Goal: Task Accomplishment & Management: Manage account settings

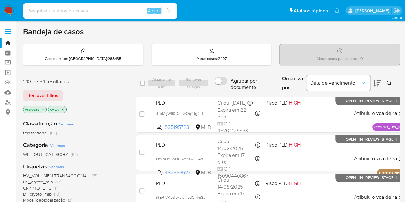
click at [35, 181] on span "Hv_crypto_mlb" at bounding box center [38, 181] width 30 height 6
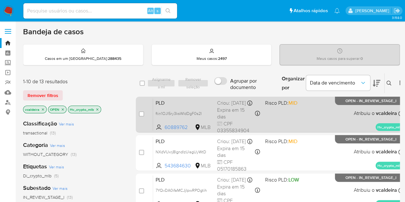
click at [345, 101] on span "OPEN - IN_REVIEW_STAGE_I" at bounding box center [370, 101] width 51 height 4
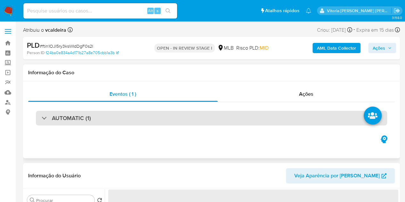
click at [67, 113] on div "AUTOMATIC (1)" at bounding box center [211, 118] width 351 height 15
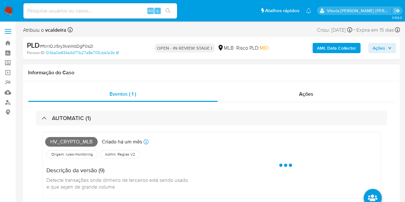
select select "10"
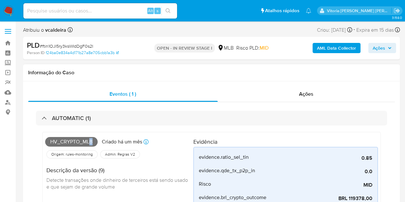
drag, startPoint x: 99, startPoint y: 139, endPoint x: 88, endPoint y: 145, distance: 12.3
click at [88, 145] on div "Hv_crypto_mlb Criado há um mês Criado: 12/08/2025 00:28:40" at bounding box center [119, 142] width 148 height 14
click at [91, 144] on span "Hv_crypto_mlb" at bounding box center [71, 142] width 52 height 10
drag, startPoint x: 92, startPoint y: 143, endPoint x: 51, endPoint y: 142, distance: 41.3
click at [51, 142] on span "Hv_crypto_mlb" at bounding box center [71, 142] width 52 height 10
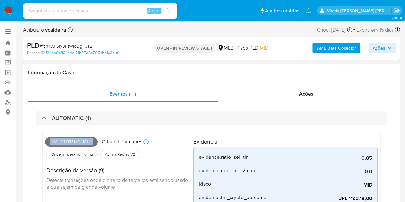
copy span "Hv_crypto_mlb"
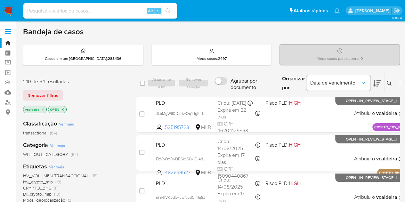
click at [94, 11] on input at bounding box center [100, 11] width 154 height 8
paste input "J9PmgLUuZeolNtFs4gQUMIzO"
type input "J9PmgLUuZeolNtFs4gQUMIzO"
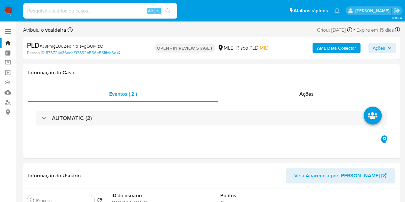
select select "10"
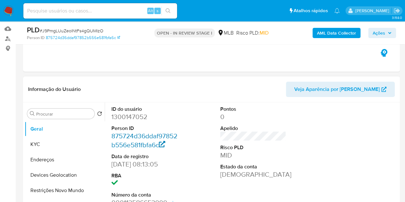
scroll to position [64, 0]
click at [125, 114] on dd "1300147052" at bounding box center [144, 116] width 66 height 9
copy dd "1300147052"
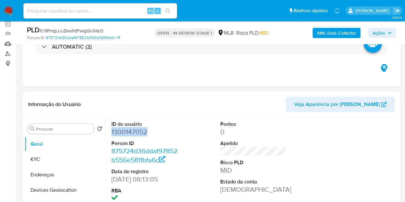
scroll to position [32, 0]
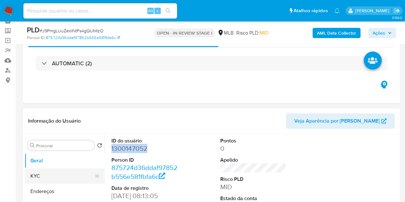
click at [38, 180] on button "KYC" at bounding box center [62, 175] width 75 height 15
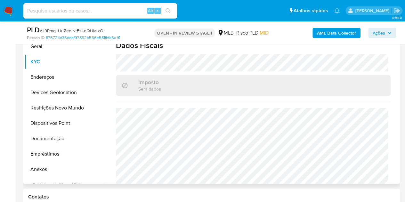
scroll to position [256, 0]
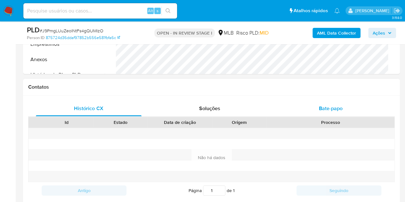
drag, startPoint x: 334, startPoint y: 107, endPoint x: 304, endPoint y: 105, distance: 30.1
click at [334, 107] on span "Bate-papo" at bounding box center [331, 108] width 24 height 7
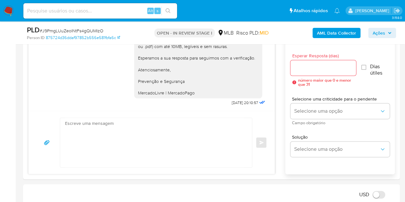
scroll to position [480, 0]
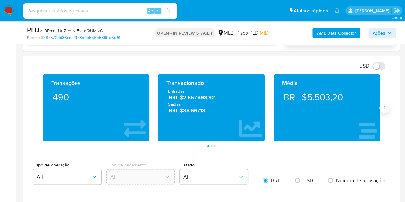
click at [383, 107] on icon "Siguiente" at bounding box center [384, 107] width 5 height 5
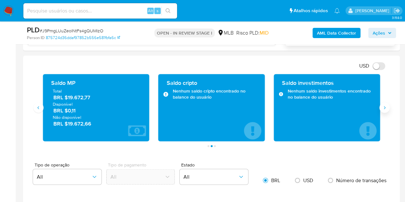
click at [385, 106] on icon "Siguiente" at bounding box center [384, 107] width 5 height 5
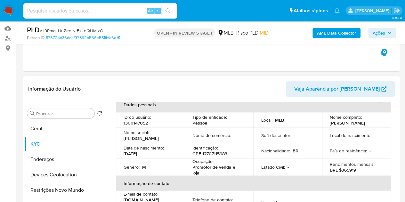
scroll to position [64, 0]
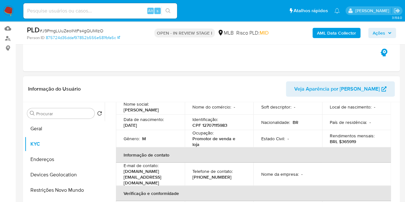
click at [212, 127] on p "CPF 12707115983" at bounding box center [209, 125] width 35 height 6
copy p "12707115983"
drag, startPoint x: 198, startPoint y: 145, endPoint x: 192, endPoint y: 140, distance: 8.2
click at [192, 140] on p "Promotor de venda e loja" at bounding box center [217, 142] width 51 height 12
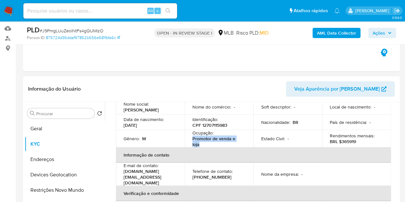
copy p "Promotor de venda e loja"
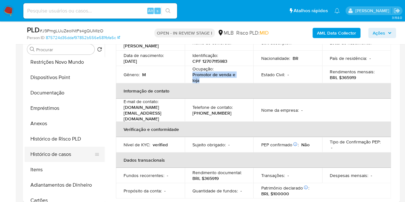
click at [55, 153] on button "Histórico de casos" at bounding box center [62, 153] width 75 height 15
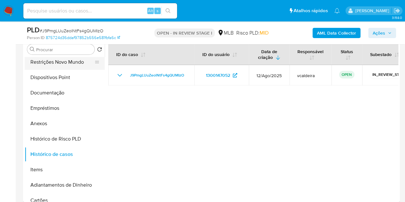
scroll to position [0, 0]
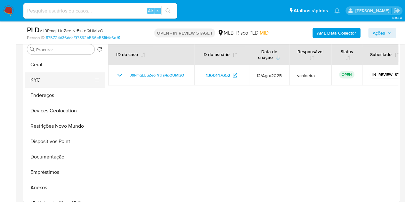
click at [47, 85] on button "KYC" at bounding box center [62, 79] width 75 height 15
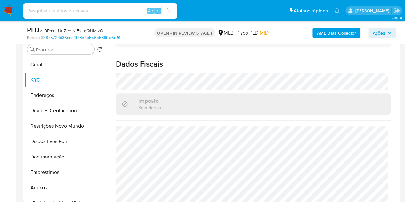
scroll to position [296, 0]
click at [44, 67] on button "Geral" at bounding box center [62, 64] width 75 height 15
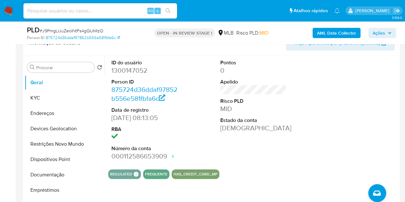
scroll to position [96, 0]
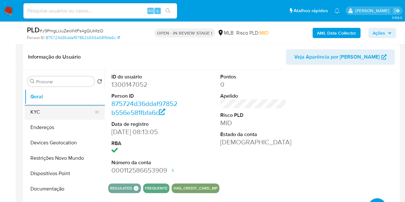
click at [30, 117] on button "KYC" at bounding box center [62, 111] width 75 height 15
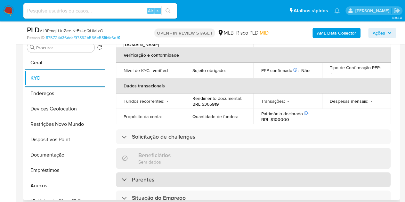
scroll to position [128, 0]
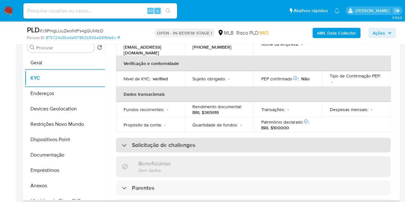
click at [130, 141] on div "Solicitação de challenges" at bounding box center [159, 144] width 74 height 7
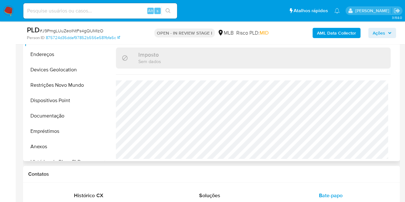
scroll to position [130, 0]
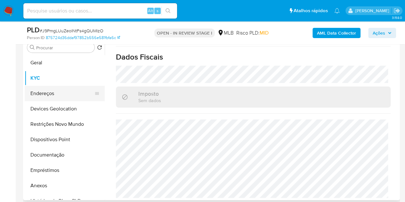
click at [43, 92] on button "Endereços" at bounding box center [62, 93] width 75 height 15
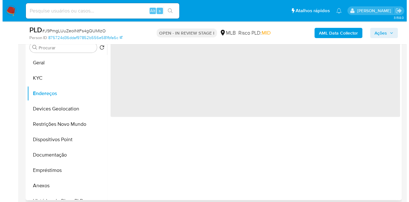
scroll to position [0, 0]
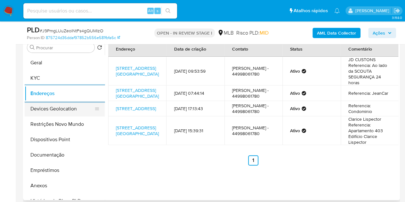
click at [54, 108] on button "Devices Geolocation" at bounding box center [62, 108] width 75 height 15
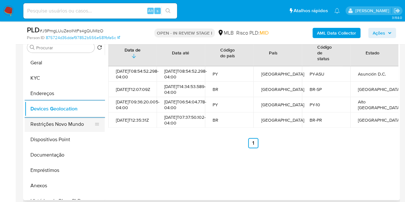
click at [66, 122] on button "Restrições Novo Mundo" at bounding box center [62, 123] width 75 height 15
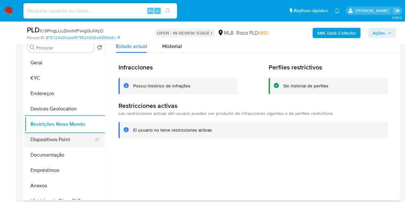
click at [33, 138] on button "Dispositivos Point" at bounding box center [62, 139] width 75 height 15
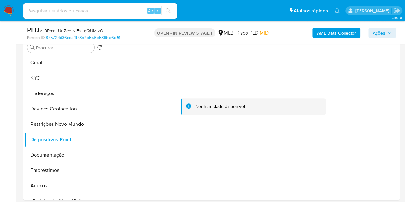
click at [338, 35] on b "AML Data Collector" at bounding box center [336, 33] width 39 height 10
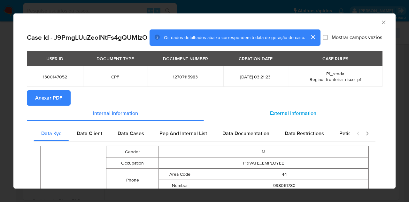
click at [271, 117] on span "External information" at bounding box center [293, 112] width 46 height 7
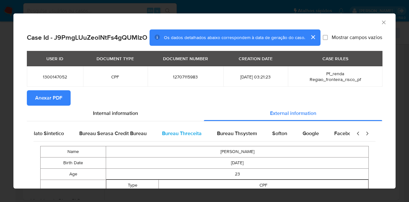
scroll to position [0, 134]
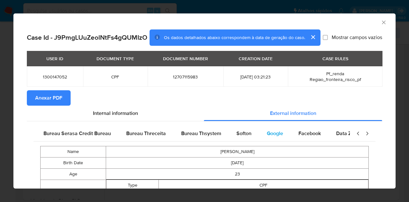
click at [267, 137] on span "Google" at bounding box center [275, 133] width 16 height 7
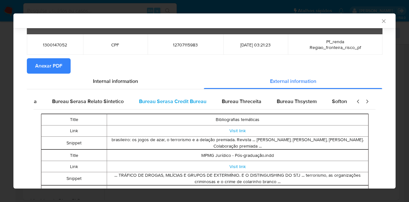
scroll to position [0, 0]
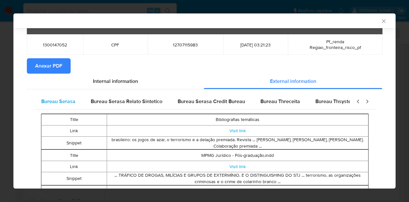
click at [52, 105] on span "Bureau Serasa" at bounding box center [58, 101] width 34 height 7
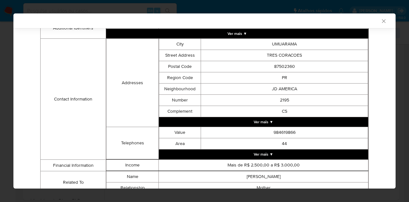
scroll to position [217, 0]
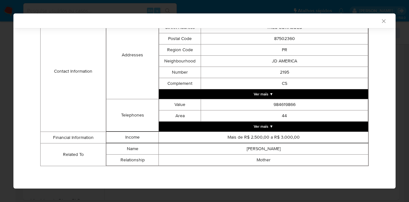
click at [399, 144] on div "AML Data Collector Case Id - J9PmgLUuZeolNtFs4gQUMIzO Os dados detalhados abaix…" at bounding box center [204, 101] width 409 height 202
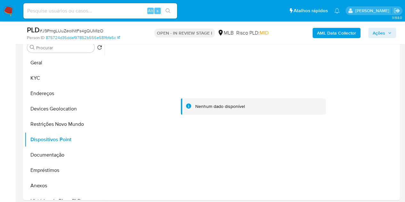
click at [321, 42] on div "PLD # J9PmgLUuZeolNtFs4gQUMIzO Person ID 875724d36ddaf97852b556e581fbfa6c OPEN …" at bounding box center [211, 32] width 376 height 23
click at [328, 33] on b "AML Data Collector" at bounding box center [336, 33] width 39 height 10
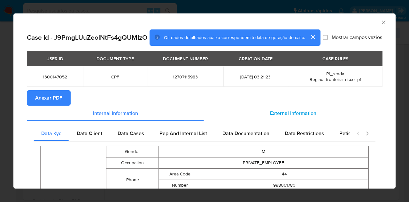
click at [296, 117] on span "External information" at bounding box center [293, 112] width 46 height 7
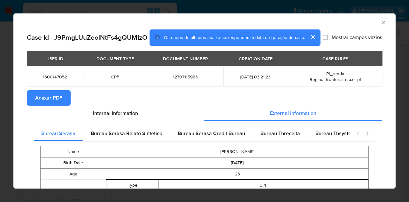
click at [49, 105] on span "Anexar PDF" at bounding box center [48, 98] width 27 height 14
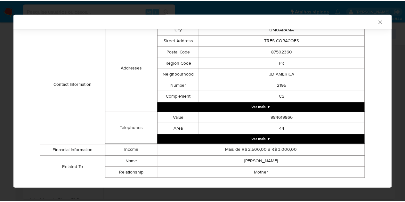
scroll to position [198, 0]
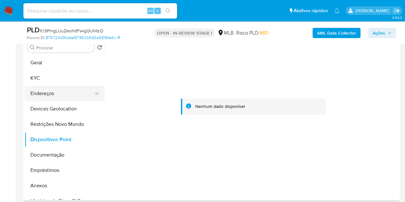
click at [46, 99] on button "Endereços" at bounding box center [62, 93] width 75 height 15
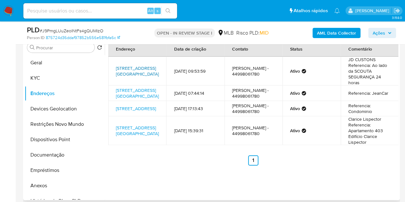
click at [129, 68] on link "Avenida Aracaju 1223, Umuarama, Paraná, 87503370, Brasil 1223" at bounding box center [137, 71] width 43 height 12
click at [376, 35] on span "Ações" at bounding box center [378, 33] width 12 height 10
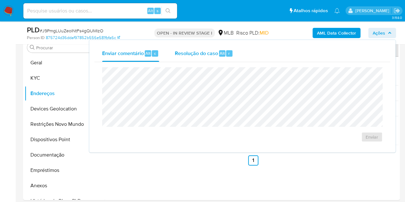
drag, startPoint x: 208, startPoint y: 51, endPoint x: 205, endPoint y: 59, distance: 8.2
click at [208, 51] on span "Resolução do caso" at bounding box center [195, 52] width 43 height 7
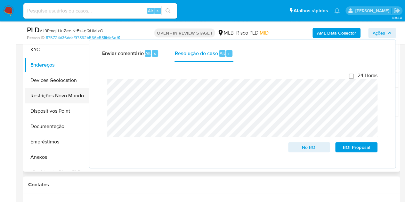
scroll to position [160, 0]
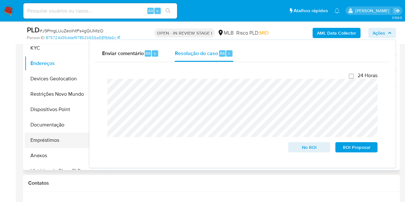
drag, startPoint x: 43, startPoint y: 153, endPoint x: 40, endPoint y: 144, distance: 9.2
click at [43, 153] on button "Anexos" at bounding box center [65, 155] width 80 height 15
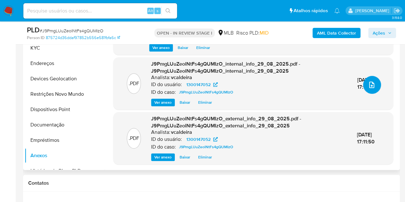
click at [363, 81] on button "upload-file" at bounding box center [372, 85] width 18 height 18
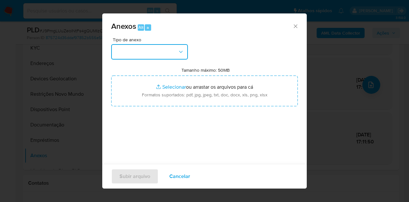
click at [143, 46] on button "button" at bounding box center [149, 51] width 77 height 15
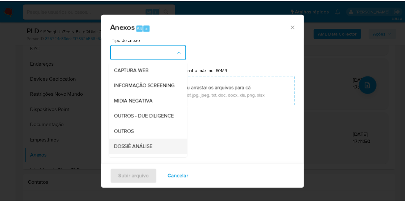
scroll to position [96, 0]
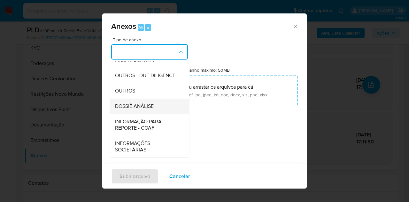
click at [135, 109] on span "DOSSIÊ ANÁLISE" at bounding box center [134, 106] width 39 height 6
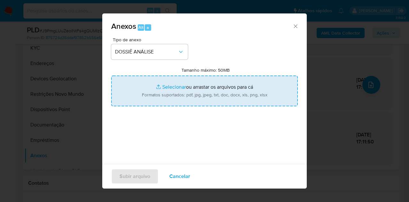
type input "C:\fakepath\SAR XXXX_XX - CPF 12707115983 - GUSTAVO HENRIQUE ALVES.pdf"
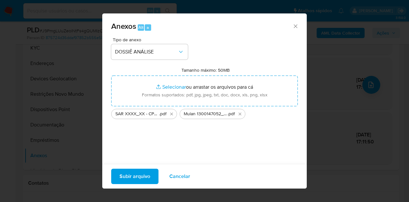
click at [131, 174] on span "Subir arquivo" at bounding box center [135, 176] width 31 height 14
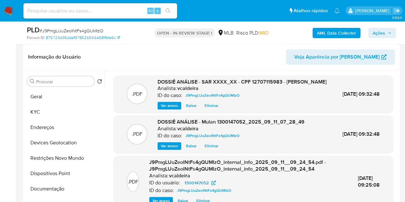
click at [388, 31] on icon "button" at bounding box center [389, 33] width 4 height 4
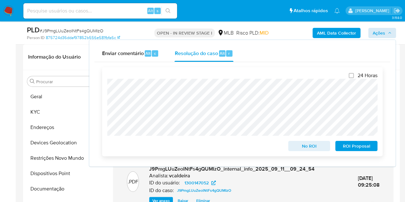
click at [348, 149] on span "ROI Proposal" at bounding box center [355, 145] width 33 height 9
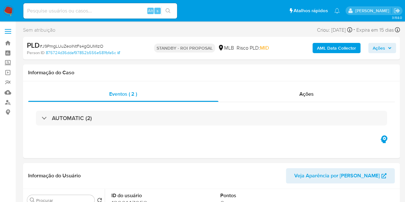
select select "10"
click at [103, 12] on input at bounding box center [100, 11] width 154 height 8
paste input "6lep8vcMFt3dG54eyWOSAy6J"
type input "6lep8vcMFt3dG54eyWOSAy6J"
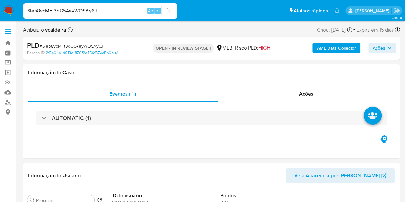
select select "10"
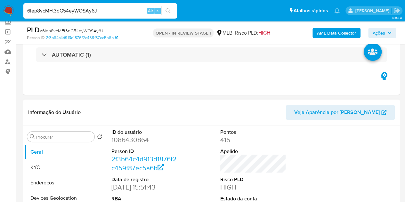
scroll to position [64, 0]
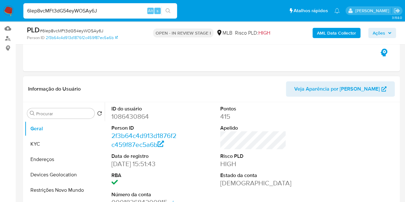
click at [123, 120] on dd "1086430864" at bounding box center [144, 116] width 66 height 9
click at [123, 117] on dd "1086430864" at bounding box center [144, 116] width 66 height 9
copy dd "1086430864"
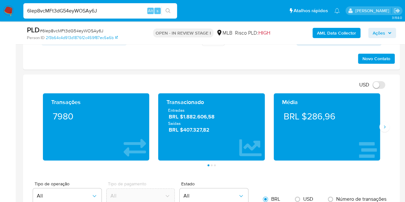
scroll to position [416, 0]
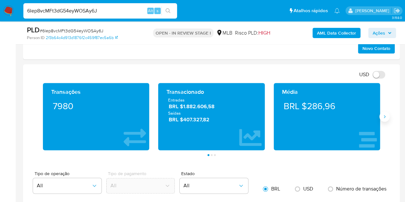
click at [383, 116] on icon "Siguiente" at bounding box center [384, 116] width 5 height 5
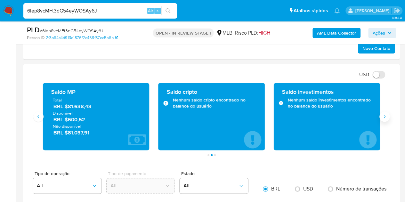
click at [384, 115] on icon "Siguiente" at bounding box center [384, 116] width 2 height 3
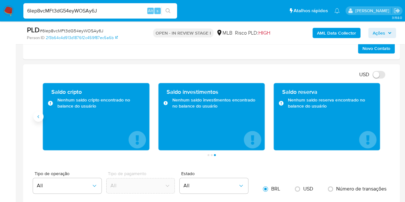
click at [40, 118] on button "Anterior" at bounding box center [38, 116] width 10 height 10
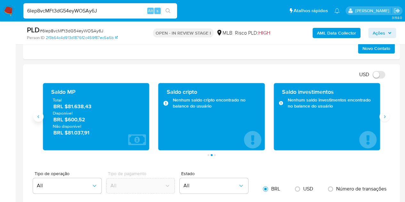
click at [39, 117] on icon "Anterior" at bounding box center [38, 116] width 5 height 5
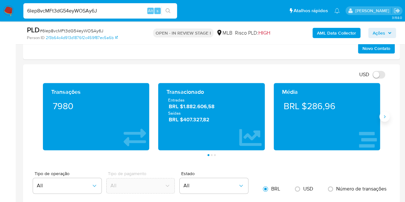
click at [382, 114] on icon "Siguiente" at bounding box center [384, 116] width 5 height 5
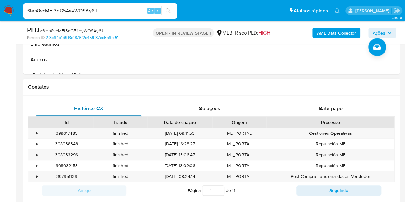
scroll to position [128, 0]
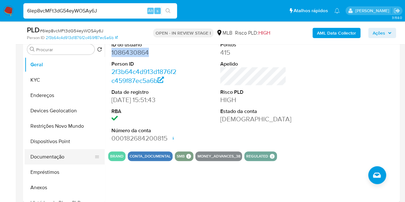
click at [38, 156] on button "Documentação" at bounding box center [62, 156] width 75 height 15
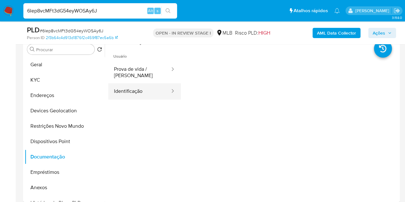
drag, startPoint x: 135, startPoint y: 76, endPoint x: 139, endPoint y: 87, distance: 11.0
click at [134, 76] on button "Prova de vida / Selfie" at bounding box center [139, 72] width 62 height 22
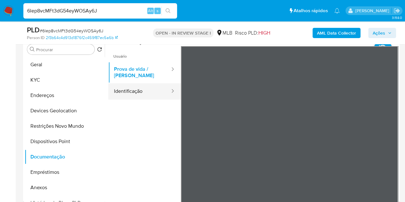
click at [127, 90] on button "Identificação" at bounding box center [139, 91] width 62 height 16
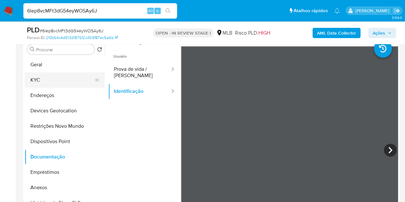
click at [44, 80] on button "KYC" at bounding box center [62, 79] width 75 height 15
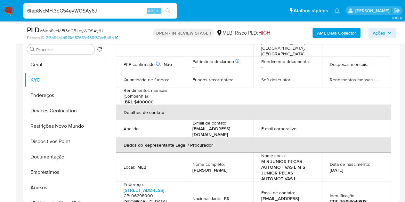
scroll to position [192, 0]
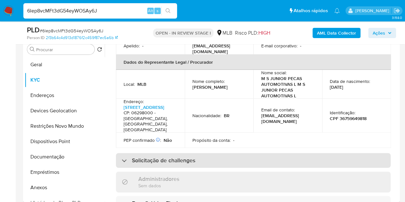
click at [182, 157] on h3 "Solicitação de challenges" at bounding box center [163, 160] width 63 height 7
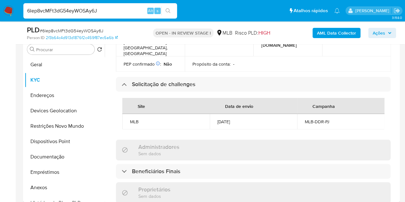
scroll to position [288, 0]
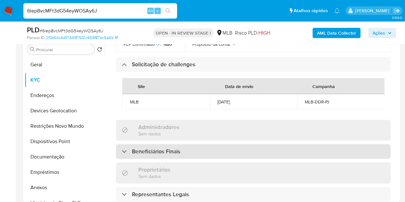
click at [147, 148] on h3 "Beneficiários Finais" at bounding box center [156, 151] width 48 height 7
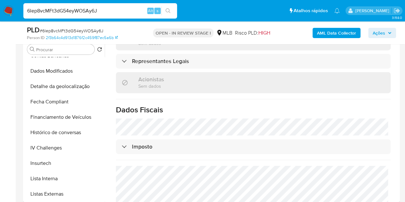
scroll to position [477, 0]
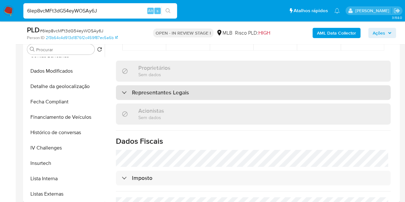
click at [159, 95] on div "Representantes Legais" at bounding box center [253, 92] width 274 height 15
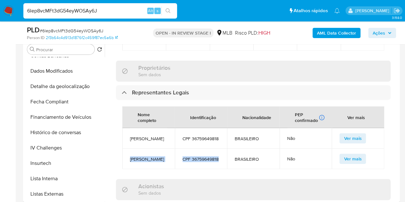
copy tr "MILTON SOARES JUNIOR CPF 36759649818"
drag, startPoint x: 211, startPoint y: 167, endPoint x: 125, endPoint y: 121, distance: 97.3
click at [127, 162] on tr "MILTON SOARES JUNIOR CPF 36759649818 BRASILEIRO Não Ver mais" at bounding box center [253, 158] width 262 height 20
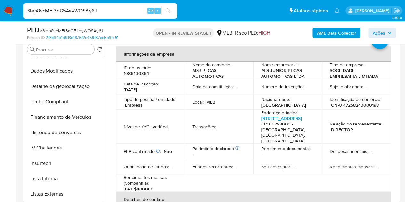
scroll to position [0, 0]
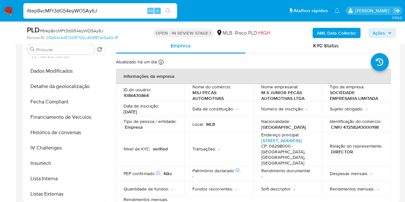
click at [136, 96] on p "1086430864" at bounding box center [135, 95] width 25 height 6
copy p "1086430864"
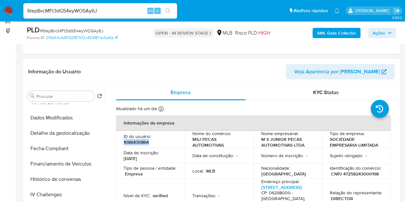
scroll to position [32, 0]
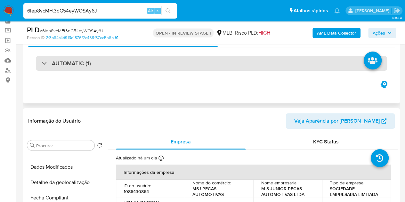
click at [39, 65] on div "AUTOMATIC (1)" at bounding box center [211, 63] width 351 height 15
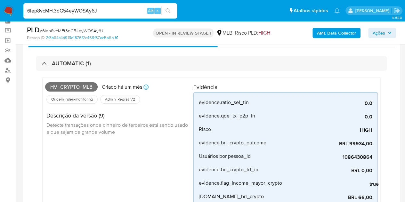
drag, startPoint x: 96, startPoint y: 177, endPoint x: 101, endPoint y: 176, distance: 4.9
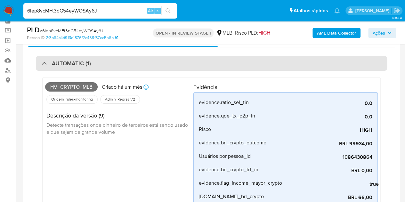
click at [64, 62] on h3 "AUTOMATIC (1)" at bounding box center [71, 63] width 39 height 7
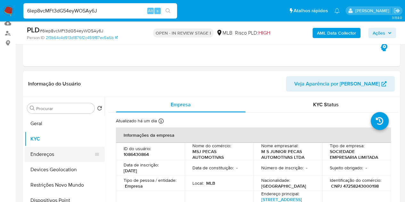
scroll to position [64, 0]
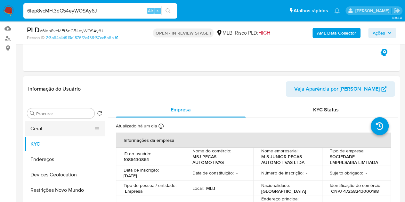
click at [49, 131] on button "Geral" at bounding box center [62, 128] width 75 height 15
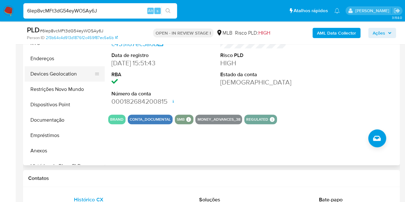
scroll to position [128, 0]
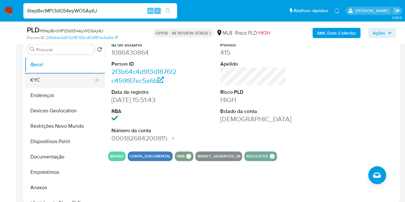
click at [49, 77] on button "KYC" at bounding box center [62, 79] width 75 height 15
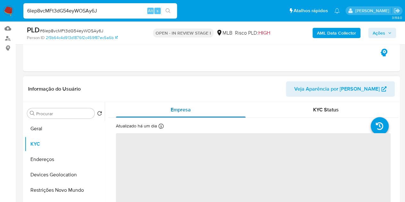
scroll to position [64, 0]
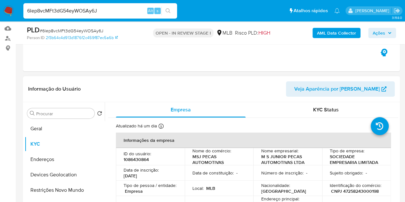
click at [351, 191] on p "CNPJ 47258243000198" at bounding box center [355, 191] width 48 height 6
copy p "47258243000198"
click at [136, 160] on p "1086430864" at bounding box center [135, 159] width 25 height 6
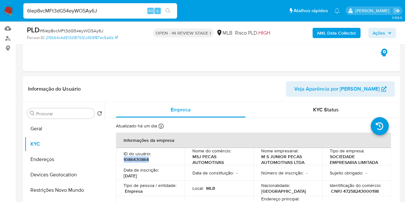
copy p "1086430864"
click at [46, 128] on button "Geral" at bounding box center [62, 128] width 75 height 15
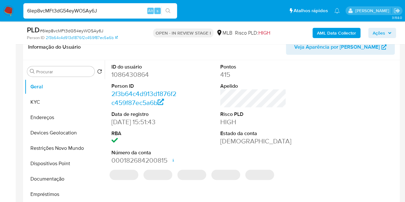
scroll to position [96, 0]
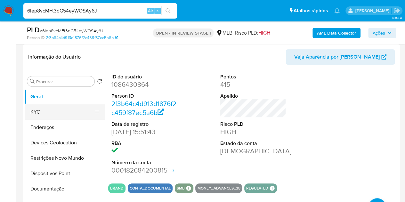
click at [57, 110] on button "KYC" at bounding box center [62, 111] width 75 height 15
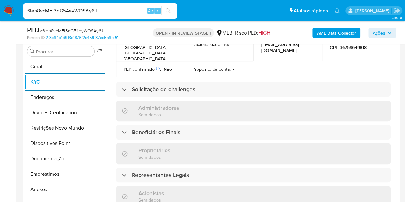
scroll to position [320, 0]
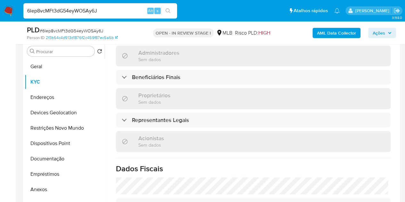
click at [145, 73] on div "Informações da empresa ID do usuário : 1086430864 Nome do comércio : MSJ PECAS …" at bounding box center [253, 21] width 274 height 540
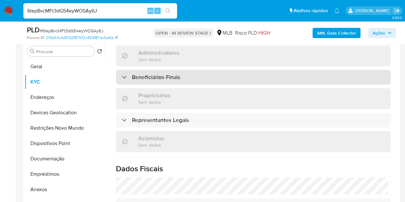
click at [147, 70] on div "Beneficiários Finais" at bounding box center [253, 77] width 274 height 15
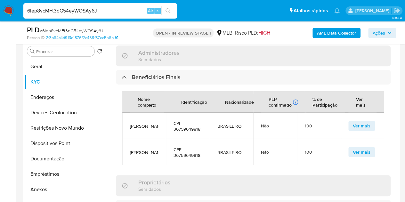
scroll to position [6, 0]
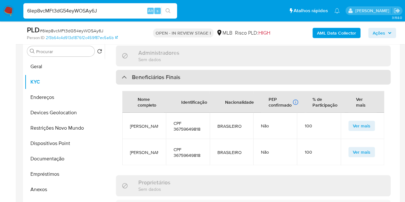
click at [364, 70] on div "Beneficiários Finais" at bounding box center [253, 77] width 274 height 15
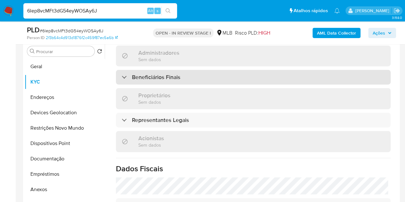
click at [364, 70] on div "Beneficiários Finais" at bounding box center [253, 77] width 274 height 15
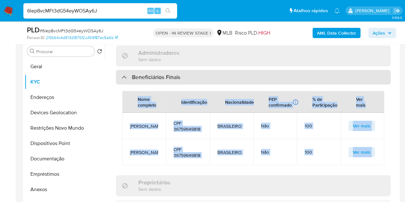
click at [190, 70] on div "Beneficiários Finais" at bounding box center [253, 77] width 274 height 15
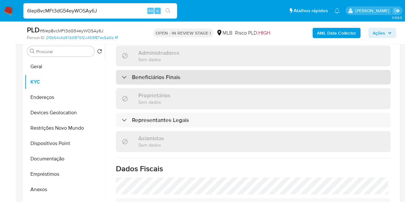
click at [188, 70] on div "Beneficiários Finais" at bounding box center [253, 77] width 274 height 15
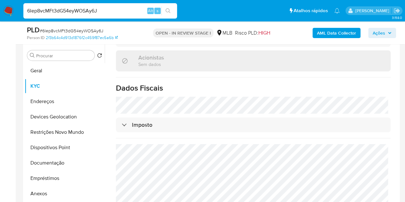
scroll to position [151, 0]
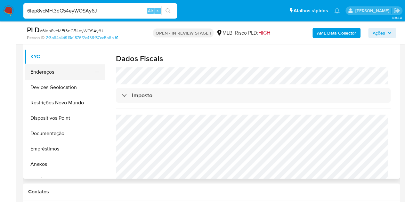
click at [45, 73] on button "Endereços" at bounding box center [62, 71] width 75 height 15
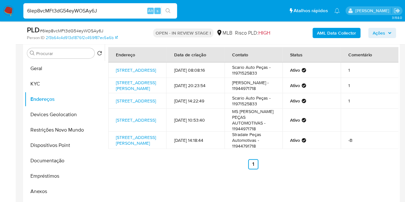
scroll to position [121, 0]
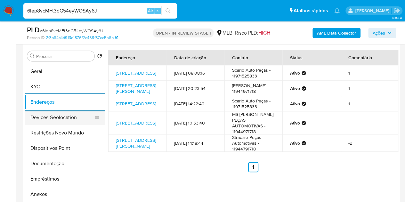
click at [54, 115] on button "Devices Geolocation" at bounding box center [62, 117] width 75 height 15
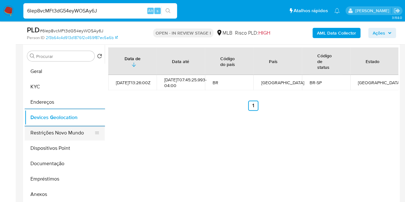
click at [79, 133] on button "Restrições Novo Mundo" at bounding box center [62, 132] width 75 height 15
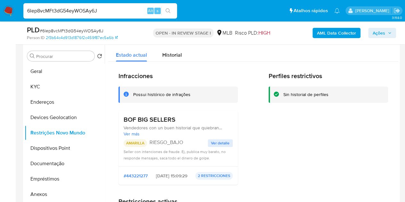
drag, startPoint x: 182, startPoint y: 121, endPoint x: 122, endPoint y: 117, distance: 59.3
click at [122, 117] on div "BOF BIG SELLERS Vendedores con un buen historial que quiebran comportamiento, a…" at bounding box center [177, 138] width 119 height 56
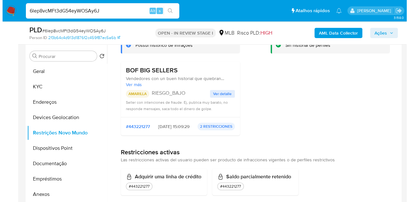
scroll to position [0, 0]
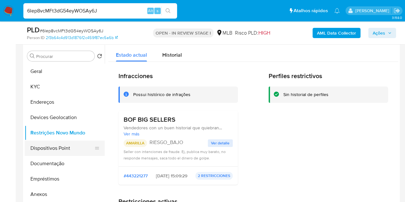
click at [54, 146] on button "Dispositivos Point" at bounding box center [62, 147] width 75 height 15
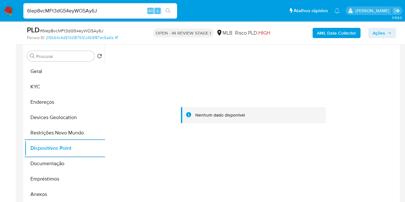
click at [336, 35] on b "AML Data Collector" at bounding box center [336, 33] width 39 height 10
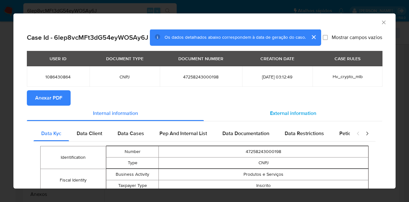
click at [272, 117] on span "External information" at bounding box center [293, 112] width 46 height 7
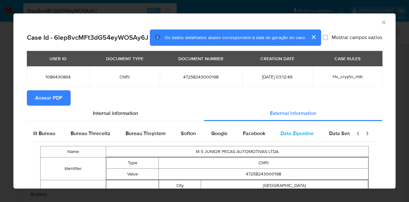
scroll to position [0, 216]
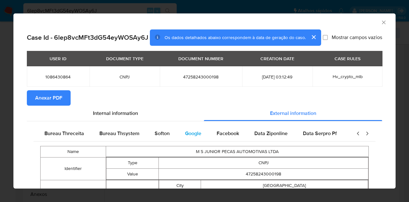
click at [185, 137] on span "Google" at bounding box center [193, 133] width 16 height 7
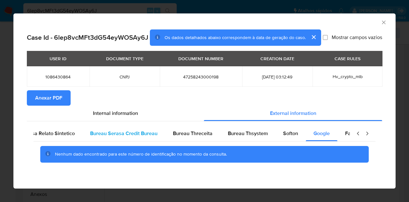
scroll to position [0, 0]
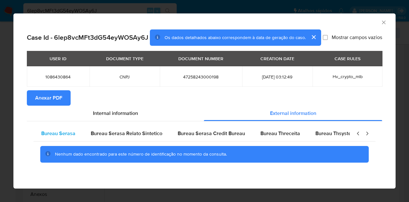
click at [67, 131] on span "Bureau Serasa" at bounding box center [58, 133] width 34 height 7
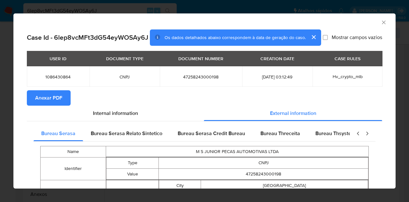
click at [41, 103] on span "Anexar PDF" at bounding box center [48, 98] width 27 height 14
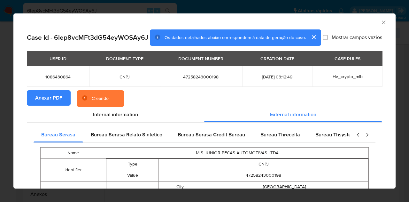
click at [382, 23] on icon "Fechar a janela" at bounding box center [384, 22] width 4 height 4
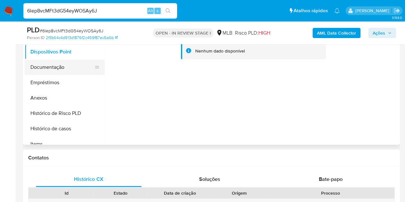
scroll to position [96, 0]
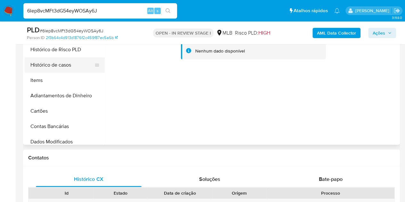
click at [64, 69] on button "Histórico de casos" at bounding box center [62, 64] width 75 height 15
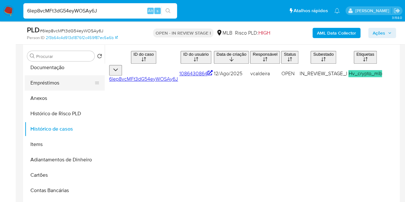
scroll to position [0, 0]
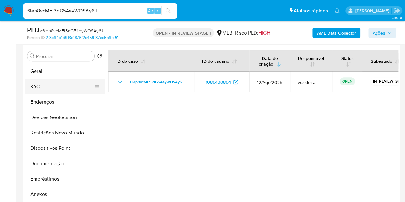
click at [39, 91] on button "KYC" at bounding box center [62, 86] width 75 height 15
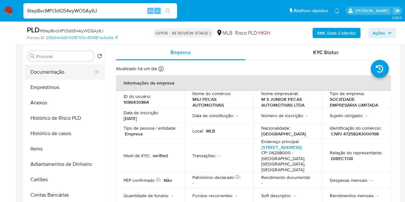
scroll to position [96, 0]
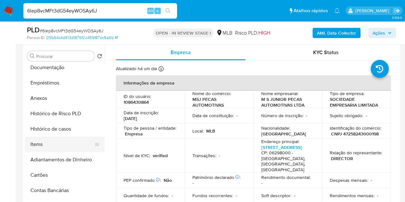
click at [39, 141] on button "Items" at bounding box center [62, 144] width 75 height 15
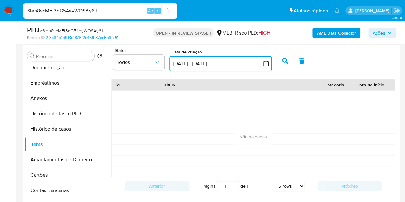
click at [247, 62] on button "12 ago 2025 - 11 sep 2025" at bounding box center [220, 63] width 102 height 15
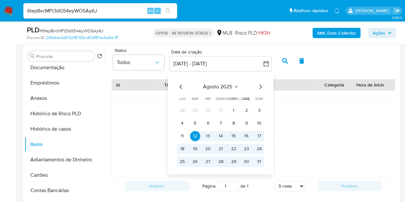
click at [222, 86] on span "agosto 2025" at bounding box center [217, 86] width 29 height 6
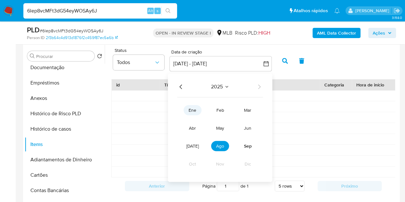
click at [193, 111] on span "ene" at bounding box center [192, 110] width 8 height 6
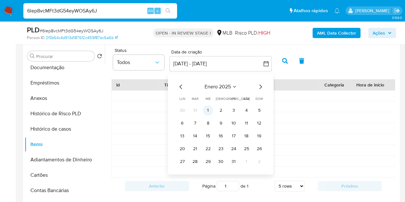
click at [208, 107] on button "1" at bounding box center [207, 110] width 10 height 10
click at [230, 84] on span "enero 2025" at bounding box center [217, 86] width 26 height 6
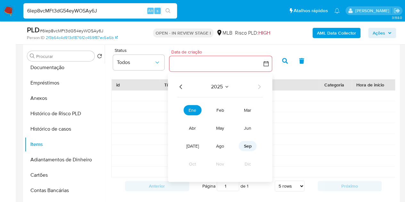
click at [248, 148] on span "sep" at bounding box center [247, 146] width 8 height 6
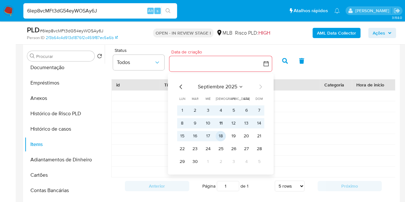
click at [218, 134] on button "18" at bounding box center [220, 136] width 10 height 10
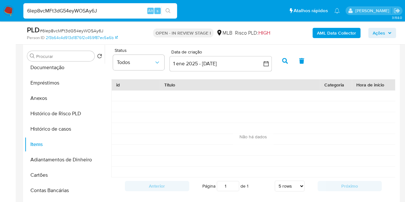
click at [287, 58] on icon "button" at bounding box center [285, 61] width 6 height 6
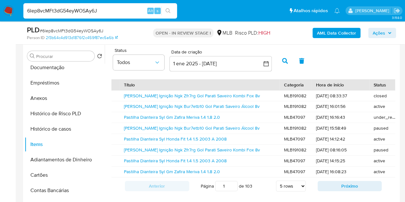
scroll to position [0, 20]
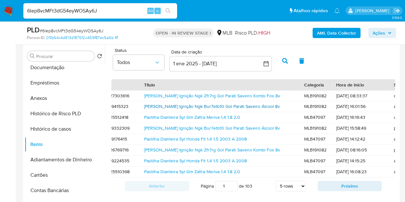
click at [158, 107] on link "Jogo Vela Ignição Ngk Bur7etb10 Gol Parati Saveiro Álcool 8v" at bounding box center [212, 106] width 136 height 6
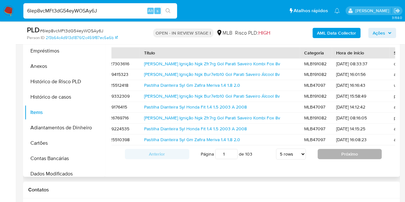
click at [327, 159] on button "Próximo" at bounding box center [349, 154] width 64 height 10
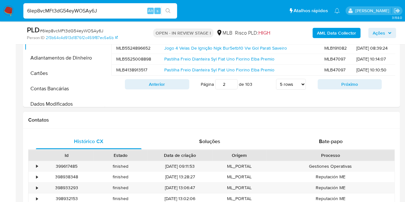
scroll to position [217, 0]
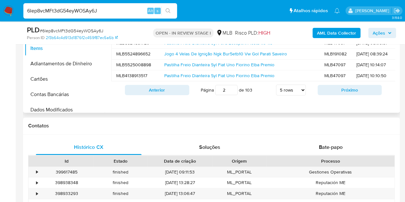
click at [323, 92] on button "Próximo" at bounding box center [349, 90] width 64 height 10
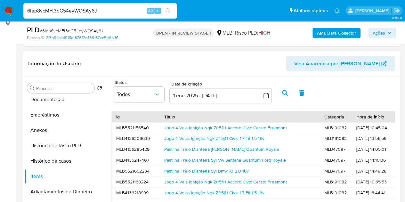
scroll to position [153, 0]
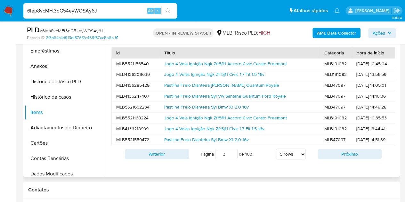
click at [185, 104] on link "Pastilha Freio Dianteira Syl Bmw X1 2.0 16v" at bounding box center [206, 107] width 84 height 6
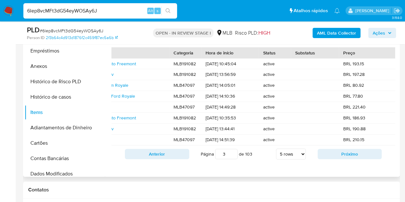
scroll to position [0, 128]
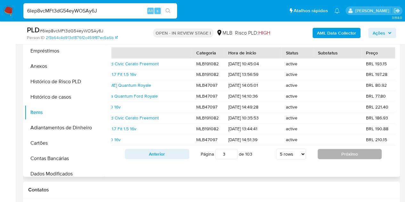
click at [342, 156] on button "Próximo" at bounding box center [349, 154] width 64 height 10
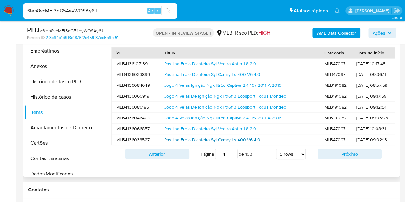
click at [186, 138] on link "Pastilha Freio Dianteira Syl Camry Ls 400 V6 4.0" at bounding box center [212, 139] width 96 height 6
click at [339, 159] on button "Próximo" at bounding box center [349, 154] width 64 height 10
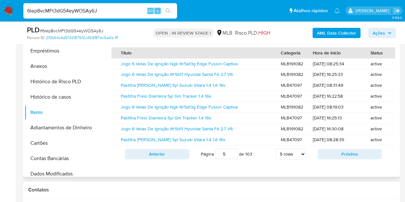
scroll to position [0, 32]
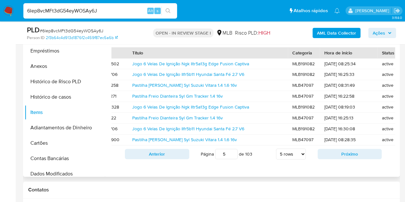
drag, startPoint x: 225, startPoint y: 157, endPoint x: 211, endPoint y: 156, distance: 13.1
click at [211, 156] on span "Página 5 de 103" at bounding box center [226, 154] width 51 height 10
type input "20"
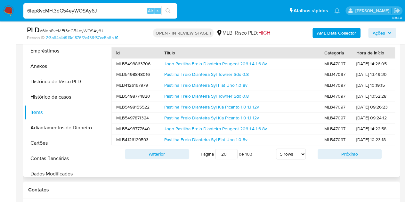
click at [170, 99] on div "Pastilha Freio Dianteira Syl Towner Sdx 0.8" at bounding box center [240, 96] width 160 height 11
click at [175, 86] on link "Pastilha Freio Dianteira Syl Fiat Uno 1.0 8v" at bounding box center [205, 85] width 83 height 6
drag, startPoint x: 225, startPoint y: 156, endPoint x: 212, endPoint y: 158, distance: 12.9
click at [212, 158] on span "Página 20 de 103" at bounding box center [226, 154] width 51 height 10
type input "50"
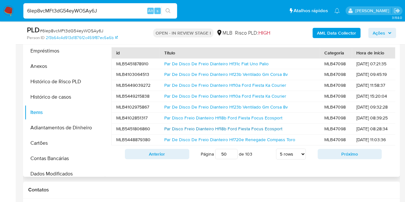
click at [189, 127] on link "Par Disco Freio Dianteiro Hf18b Ford Fiesta Focus Ecosport" at bounding box center [223, 128] width 118 height 6
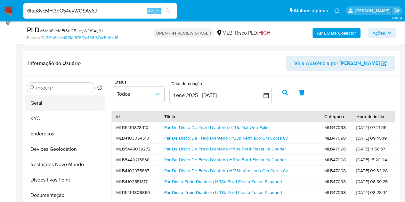
scroll to position [89, 0]
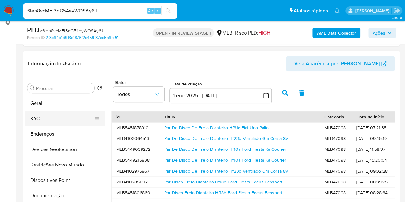
click at [47, 121] on button "KYC" at bounding box center [62, 118] width 75 height 15
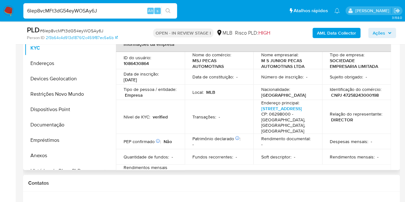
scroll to position [32, 0]
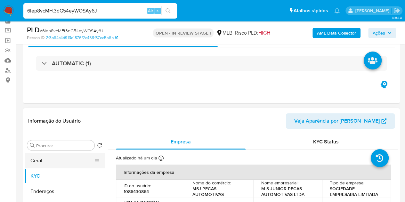
click at [43, 161] on button "Geral" at bounding box center [62, 160] width 75 height 15
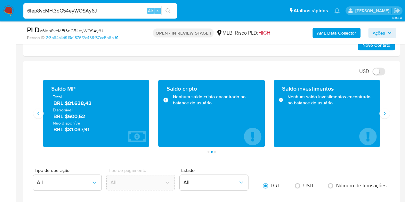
scroll to position [416, 0]
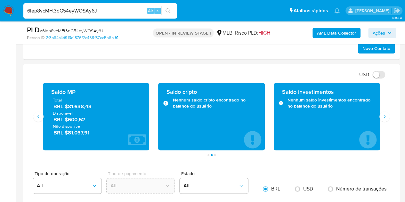
click at [39, 122] on div "Saldo MP Total BRL $81.638,43 Disponível BRL $600,52 Não disponível BRL $81.037…" at bounding box center [95, 116] width 115 height 67
click at [40, 111] on button "Anterior" at bounding box center [38, 116] width 10 height 10
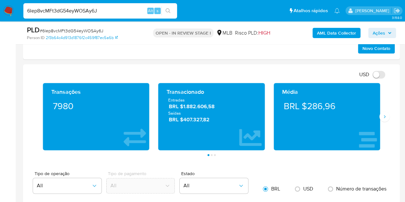
drag, startPoint x: 339, startPoint y: 105, endPoint x: 300, endPoint y: 90, distance: 42.2
click at [307, 105] on div "BRL $286,96" at bounding box center [327, 106] width 96 height 18
drag, startPoint x: 387, startPoint y: 33, endPoint x: 259, endPoint y: 39, distance: 127.7
click at [388, 32] on icon "button" at bounding box center [389, 33] width 4 height 4
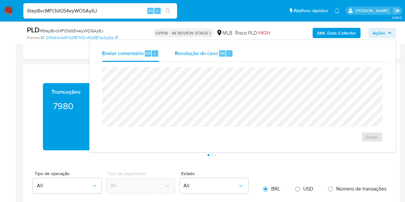
click at [205, 57] on div "Resolução do caso Alt r" at bounding box center [203, 53] width 59 height 17
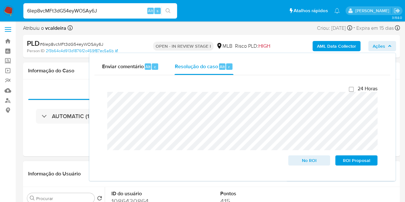
scroll to position [64, 0]
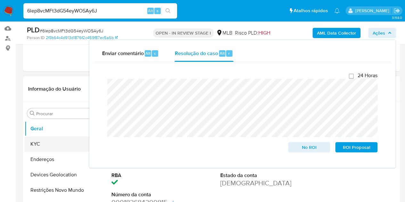
click at [51, 140] on button "KYC" at bounding box center [62, 143] width 75 height 15
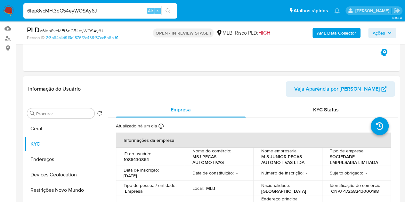
click at [138, 159] on p "1086430864" at bounding box center [135, 159] width 25 height 6
copy p "1086430864"
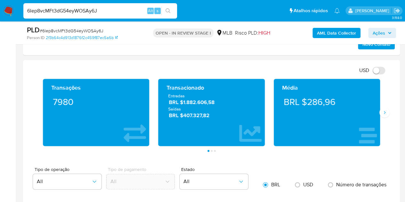
scroll to position [448, 0]
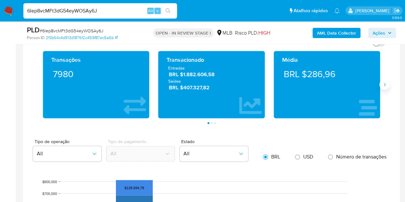
click at [384, 85] on icon "Siguiente" at bounding box center [384, 84] width 5 height 5
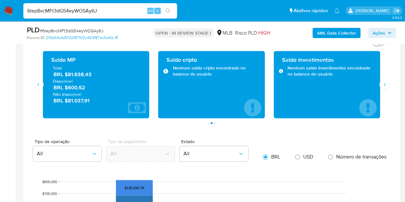
drag, startPoint x: 100, startPoint y: 100, endPoint x: 83, endPoint y: 13, distance: 88.4
click at [67, 97] on span "BRL $81.037,91" at bounding box center [96, 100] width 86 height 7
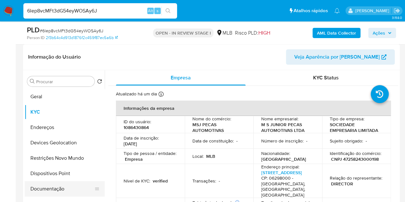
scroll to position [96, 0]
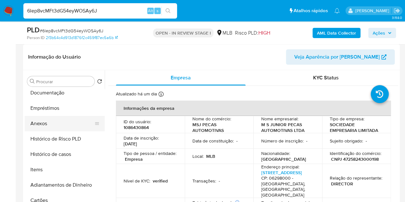
click at [41, 119] on button "Anexos" at bounding box center [62, 123] width 75 height 15
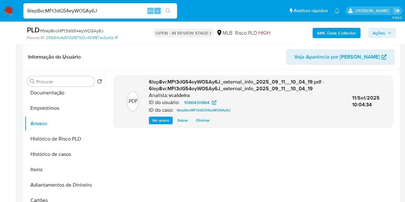
click at [374, 32] on span "Ações" at bounding box center [378, 33] width 12 height 10
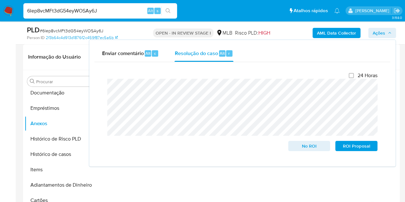
click at [386, 32] on span "Ações" at bounding box center [381, 32] width 19 height 9
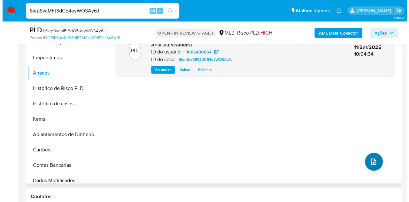
scroll to position [192, 0]
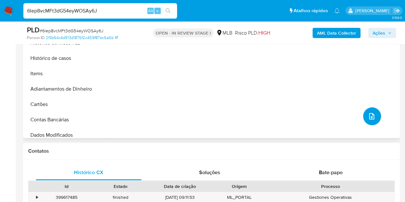
click at [369, 118] on icon "upload-file" at bounding box center [371, 116] width 8 height 8
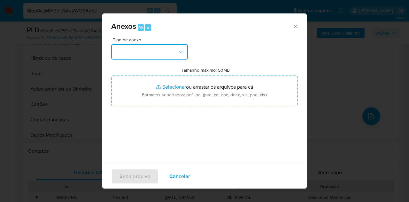
click at [168, 48] on button "button" at bounding box center [149, 51] width 77 height 15
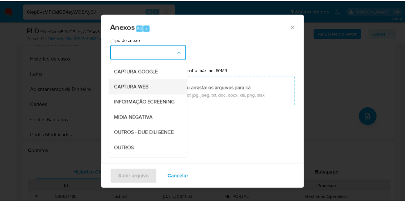
scroll to position [64, 0]
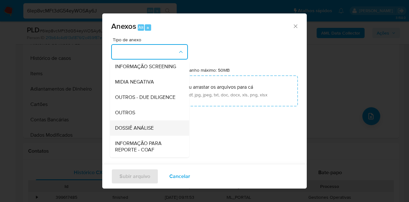
click at [141, 131] on span "DOSSIÊ ANÁLISE" at bounding box center [134, 128] width 39 height 6
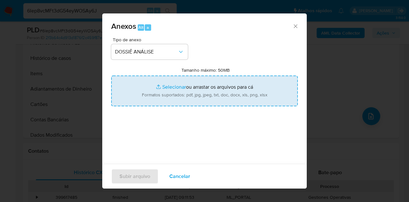
type input "C:\fakepath\SAR XXX_XX - CNPJ 47258243000198 - M S JUNIOR PECAS AUTOMOTIVAS LTD…"
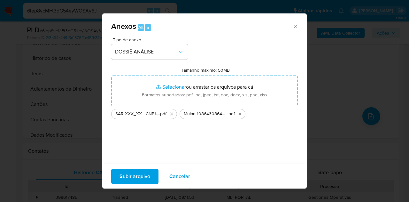
drag, startPoint x: 136, startPoint y: 156, endPoint x: 139, endPoint y: 178, distance: 22.5
click at [139, 178] on span "Subir arquivo" at bounding box center [135, 176] width 31 height 14
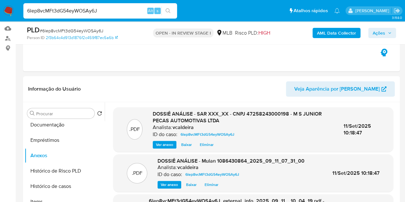
click at [374, 32] on span "Ações" at bounding box center [378, 33] width 12 height 10
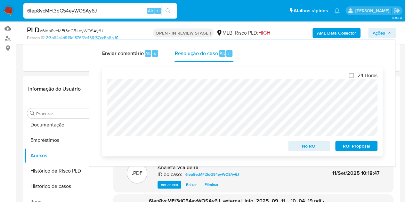
scroll to position [128, 0]
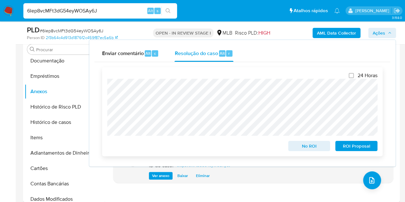
click at [343, 145] on span "ROI Proposal" at bounding box center [355, 145] width 33 height 9
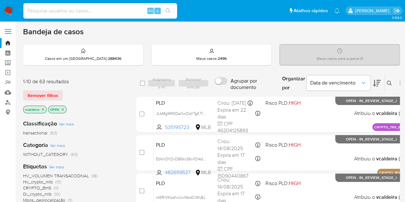
click at [65, 9] on input at bounding box center [100, 11] width 154 height 8
paste input "ftin1OJI5ry3ksWIdDgF0s2I"
type input "ftin1OJI5ry3ksWIdDgF0s2I"
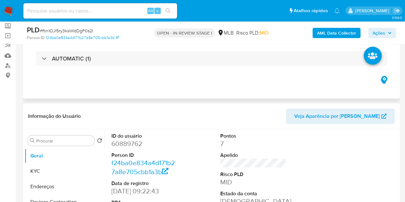
scroll to position [96, 0]
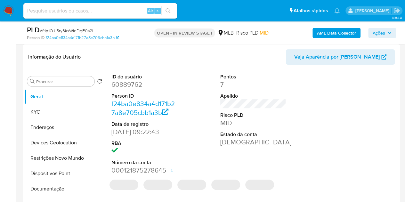
click at [132, 89] on dd "60889762" at bounding box center [144, 84] width 66 height 9
select select "10"
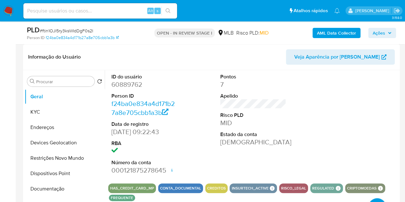
drag, startPoint x: 193, startPoint y: 2, endPoint x: 103, endPoint y: 61, distance: 108.0
click at [103, 61] on header "Informação do Usuário Veja Aparência por Pessoa" at bounding box center [211, 56] width 366 height 15
click at [76, 32] on span "# ftin1OJI5ry3ksWIdDgF0s2I" at bounding box center [66, 31] width 53 height 6
copy span "ftin1OJI5ry3ksWIdDgF0s2I"
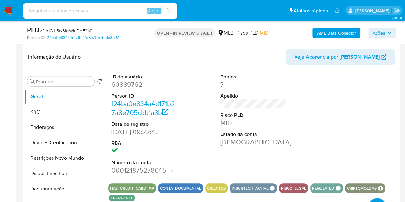
click at [129, 88] on dd "60889762" at bounding box center [144, 84] width 66 height 9
copy dd "60889762"
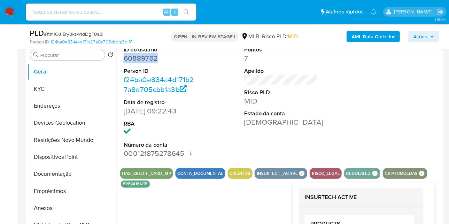
scroll to position [128, 0]
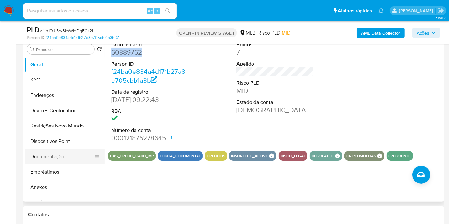
click at [61, 157] on button "Documentação" at bounding box center [62, 156] width 75 height 15
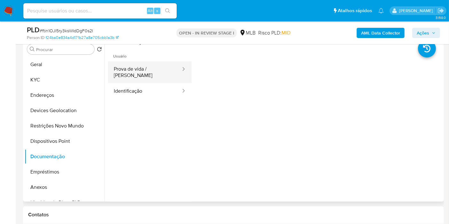
click at [144, 68] on button "Prova de vida / Selfie" at bounding box center [145, 72] width 74 height 22
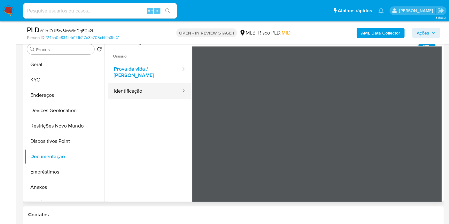
click at [146, 91] on button "Identificação" at bounding box center [145, 91] width 74 height 16
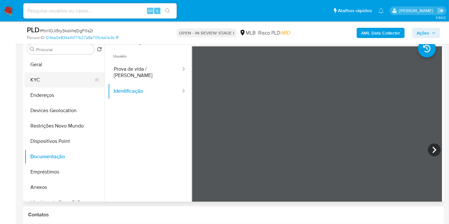
click at [58, 79] on button "KYC" at bounding box center [62, 79] width 75 height 15
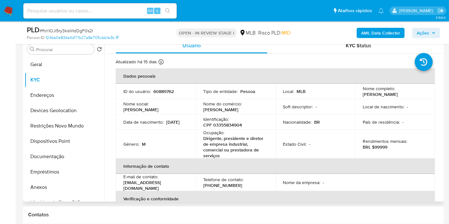
click at [227, 125] on p "CPF 03355834904" at bounding box center [222, 125] width 39 height 6
copy p "03355834904"
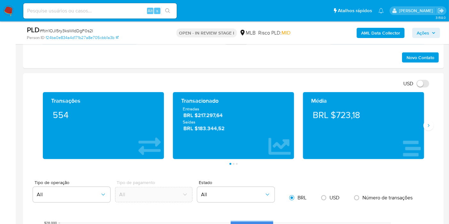
scroll to position [448, 0]
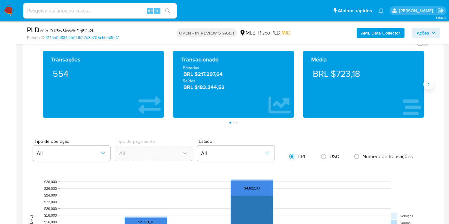
click at [409, 86] on button "Siguiente" at bounding box center [429, 84] width 10 height 10
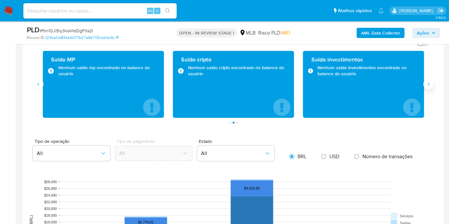
click at [409, 86] on button "Siguiente" at bounding box center [429, 84] width 10 height 10
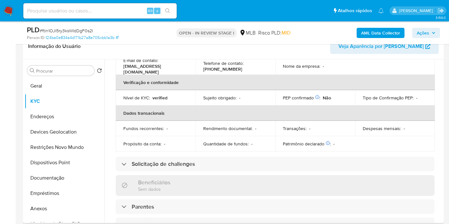
scroll to position [0, 0]
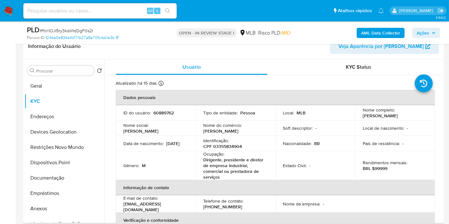
click at [167, 113] on p "60889762" at bounding box center [164, 113] width 20 height 6
click at [167, 112] on p "60889762" at bounding box center [164, 113] width 20 height 6
copy p "60889762"
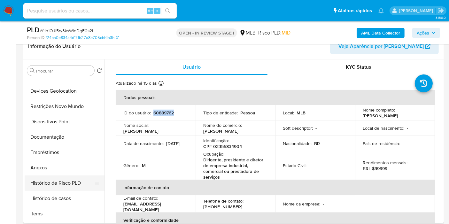
scroll to position [71, 0]
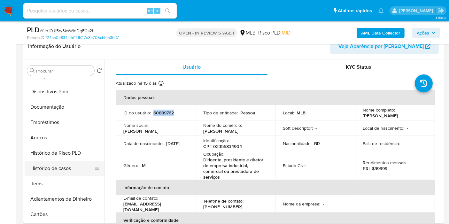
click at [67, 169] on button "Histórico de casos" at bounding box center [62, 168] width 75 height 15
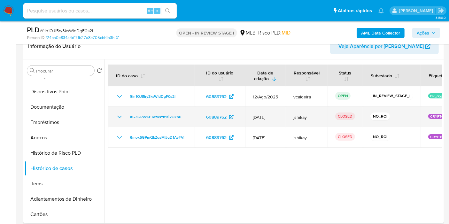
click at [116, 115] on icon "Mostrar/Ocultar" at bounding box center [120, 117] width 8 height 8
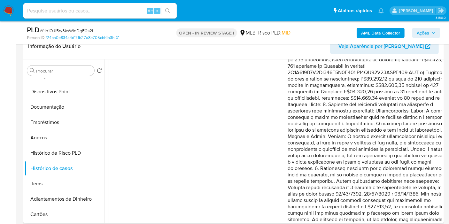
scroll to position [515, 0]
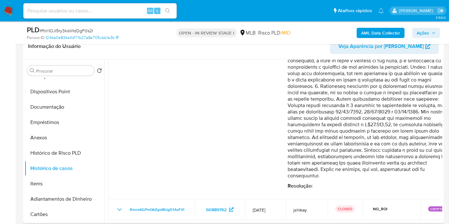
drag, startPoint x: 352, startPoint y: 138, endPoint x: 381, endPoint y: 164, distance: 39.2
drag, startPoint x: 314, startPoint y: 116, endPoint x: 371, endPoint y: 174, distance: 81.2
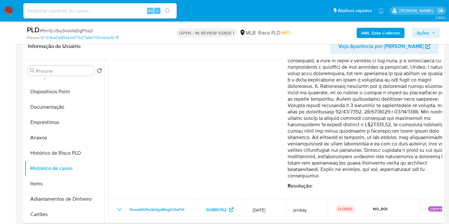
drag, startPoint x: 318, startPoint y: 106, endPoint x: 369, endPoint y: 174, distance: 85.3
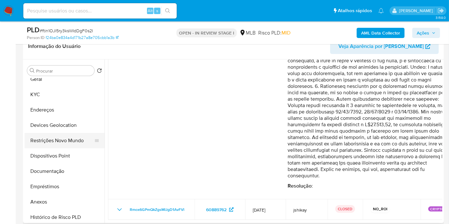
scroll to position [0, 0]
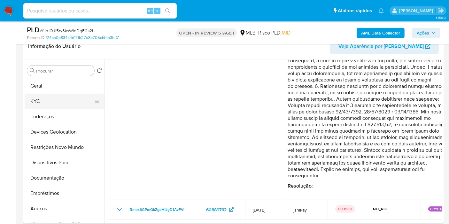
click at [40, 102] on button "KYC" at bounding box center [62, 101] width 75 height 15
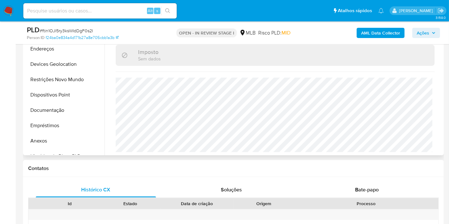
scroll to position [142, 0]
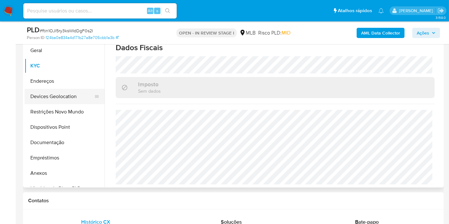
click at [59, 84] on button "Endereços" at bounding box center [65, 81] width 80 height 15
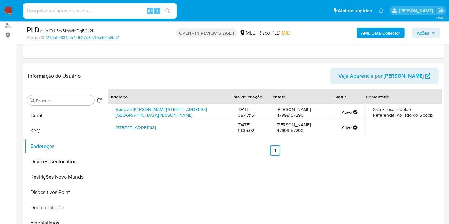
scroll to position [71, 0]
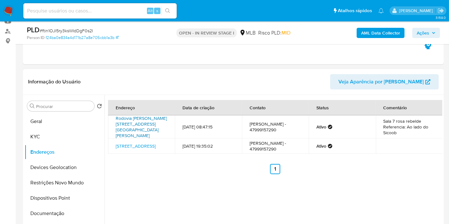
click at [129, 123] on link "Rodovia Ivo Silveira 9755, Gaspar, Santa Catarina, 89113370, Brasil 9755" at bounding box center [141, 127] width 51 height 24
click at [131, 143] on link "Rua 240 354, Itapoá, Santa Catarina, 89361810, Brasil 354" at bounding box center [136, 146] width 40 height 6
click at [52, 186] on button "Restrições Novo Mundo" at bounding box center [62, 182] width 75 height 15
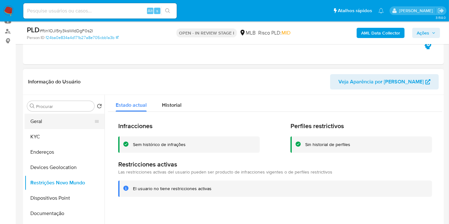
click at [35, 122] on button "Geral" at bounding box center [62, 121] width 75 height 15
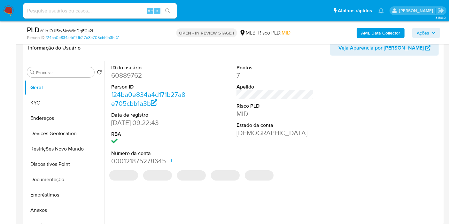
scroll to position [112, 0]
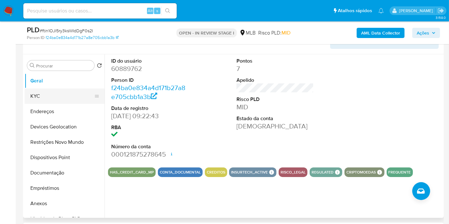
click at [45, 93] on button "KYC" at bounding box center [62, 96] width 75 height 15
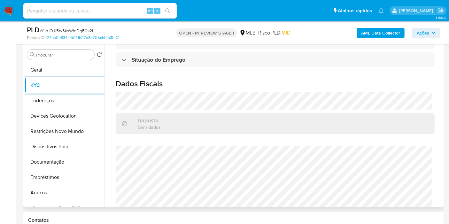
scroll to position [304, 0]
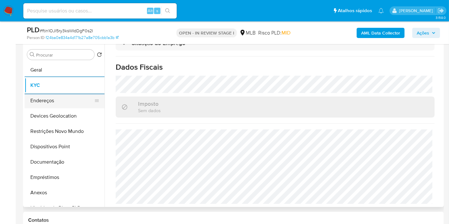
click at [63, 96] on button "Endereços" at bounding box center [62, 100] width 75 height 15
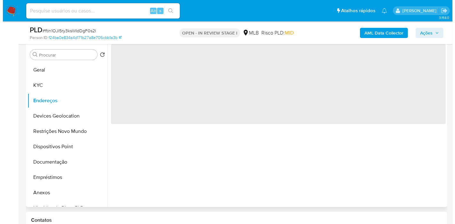
scroll to position [0, 0]
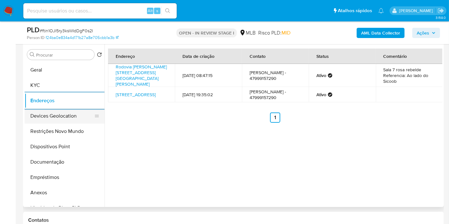
click at [50, 110] on button "Devices Geolocation" at bounding box center [62, 115] width 75 height 15
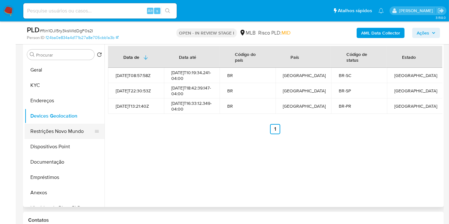
click at [51, 135] on button "Restrições Novo Mundo" at bounding box center [62, 131] width 75 height 15
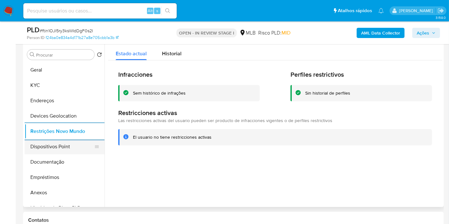
click at [46, 142] on button "Dispositivos Point" at bounding box center [62, 146] width 75 height 15
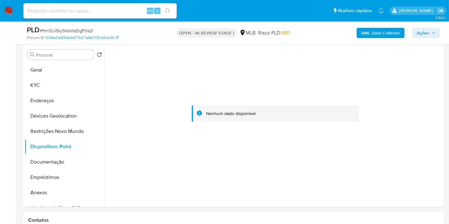
click at [399, 33] on b "AML Data Collector" at bounding box center [380, 33] width 39 height 10
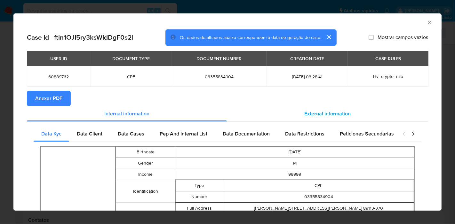
click at [304, 114] on span "External information" at bounding box center [327, 113] width 46 height 7
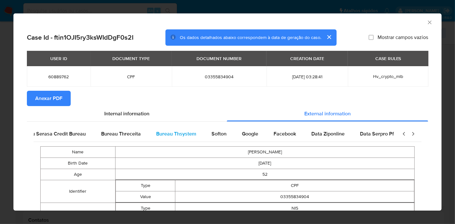
scroll to position [0, 215]
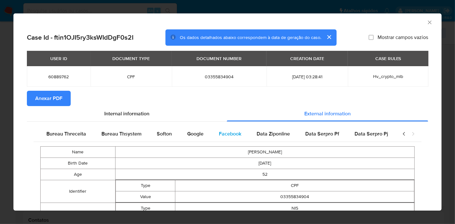
click at [219, 137] on span "Facebook" at bounding box center [230, 133] width 22 height 7
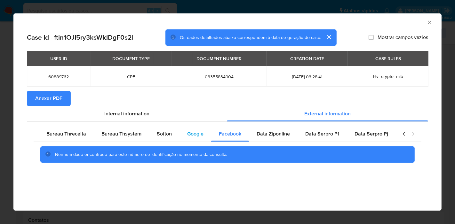
scroll to position [0, 209]
click at [193, 136] on span "Google" at bounding box center [200, 133] width 16 height 7
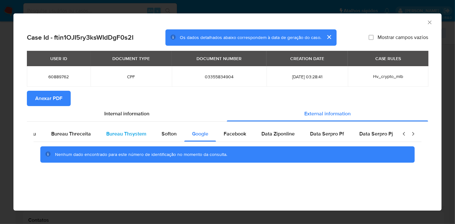
scroll to position [0, 0]
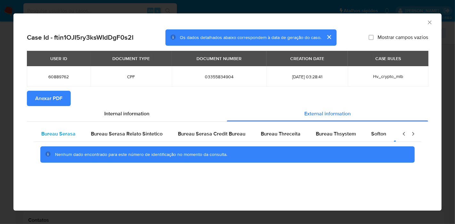
click at [63, 132] on span "Bureau Serasa" at bounding box center [58, 133] width 34 height 7
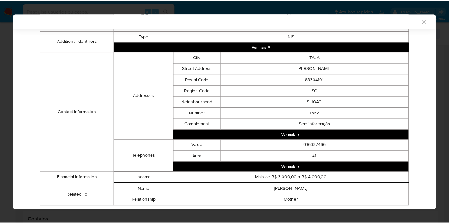
scroll to position [190, 0]
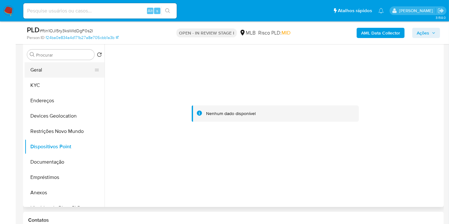
click at [45, 71] on button "Geral" at bounding box center [62, 69] width 75 height 15
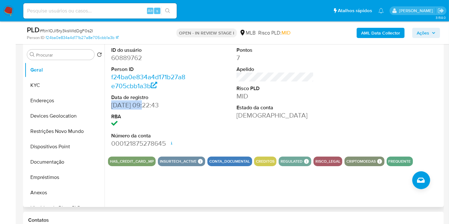
drag, startPoint x: 142, startPoint y: 106, endPoint x: 108, endPoint y: 107, distance: 33.9
click at [108, 107] on div "ID do usuário 60889762 Person ID f24ba0e834a4d171b27a8e705cbb1a3b Data de regis…" at bounding box center [150, 97] width 84 height 108
copy dd "16/11/2008"
click at [409, 40] on div "PLD # ftin1OJI5ry3ksWIdDgF0s2I Person ID f24ba0e834a4d171b27a8e705cbb1a3b OPEN …" at bounding box center [233, 32] width 421 height 23
click at [409, 32] on span "Ações" at bounding box center [423, 33] width 12 height 10
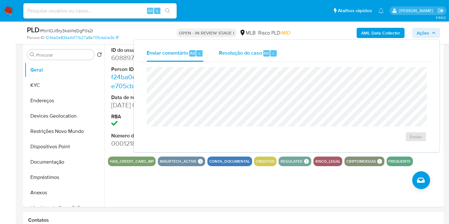
click at [258, 57] on div "Resolução do caso Alt r" at bounding box center [248, 53] width 59 height 17
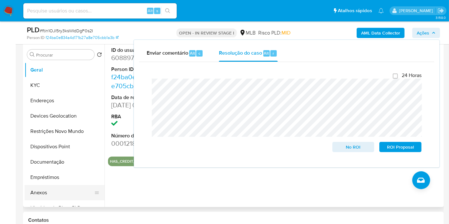
click at [39, 189] on button "Anexos" at bounding box center [62, 192] width 75 height 15
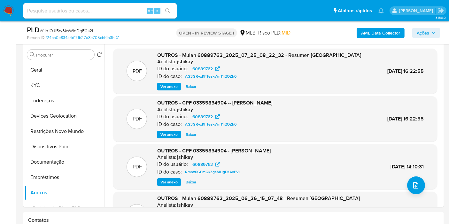
scroll to position [16, 0]
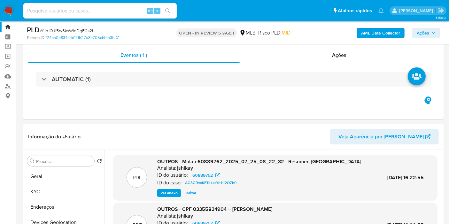
click at [409, 33] on span "Ações" at bounding box center [423, 33] width 12 height 10
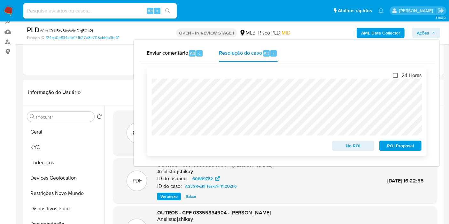
scroll to position [122, 0]
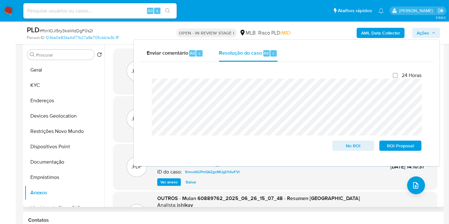
click at [110, 138] on div ".PDF OUTROS - Mulan 60889762_2025_07_25_08_22_32 - Resumen TX Analista: jshikay…" at bounding box center [275, 143] width 335 height 189
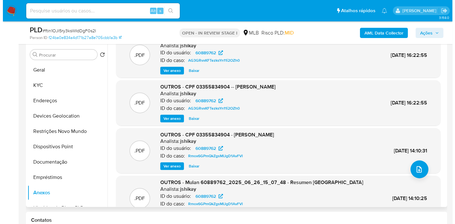
scroll to position [0, 0]
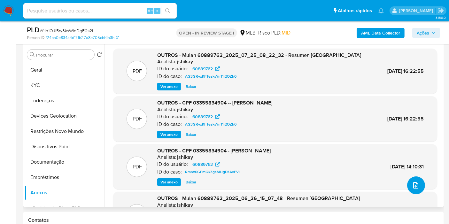
click at [409, 180] on button "upload-file" at bounding box center [416, 186] width 18 height 18
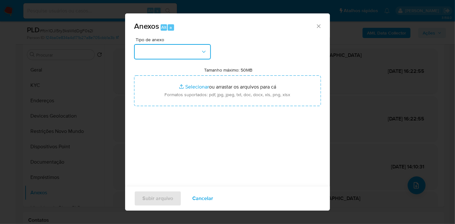
click at [201, 55] on icon "button" at bounding box center [204, 52] width 6 height 6
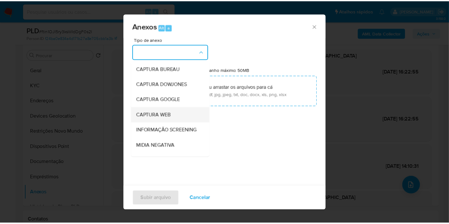
scroll to position [98, 0]
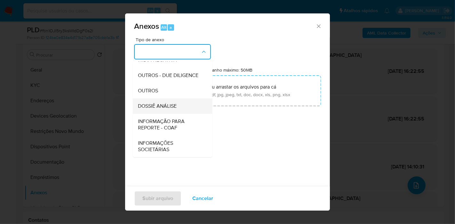
click at [167, 105] on span "DOSSIÊ ANÁLISE" at bounding box center [157, 106] width 39 height 6
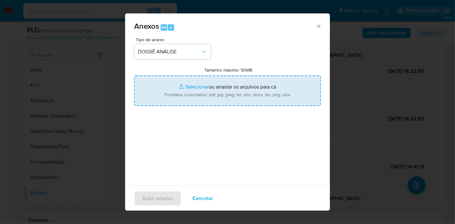
type input "C:\fakepath\Mulan 60889762_2025_09_11_07_30_20.pdf"
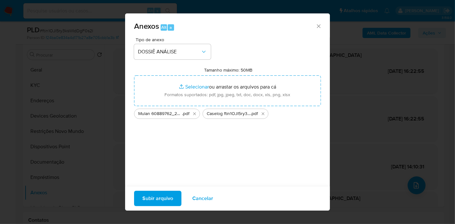
click at [149, 197] on span "Subir arquivo" at bounding box center [157, 199] width 31 height 14
click at [141, 197] on button "Subir arquivo" at bounding box center [157, 198] width 47 height 15
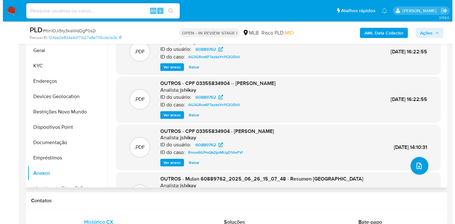
scroll to position [106, 0]
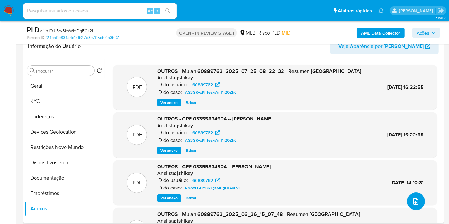
click at [409, 201] on span "upload-file" at bounding box center [416, 202] width 8 height 8
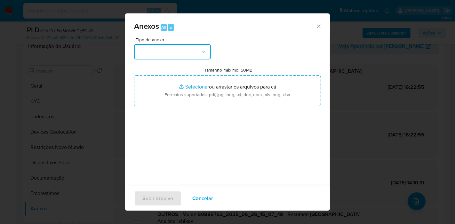
click at [187, 51] on button "button" at bounding box center [172, 51] width 77 height 15
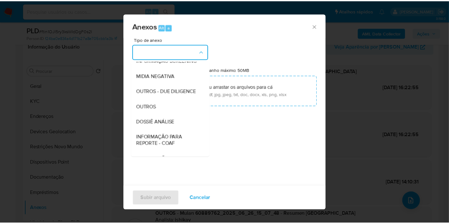
scroll to position [98, 0]
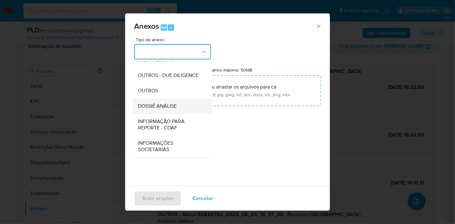
click at [166, 107] on span "DOSSIÊ ANÁLISE" at bounding box center [157, 106] width 39 height 6
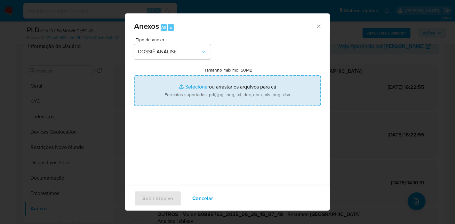
type input "C:\fakepath\Mulan 60889762_2025_09_11_07_30_20.pdf"
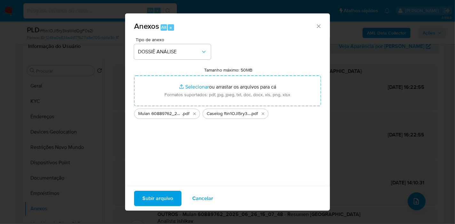
click at [163, 193] on span "Subir arquivo" at bounding box center [157, 199] width 31 height 14
drag, startPoint x: 263, startPoint y: 112, endPoint x: 231, endPoint y: 130, distance: 36.8
click at [263, 112] on icon "Excluir Caselog ftin1OJI5ry3ksWIdDgF0s2I_2025_09_11_07_31_52.pdf" at bounding box center [262, 113] width 5 height 5
click at [156, 201] on span "Subir arquivo" at bounding box center [157, 199] width 31 height 14
click at [166, 200] on span "Subir arquivo" at bounding box center [157, 199] width 31 height 14
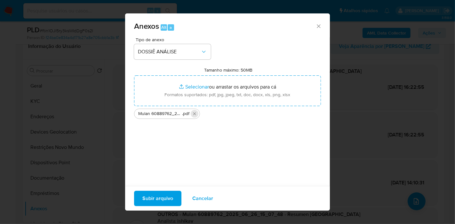
click at [194, 114] on icon "Excluir Mulan 60889762_2025_09_11_07_30_20.pdf" at bounding box center [194, 113] width 5 height 5
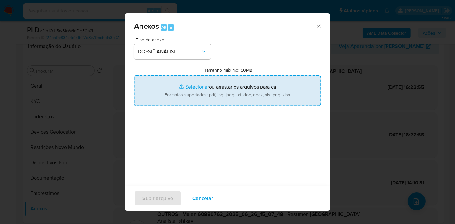
type input "C:\fakepath\Caselog ftin1OJI5ry3ksWIdDgF0s2I_2025_09_11_07_31_52.pdf"
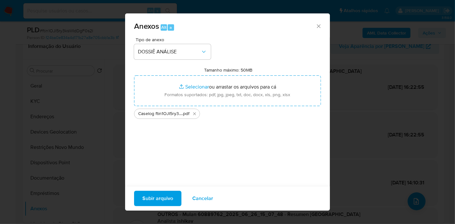
click at [157, 194] on span "Subir arquivo" at bounding box center [157, 199] width 31 height 14
click at [211, 201] on span "Cancelar" at bounding box center [202, 199] width 21 height 14
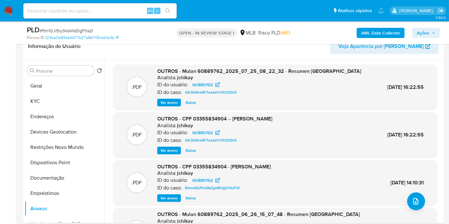
click at [409, 34] on span "Ações" at bounding box center [423, 33] width 12 height 10
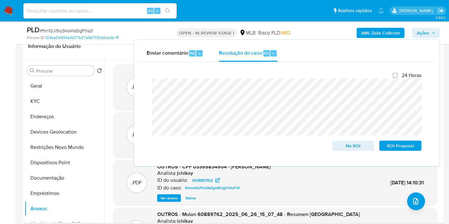
click at [409, 34] on span "Ações" at bounding box center [423, 33] width 12 height 10
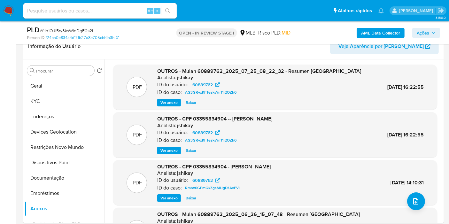
click at [409, 30] on span "Ações" at bounding box center [426, 32] width 19 height 9
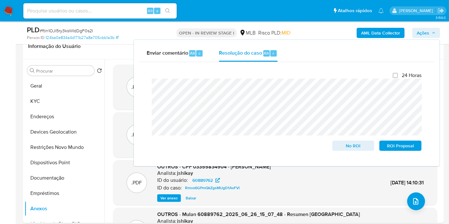
click at [389, 35] on b "AML Data Collector" at bounding box center [380, 33] width 39 height 10
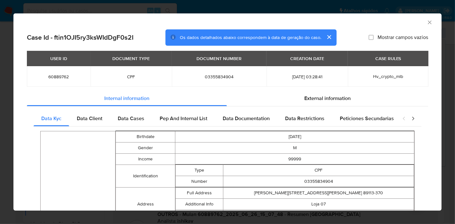
drag, startPoint x: 313, startPoint y: 96, endPoint x: 160, endPoint y: 63, distance: 156.4
click at [313, 97] on span "External information" at bounding box center [327, 98] width 46 height 7
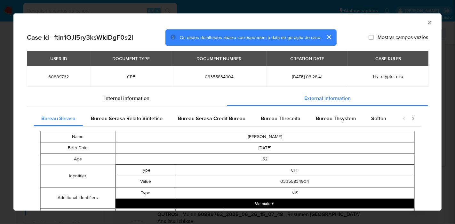
click at [409, 23] on icon "Fechar a janela" at bounding box center [429, 22] width 6 height 6
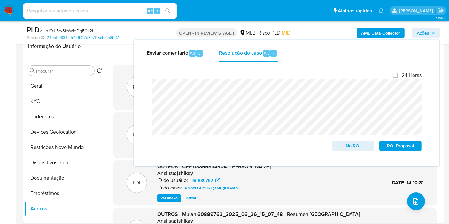
click at [74, 30] on span "# ftin1OJI5ry3ksWIdDgF0s2I" at bounding box center [66, 31] width 53 height 6
copy span "ftin1OJI5ry3ksWIdDgF0s2I"
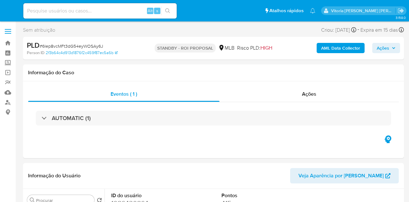
select select "10"
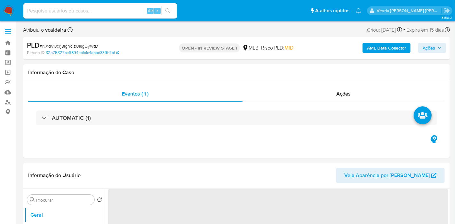
select select "10"
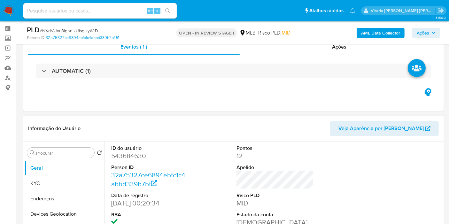
scroll to position [35, 0]
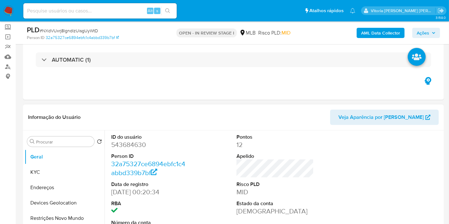
click at [127, 145] on dd "543684630" at bounding box center [149, 144] width 77 height 9
copy dd "543684630"
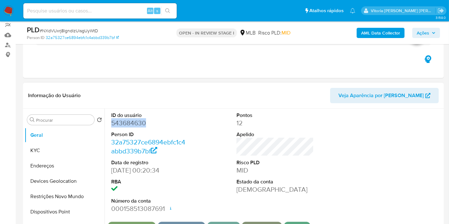
scroll to position [106, 0]
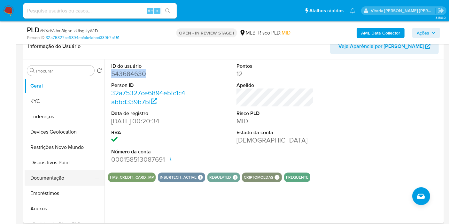
click at [54, 181] on button "Documentação" at bounding box center [62, 177] width 75 height 15
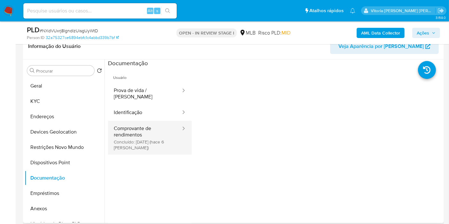
click at [148, 136] on button "Comprovante de rendimentos Concluído: [DATE] (hace 6 [PERSON_NAME])" at bounding box center [145, 138] width 74 height 34
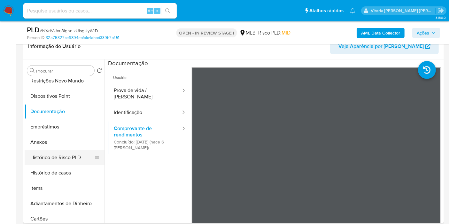
scroll to position [71, 0]
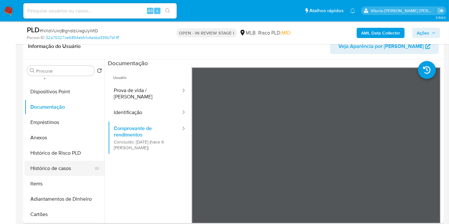
click at [62, 166] on button "Histórico de casos" at bounding box center [62, 168] width 75 height 15
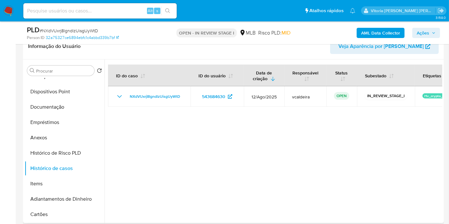
click at [209, 158] on div at bounding box center [274, 141] width 338 height 164
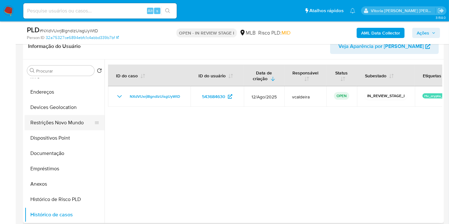
scroll to position [0, 0]
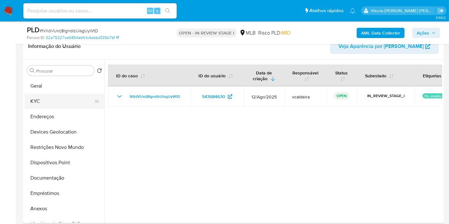
click at [48, 102] on button "KYC" at bounding box center [62, 101] width 75 height 15
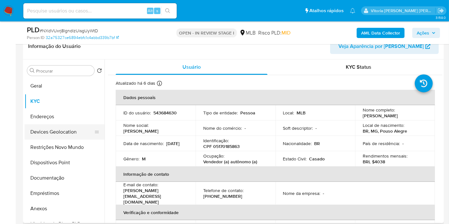
click at [35, 138] on button "Devices Geolocation" at bounding box center [62, 131] width 75 height 15
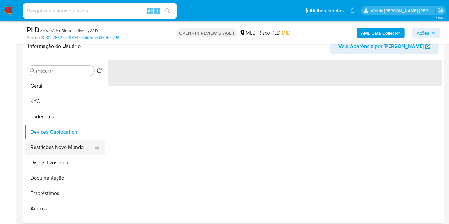
click at [41, 154] on button "Restrições Novo Mundo" at bounding box center [62, 147] width 75 height 15
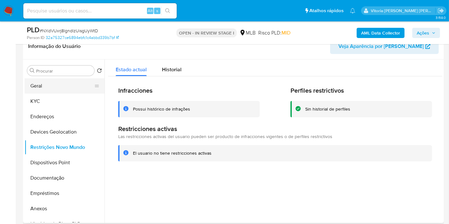
drag, startPoint x: 56, startPoint y: 103, endPoint x: 69, endPoint y: 92, distance: 17.2
click at [56, 103] on button "KYC" at bounding box center [65, 101] width 80 height 15
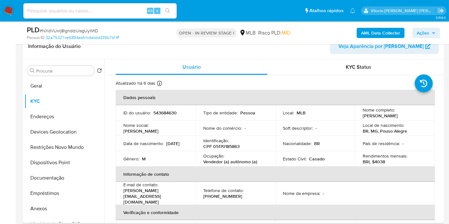
drag, startPoint x: 414, startPoint y: 116, endPoint x: 359, endPoint y: 115, distance: 54.7
click at [359, 115] on td "Nome completo : [PERSON_NAME]" at bounding box center [395, 112] width 80 height 15
click at [154, 116] on td "ID do usuário : 543684630" at bounding box center [156, 112] width 80 height 15
click at [160, 114] on p "543684630" at bounding box center [165, 113] width 23 height 6
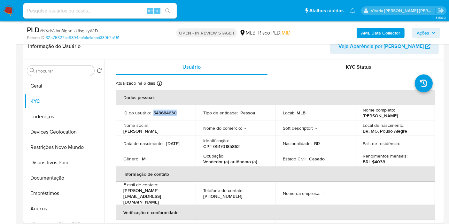
copy p "543684630"
drag, startPoint x: 259, startPoint y: 162, endPoint x: 196, endPoint y: 163, distance: 62.4
click at [196, 162] on td "Ocupação : Vendedor (a) autônomo (a)" at bounding box center [236, 158] width 80 height 15
copy p "Vendedor (a) autônomo (a)"
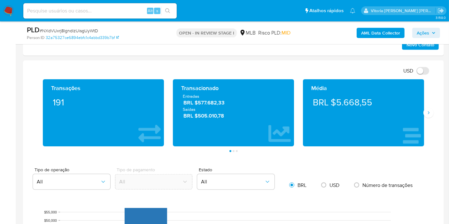
scroll to position [391, 0]
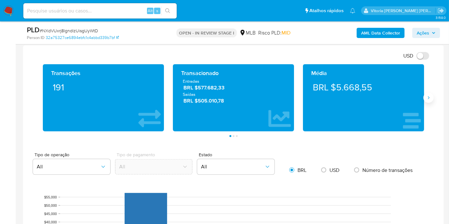
click at [429, 98] on icon "Siguiente" at bounding box center [428, 97] width 5 height 5
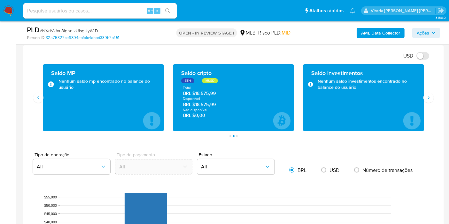
drag, startPoint x: 217, startPoint y: 106, endPoint x: 195, endPoint y: 106, distance: 22.7
click at [195, 106] on span "BRL $18.575,99" at bounding box center [233, 105] width 101 height 6
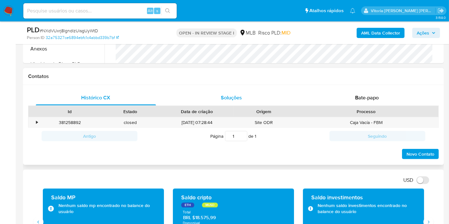
scroll to position [142, 0]
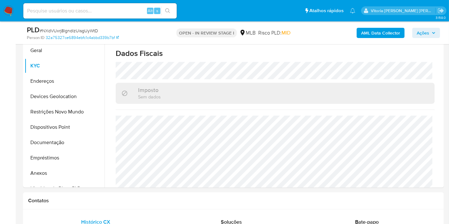
click at [90, 5] on div "Alt s" at bounding box center [100, 10] width 154 height 15
click at [87, 11] on input at bounding box center [100, 11] width 154 height 8
paste input "492255354"
type input "492255354"
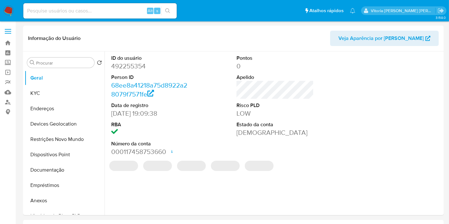
select select "10"
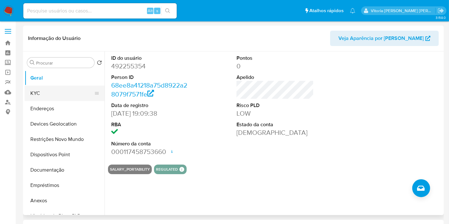
click at [45, 92] on button "KYC" at bounding box center [62, 93] width 75 height 15
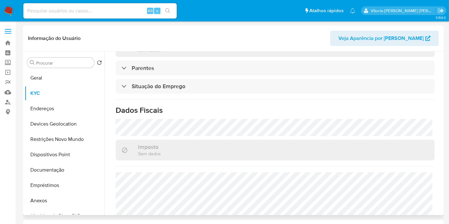
scroll to position [294, 0]
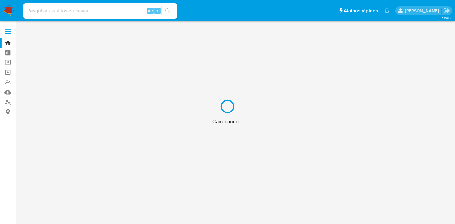
click at [90, 9] on div "Carregando..." at bounding box center [227, 112] width 455 height 224
click at [71, 11] on div "Carregando..." at bounding box center [227, 112] width 455 height 224
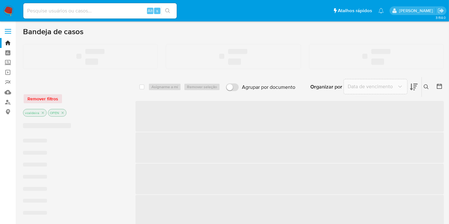
click at [63, 9] on input at bounding box center [100, 11] width 154 height 8
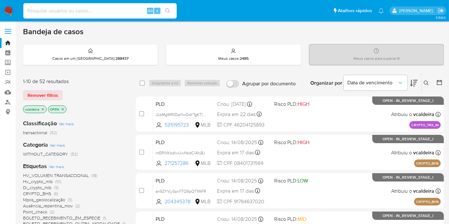
paste input "ftin1OJI5ry3ksWIdDgF0s2I"
type input "ftin1OJI5ry3ksWIdDgF0s2I"
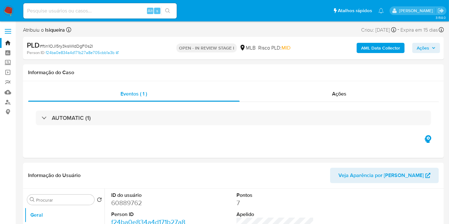
click at [432, 47] on icon "button" at bounding box center [434, 48] width 4 height 4
select select "10"
click at [425, 44] on span "Ações" at bounding box center [423, 48] width 12 height 10
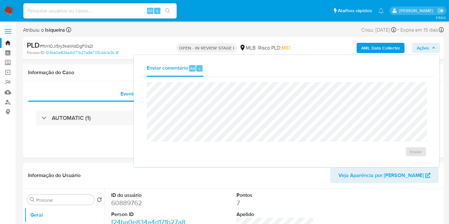
click at [238, 28] on div "Atribuiu o lsiqueira Asignado el: [DATE] 16:35:30 Criou: [DATE] Criou: [DATE] 0…" at bounding box center [233, 31] width 421 height 11
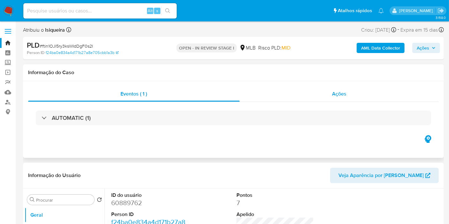
click at [351, 97] on div "Ações" at bounding box center [340, 93] width 200 height 15
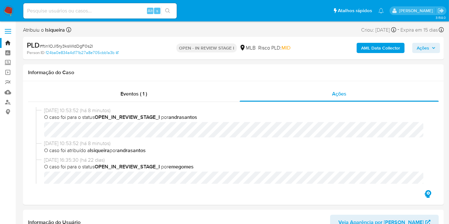
click at [10, 10] on img at bounding box center [8, 10] width 11 height 11
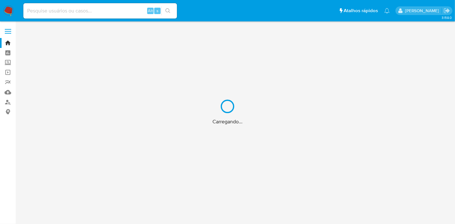
click at [10, 102] on div "Carregando..." at bounding box center [227, 112] width 455 height 224
click at [7, 103] on div "Carregando..." at bounding box center [227, 112] width 455 height 224
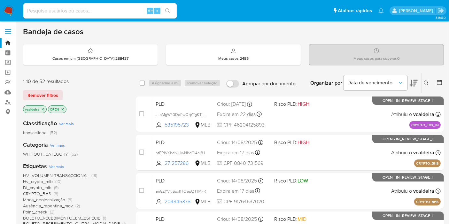
drag, startPoint x: 426, startPoint y: 84, endPoint x: 422, endPoint y: 85, distance: 4.5
click at [426, 84] on icon at bounding box center [426, 83] width 5 height 5
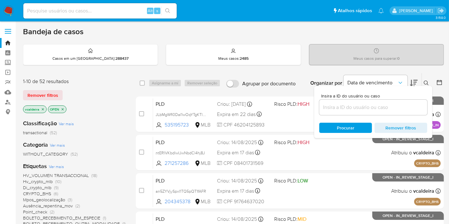
click at [340, 112] on div at bounding box center [373, 107] width 108 height 15
click at [337, 106] on input at bounding box center [373, 107] width 108 height 8
paste input "ftin1OJI5ry3ksWIdDgF0s2I"
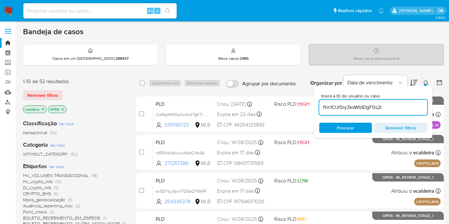
type input "ftin1OJI5ry3ksWIdDgF0s2I"
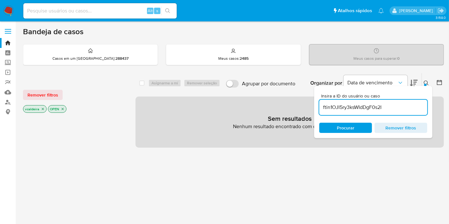
click at [43, 109] on icon "close-filter" at bounding box center [43, 109] width 4 height 4
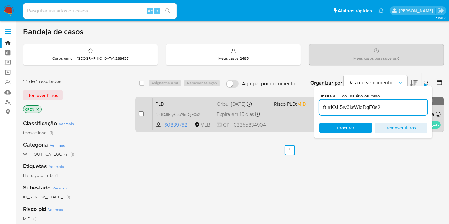
click at [140, 113] on input "checkbox" at bounding box center [141, 113] width 5 height 5
checkbox input "true"
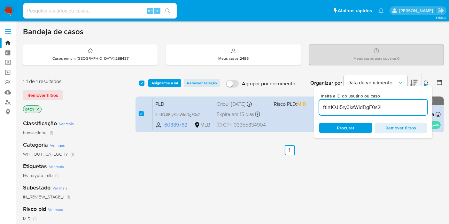
click at [171, 78] on div "select-all-cases-checkbox Asignarme a mí Remover seleção Agrupar por documento …" at bounding box center [290, 83] width 309 height 20
click at [168, 83] on span "Asignarme a mí" at bounding box center [165, 83] width 27 height 6
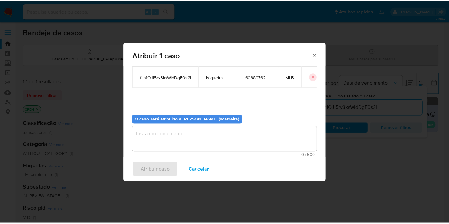
scroll to position [33, 0]
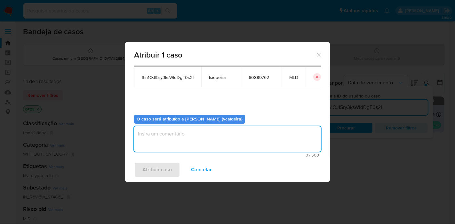
click at [180, 142] on textarea "assign-modal" at bounding box center [227, 139] width 187 height 26
click at [165, 168] on span "Atribuir caso" at bounding box center [156, 170] width 29 height 14
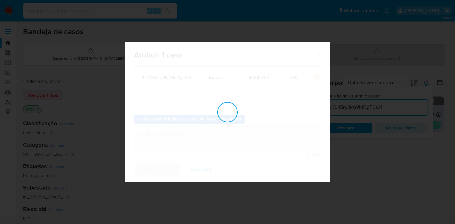
checkbox input "false"
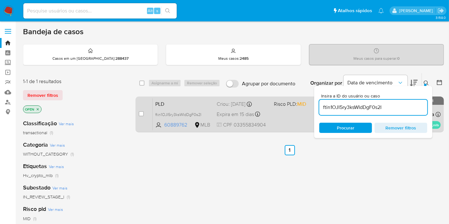
click at [188, 106] on span "PLD" at bounding box center [183, 103] width 56 height 8
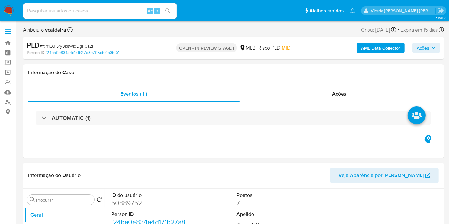
select select "10"
click at [415, 50] on button "Ações" at bounding box center [427, 48] width 28 height 10
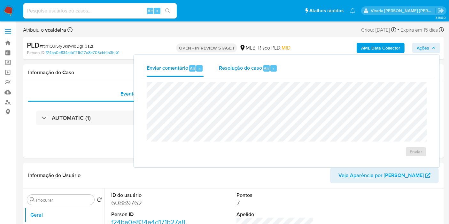
click at [220, 73] on div "Resolução do caso Alt r" at bounding box center [248, 68] width 59 height 17
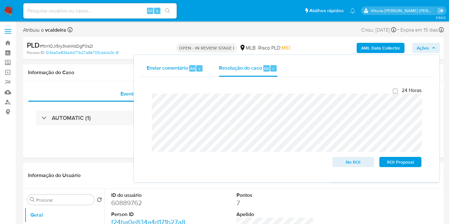
click at [171, 67] on span "Enviar comentário" at bounding box center [168, 68] width 42 height 7
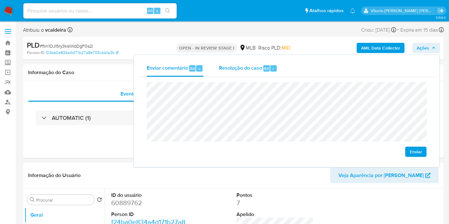
click at [233, 67] on span "Resolução do caso" at bounding box center [240, 68] width 43 height 7
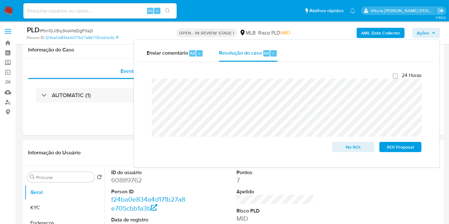
scroll to position [177, 0]
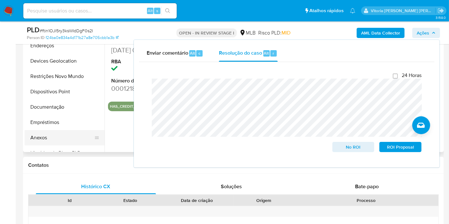
click at [54, 134] on button "Anexos" at bounding box center [62, 137] width 75 height 15
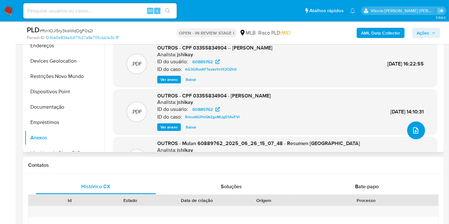
click at [413, 122] on button "upload-file" at bounding box center [416, 131] width 18 height 18
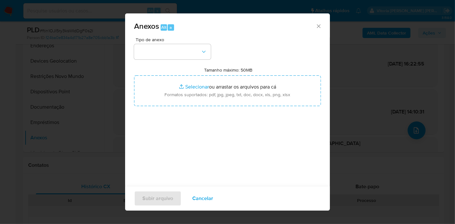
click at [427, 33] on div "Anexos Alt a Tipo de anexo Tamanho máximo: 50MB Selecionar arquivos Selecionar …" at bounding box center [227, 112] width 455 height 224
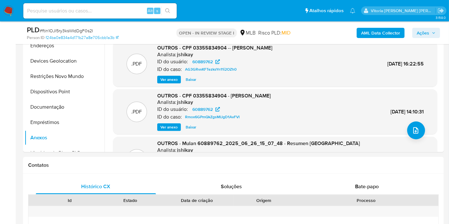
click at [431, 31] on span "Ações" at bounding box center [426, 32] width 19 height 9
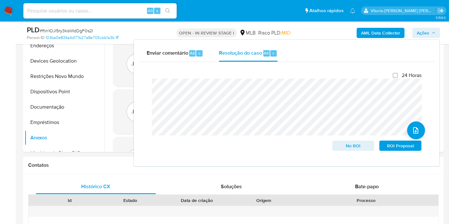
click at [387, 31] on b "AML Data Collector" at bounding box center [380, 33] width 39 height 10
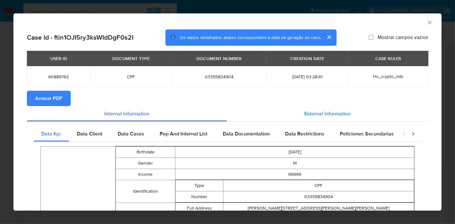
click at [327, 117] on span "External information" at bounding box center [327, 113] width 46 height 7
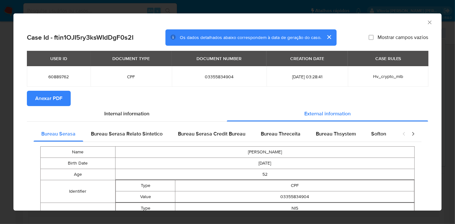
click at [59, 96] on span "Anexar PDF" at bounding box center [48, 98] width 27 height 14
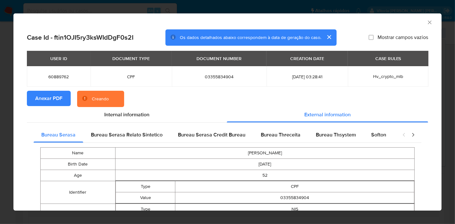
click at [426, 22] on icon "Fechar a janela" at bounding box center [429, 22] width 6 height 6
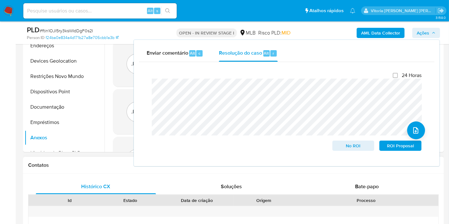
drag, startPoint x: 119, startPoint y: 173, endPoint x: 130, endPoint y: 168, distance: 12.4
click at [118, 173] on div "Contatos" at bounding box center [233, 165] width 421 height 17
click at [432, 31] on icon "button" at bounding box center [434, 33] width 4 height 4
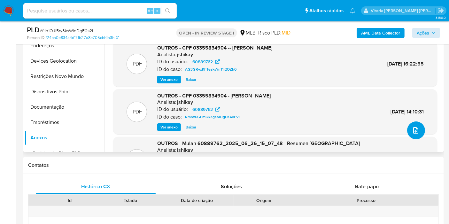
click at [411, 135] on button "upload-file" at bounding box center [416, 131] width 18 height 18
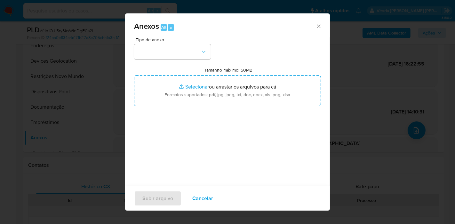
click at [185, 63] on div "Tipo de anexo Tamanho máximo: 50MB Selecionar arquivos Selecionar ou arrastar o…" at bounding box center [227, 112] width 187 height 151
click at [183, 54] on button "button" at bounding box center [172, 51] width 77 height 15
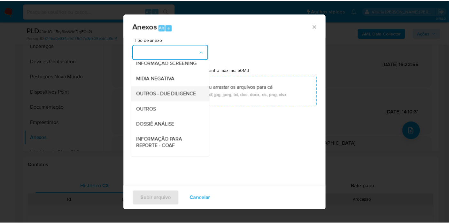
scroll to position [71, 0]
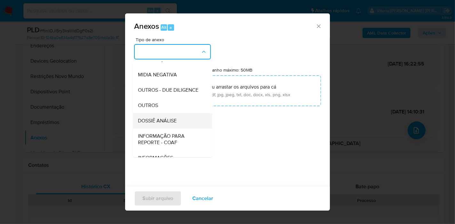
click at [167, 124] on span "DOSSIÊ ANÁLISE" at bounding box center [157, 121] width 39 height 6
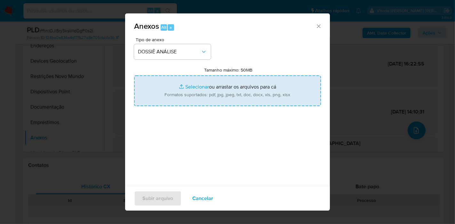
type input "C:\fakepath\Caselog ftin1OJI5ry3ksWIdDgF0s2I_2025_09_11_07_31_52.pdf"
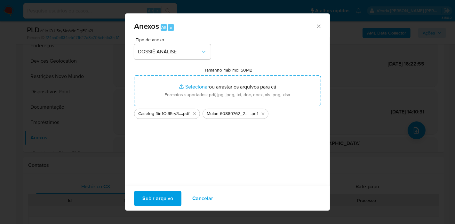
click at [152, 200] on span "Subir arquivo" at bounding box center [157, 199] width 31 height 14
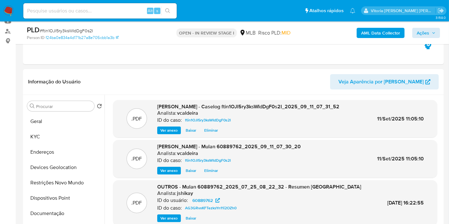
click at [429, 24] on div "PLD # ftin1OJI5ry3ksWIdDgF0s2I Person ID f24ba0e834a4d171b27a8e705cbb1a3b OPEN …" at bounding box center [233, 32] width 421 height 23
click at [418, 29] on span "Ações" at bounding box center [423, 33] width 12 height 10
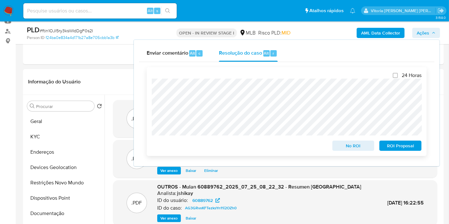
click at [350, 144] on span "No ROI" at bounding box center [353, 145] width 33 height 9
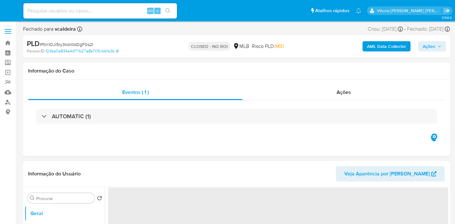
select select "10"
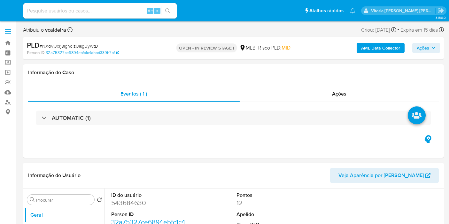
select select "10"
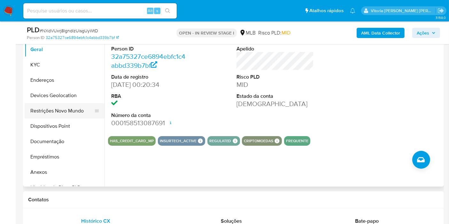
scroll to position [142, 0]
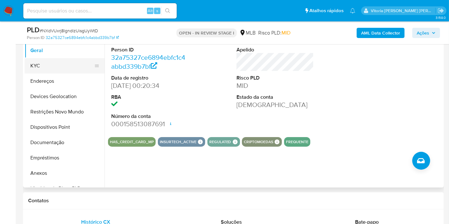
click at [47, 63] on button "KYC" at bounding box center [62, 65] width 75 height 15
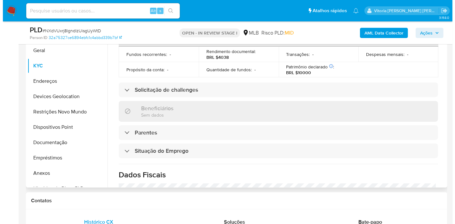
scroll to position [0, 0]
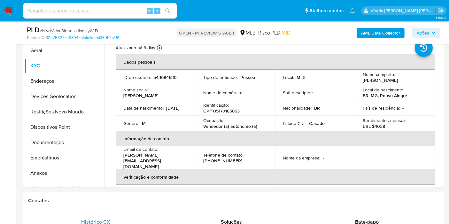
click at [373, 29] on b "AML Data Collector" at bounding box center [380, 33] width 39 height 10
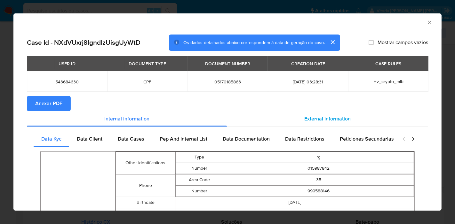
click at [322, 120] on span "External information" at bounding box center [327, 118] width 46 height 7
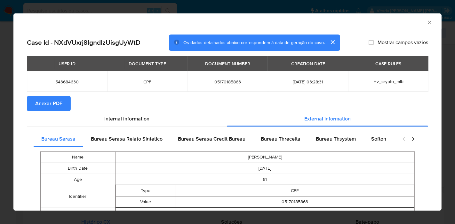
click at [50, 103] on span "Anexar PDF" at bounding box center [48, 104] width 27 height 14
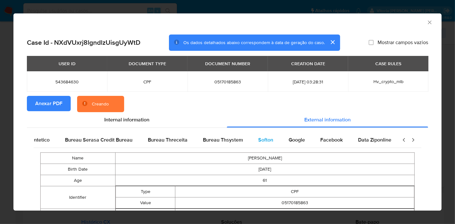
scroll to position [0, 134]
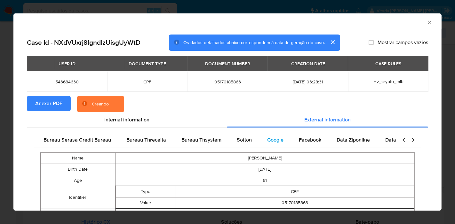
click at [272, 143] on span "Google" at bounding box center [275, 139] width 16 height 7
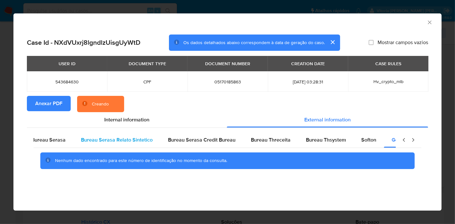
scroll to position [0, 0]
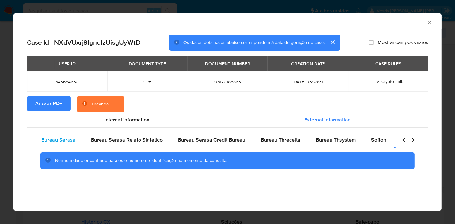
click at [53, 142] on span "Bureau Serasa" at bounding box center [58, 139] width 34 height 7
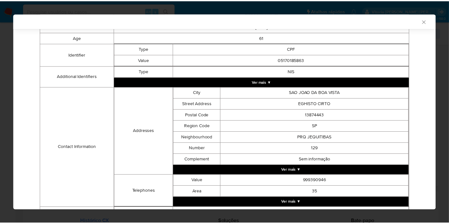
scroll to position [195, 0]
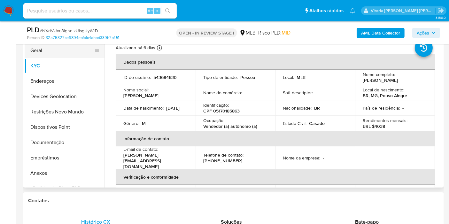
click at [54, 48] on button "Geral" at bounding box center [62, 50] width 75 height 15
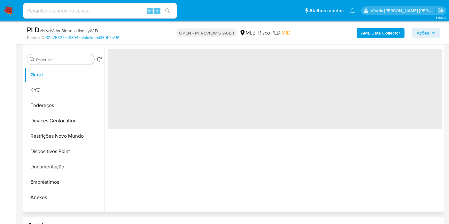
scroll to position [106, 0]
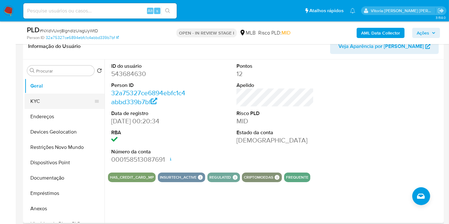
click at [56, 99] on button "KYC" at bounding box center [62, 101] width 75 height 15
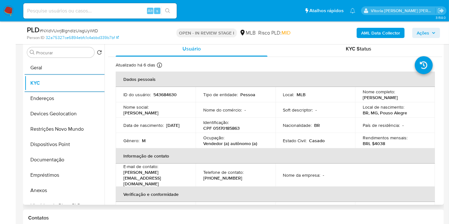
scroll to position [142, 0]
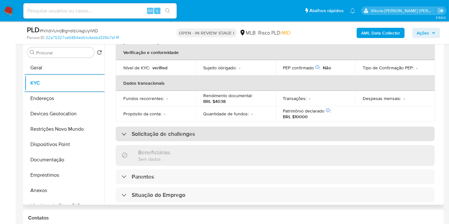
click at [169, 131] on div "Solicitação de challenges" at bounding box center [275, 134] width 319 height 15
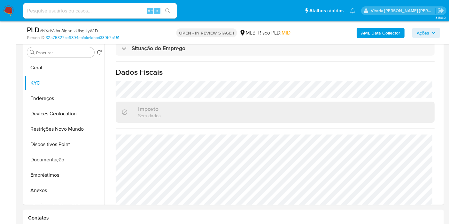
scroll to position [340, 0]
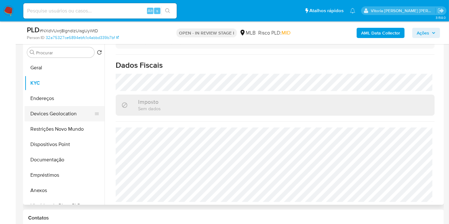
drag, startPoint x: 46, startPoint y: 99, endPoint x: 66, endPoint y: 111, distance: 23.4
click at [46, 98] on button "Endereços" at bounding box center [65, 98] width 80 height 15
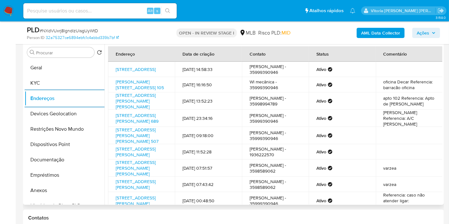
scroll to position [99, 0]
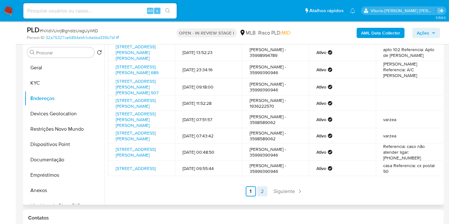
click at [261, 195] on link "2" at bounding box center [262, 191] width 10 height 10
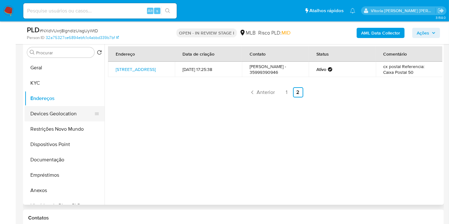
click at [51, 118] on button "Devices Geolocation" at bounding box center [62, 113] width 75 height 15
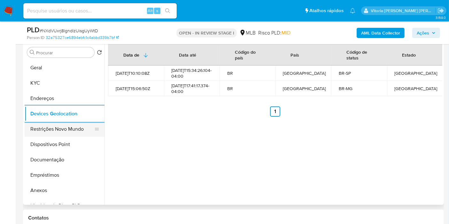
click at [64, 132] on button "Restrições Novo Mundo" at bounding box center [62, 129] width 75 height 15
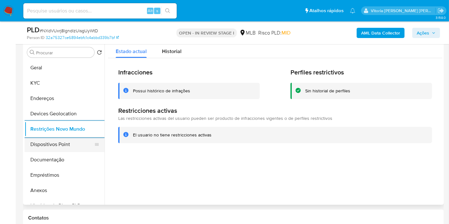
click at [71, 144] on button "Dispositivos Point" at bounding box center [62, 144] width 75 height 15
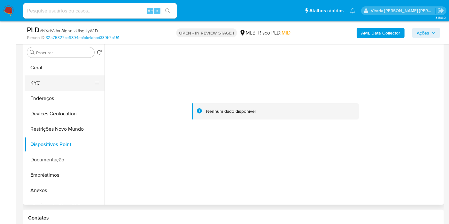
click at [37, 86] on button "KYC" at bounding box center [62, 82] width 75 height 15
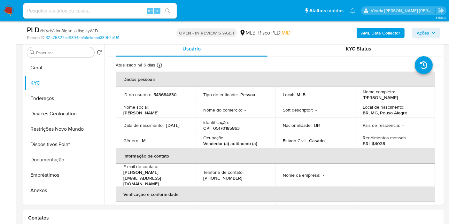
click at [62, 13] on input at bounding box center [100, 11] width 154 height 8
paste input "492255354"
type input "492255354"
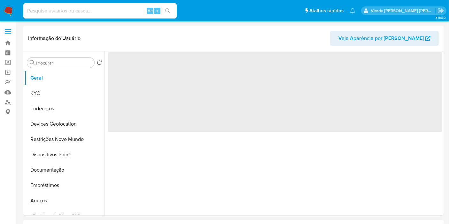
select select "10"
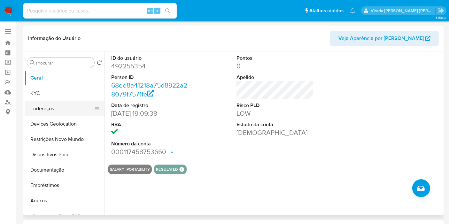
drag, startPoint x: 52, startPoint y: 109, endPoint x: 70, endPoint y: 92, distance: 24.9
click at [52, 108] on button "Endereços" at bounding box center [65, 108] width 80 height 15
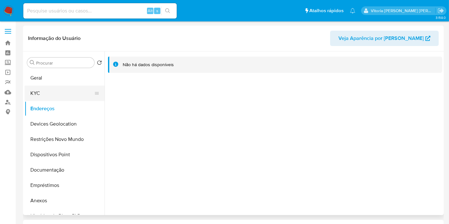
click at [59, 96] on button "KYC" at bounding box center [62, 93] width 75 height 15
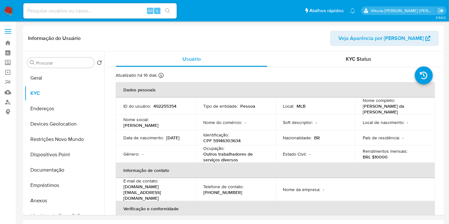
click at [90, 11] on input at bounding box center [100, 11] width 154 height 8
paste input "QBWrrAzovoAUAnYiwYaEkbbr"
type input "QBWrrAzovoAUAnYiwYaEkbbr"
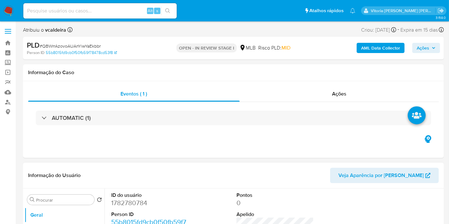
select select "10"
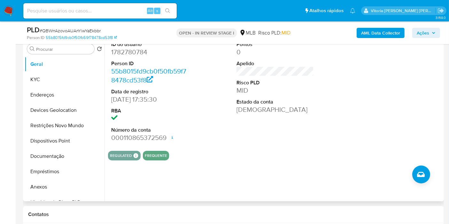
scroll to position [71, 0]
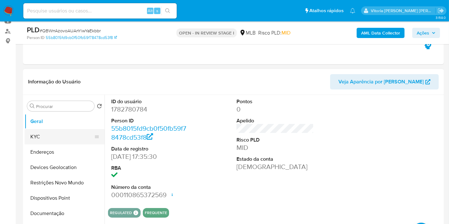
click at [36, 132] on button "KYC" at bounding box center [62, 136] width 75 height 15
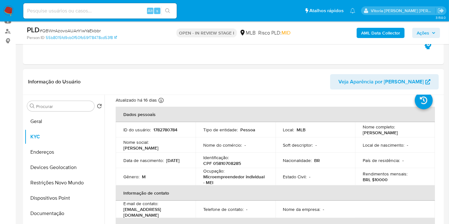
scroll to position [8, 0]
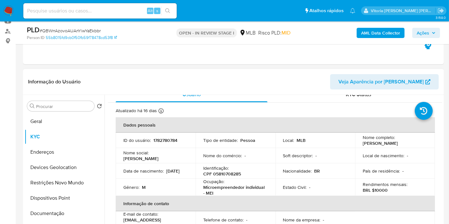
click at [165, 140] on p "1782780784" at bounding box center [166, 141] width 24 height 6
copy p "1782780784"
click at [44, 123] on button "Geral" at bounding box center [62, 121] width 75 height 15
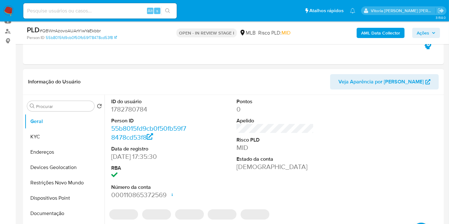
scroll to position [142, 0]
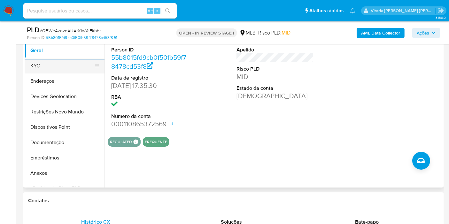
click at [45, 67] on button "KYC" at bounding box center [62, 65] width 75 height 15
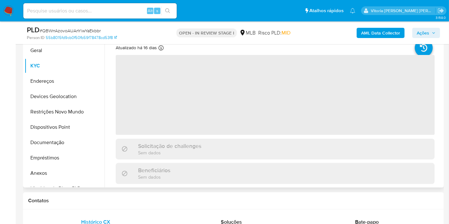
scroll to position [106, 0]
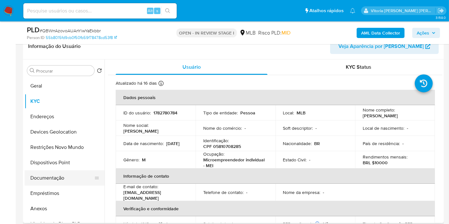
click at [58, 175] on button "Documentação" at bounding box center [62, 177] width 75 height 15
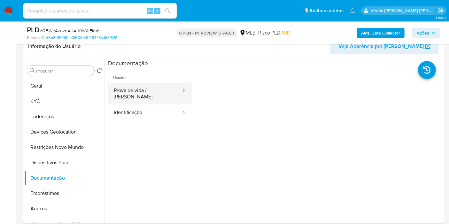
click at [150, 95] on button "Prova de vida / [PERSON_NAME]" at bounding box center [145, 94] width 74 height 22
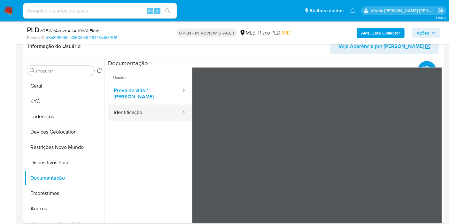
click at [145, 109] on button "Identificação" at bounding box center [145, 113] width 74 height 16
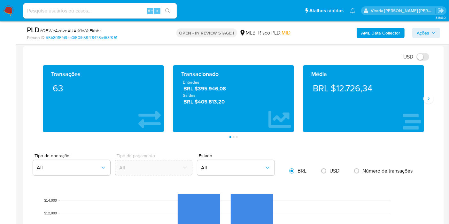
scroll to position [426, 0]
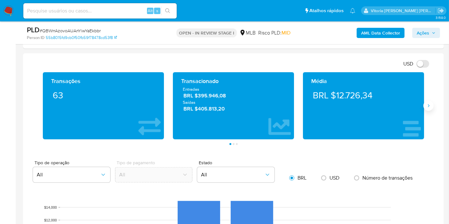
click at [424, 103] on button "Siguiente" at bounding box center [429, 106] width 10 height 10
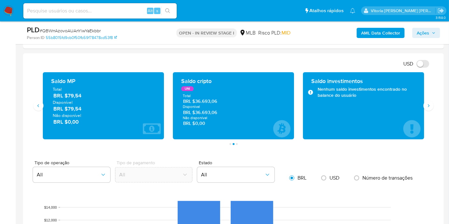
drag, startPoint x: 220, startPoint y: 113, endPoint x: 196, endPoint y: 109, distance: 24.7
click at [196, 109] on span "BRL $36.693,06" at bounding box center [233, 112] width 101 height 6
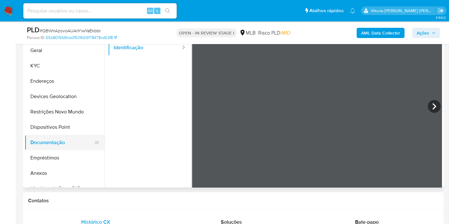
scroll to position [18, 0]
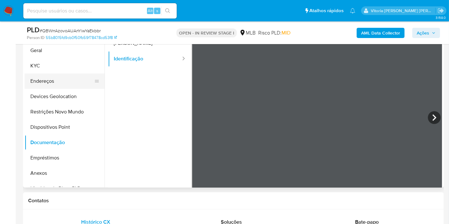
click at [49, 81] on button "Endereços" at bounding box center [62, 81] width 75 height 15
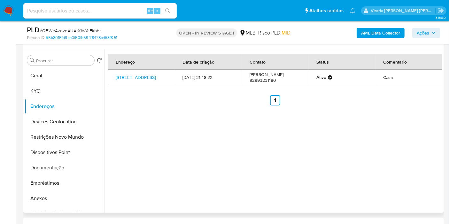
scroll to position [106, 0]
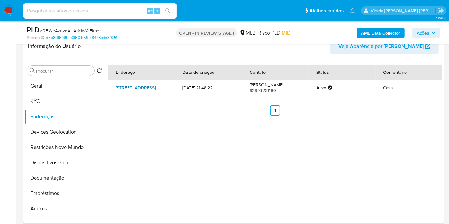
click at [135, 89] on link "Rua Mantepá 241, Manaus, Amazonas, 69015130, Brasil 241" at bounding box center [136, 87] width 40 height 6
click at [35, 101] on button "KYC" at bounding box center [62, 101] width 75 height 15
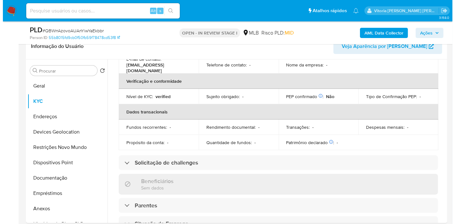
scroll to position [0, 0]
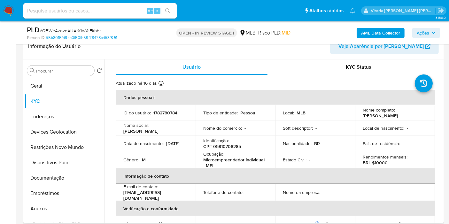
copy p "Eric Mendonca de Souza"
drag, startPoint x: 416, startPoint y: 115, endPoint x: 361, endPoint y: 117, distance: 55.7
click at [361, 117] on td "Nome completo : Eric Mendonca de Souza" at bounding box center [395, 112] width 80 height 15
click at [217, 147] on p "CPF 05810708285" at bounding box center [222, 147] width 38 height 6
click at [217, 148] on p "CPF 05810708285" at bounding box center [222, 147] width 38 height 6
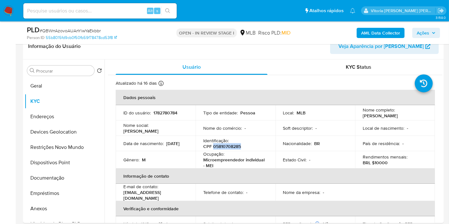
copy p "05810708285"
click at [413, 116] on div "Nome completo : Eric Mendonca de Souza" at bounding box center [395, 113] width 65 height 12
click at [382, 33] on b "AML Data Collector" at bounding box center [380, 33] width 39 height 10
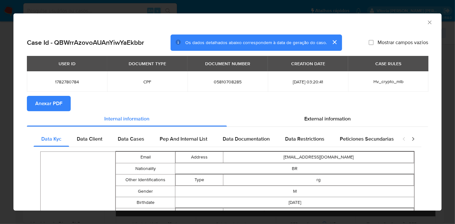
click at [51, 100] on span "Anexar PDF" at bounding box center [48, 104] width 27 height 14
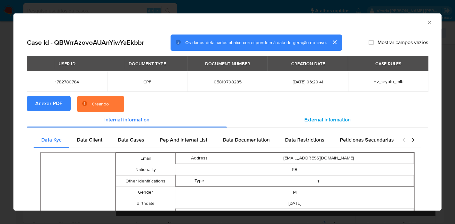
click at [309, 121] on span "External information" at bounding box center [327, 119] width 46 height 7
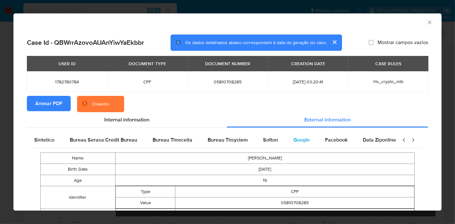
scroll to position [0, 134]
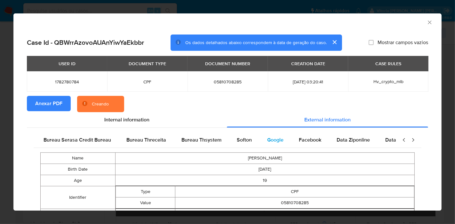
click at [276, 137] on span "Google" at bounding box center [275, 139] width 16 height 7
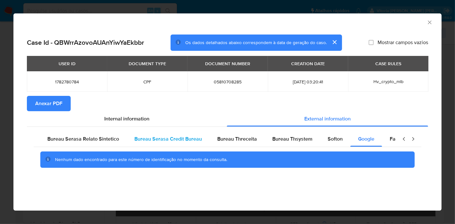
scroll to position [0, 0]
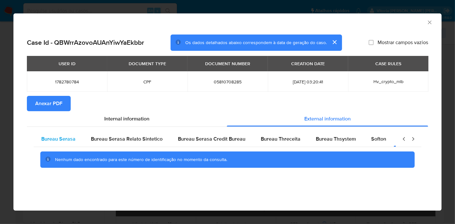
click at [66, 141] on span "Bureau Serasa" at bounding box center [58, 138] width 34 height 7
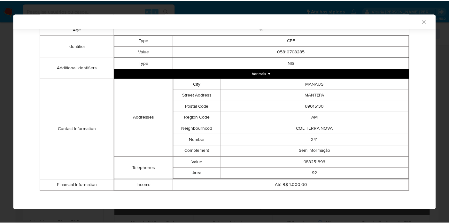
scroll to position [153, 0]
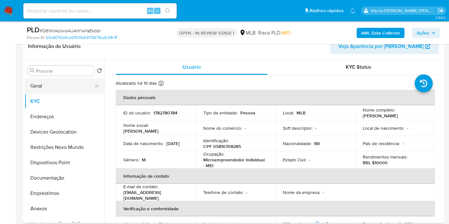
click at [43, 87] on button "Geral" at bounding box center [62, 85] width 75 height 15
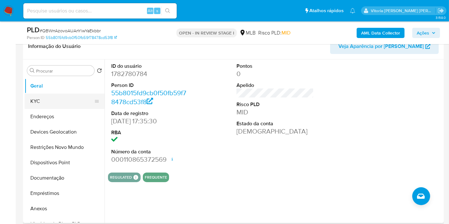
click at [31, 95] on button "KYC" at bounding box center [62, 101] width 75 height 15
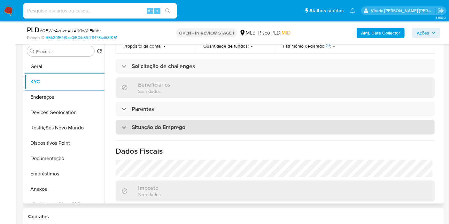
scroll to position [292, 0]
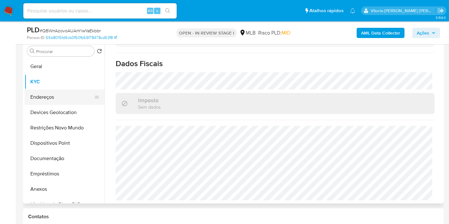
click at [54, 99] on button "Endereços" at bounding box center [62, 97] width 75 height 15
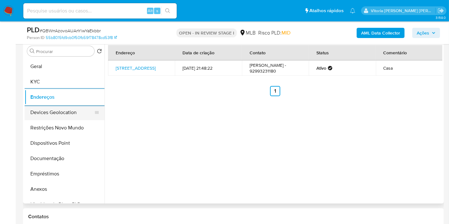
click at [56, 112] on button "Devices Geolocation" at bounding box center [62, 112] width 75 height 15
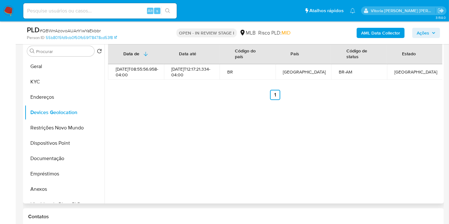
click at [247, 120] on div "Data de Data até Código do país País Código de status Estado 2024-10-10T08:55:5…" at bounding box center [274, 122] width 338 height 164
click at [65, 123] on button "Restrições Novo Mundo" at bounding box center [62, 127] width 75 height 15
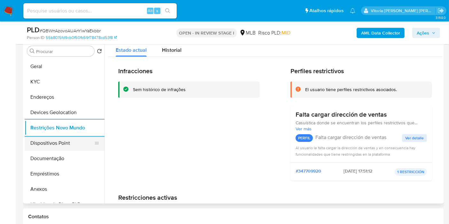
click at [35, 141] on button "Dispositivos Point" at bounding box center [62, 143] width 75 height 15
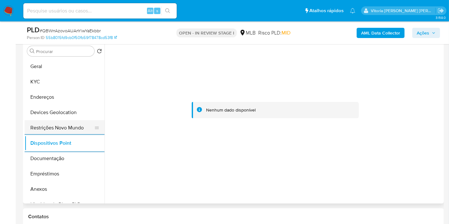
click at [71, 120] on button "Restrições Novo Mundo" at bounding box center [62, 127] width 75 height 15
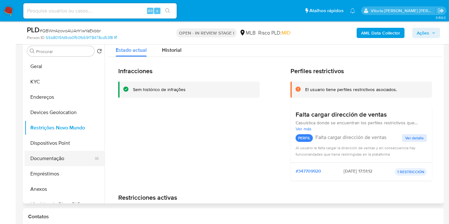
click at [33, 158] on button "Documentação" at bounding box center [62, 158] width 75 height 15
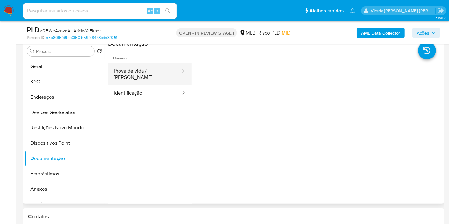
click at [162, 67] on button "Prova de vida / [PERSON_NAME]" at bounding box center [145, 74] width 74 height 22
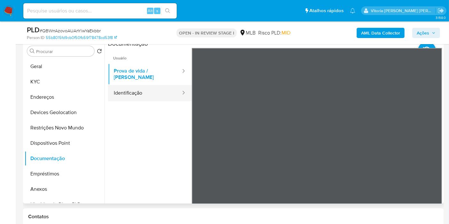
click at [177, 92] on div at bounding box center [182, 93] width 10 height 16
click at [96, 8] on input at bounding box center [100, 11] width 154 height 8
paste input "383013847"
type input "383013847"
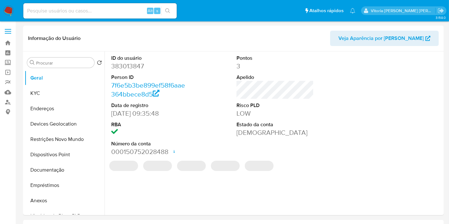
select select "10"
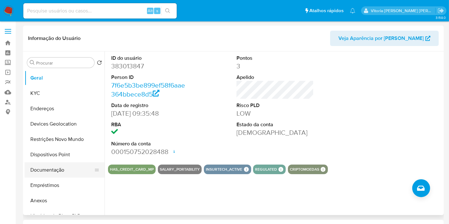
click at [56, 172] on button "Documentação" at bounding box center [62, 169] width 75 height 15
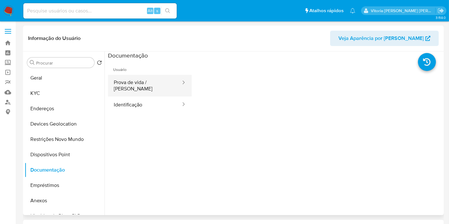
click at [154, 81] on button "Prova de vida / [PERSON_NAME]" at bounding box center [145, 86] width 74 height 22
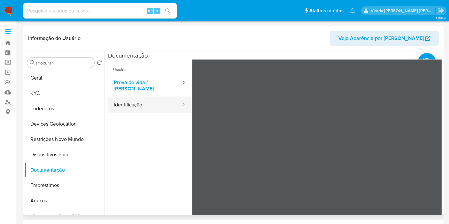
click at [144, 97] on button "Identificação" at bounding box center [145, 105] width 74 height 16
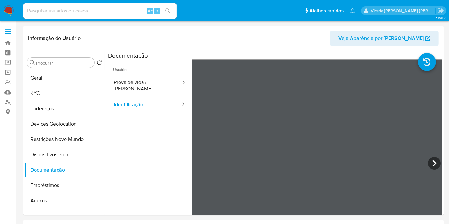
click at [86, 13] on input at bounding box center [100, 11] width 154 height 8
paste input "1824742161"
type input "1824742161"
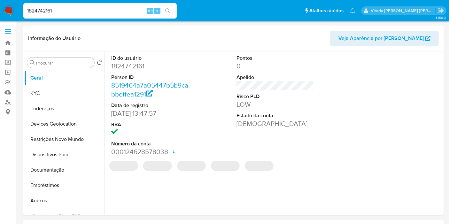
select select "10"
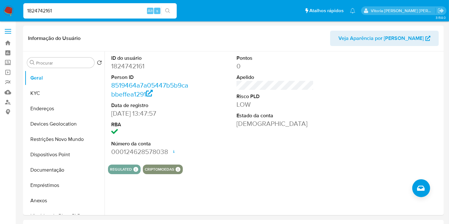
click at [32, 8] on input "1824742161" at bounding box center [100, 11] width 154 height 8
paste input "631491586"
type input "631491586"
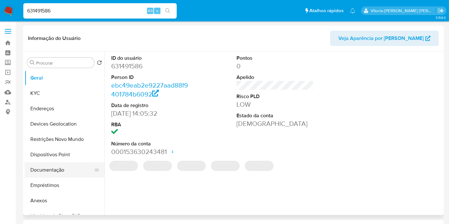
click at [57, 173] on button "Documentação" at bounding box center [62, 169] width 75 height 15
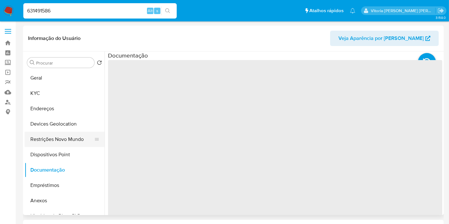
select select "10"
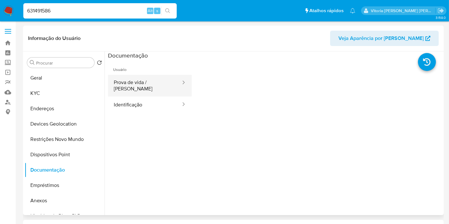
click at [157, 80] on button "Prova de vida / [PERSON_NAME]" at bounding box center [145, 86] width 74 height 22
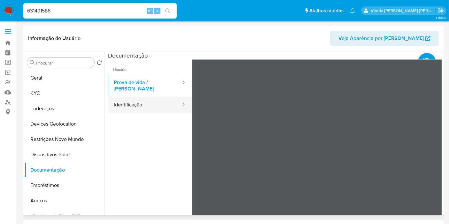
click at [137, 102] on button "Identificação" at bounding box center [145, 105] width 74 height 16
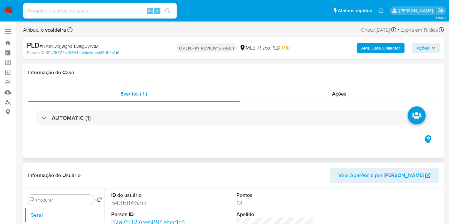
select select "10"
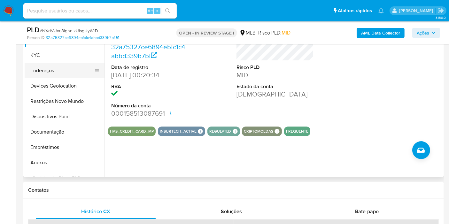
scroll to position [106, 0]
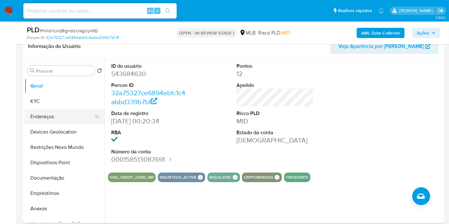
click at [44, 112] on button "Endereços" at bounding box center [62, 116] width 75 height 15
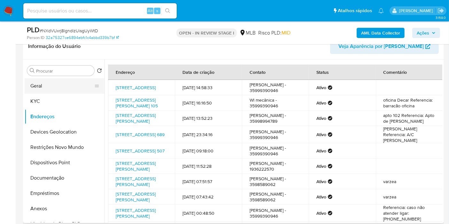
click at [60, 86] on button "Geral" at bounding box center [62, 85] width 75 height 15
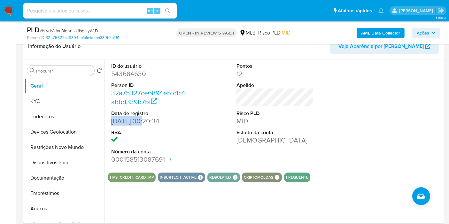
drag, startPoint x: 146, startPoint y: 122, endPoint x: 112, endPoint y: 122, distance: 34.5
click at [112, 122] on dd "[DATE] 00:20:34" at bounding box center [149, 121] width 77 height 9
copy dd "[DATE]"
click at [426, 34] on span "Ações" at bounding box center [423, 33] width 12 height 10
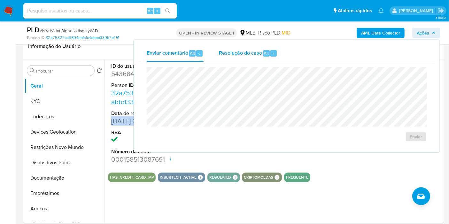
click at [212, 46] on button "Resolução do caso Alt r" at bounding box center [248, 53] width 74 height 17
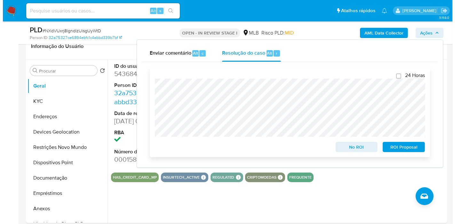
scroll to position [122, 0]
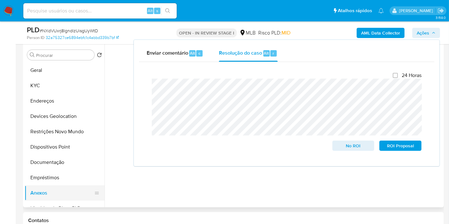
click at [31, 189] on button "Anexos" at bounding box center [62, 192] width 75 height 15
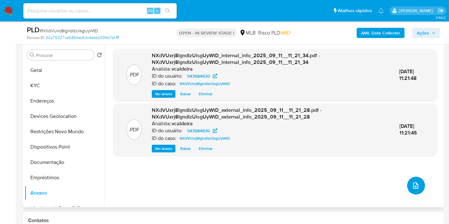
click at [418, 186] on button "upload-file" at bounding box center [416, 186] width 18 height 18
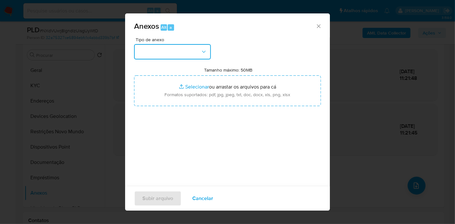
click at [179, 52] on button "button" at bounding box center [172, 51] width 77 height 15
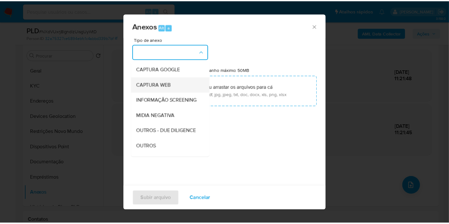
scroll to position [71, 0]
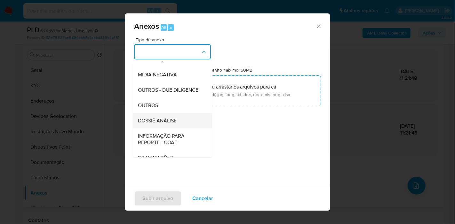
click at [160, 124] on span "DOSSIÊ ANÁLISE" at bounding box center [157, 121] width 39 height 6
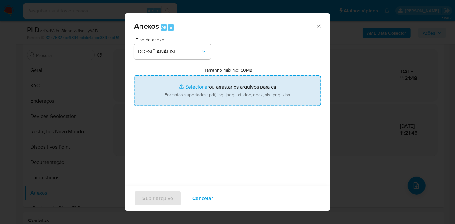
type input "C:\fakepath\Caselog NXdVUxrj8lgndlzUisgUyWtD_2025_09_11_07_32_02.pdf"
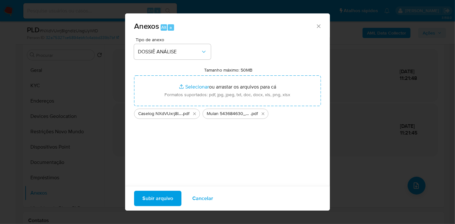
click at [152, 202] on span "Subir arquivo" at bounding box center [157, 199] width 31 height 14
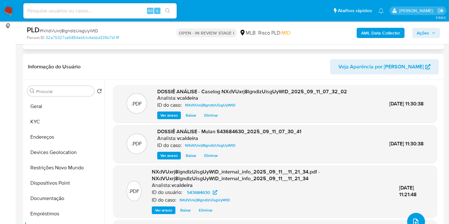
scroll to position [51, 0]
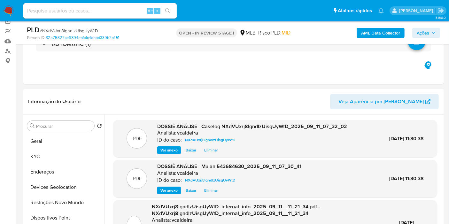
click at [422, 35] on span "Ações" at bounding box center [423, 33] width 12 height 10
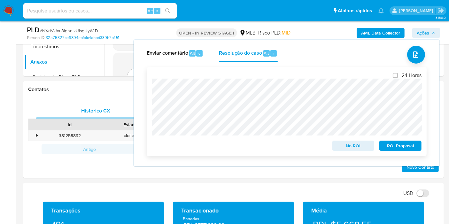
scroll to position [264, 0]
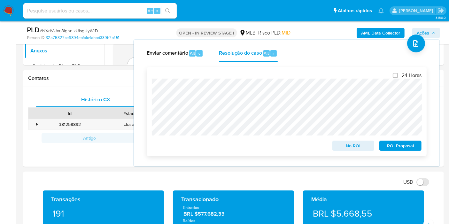
click at [348, 147] on span "No ROI" at bounding box center [353, 145] width 33 height 9
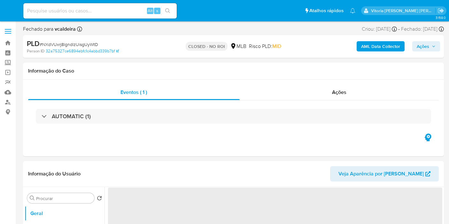
select select "10"
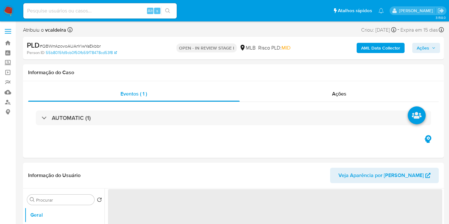
select select "10"
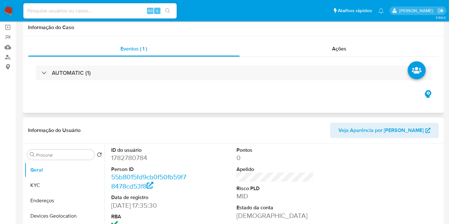
scroll to position [71, 0]
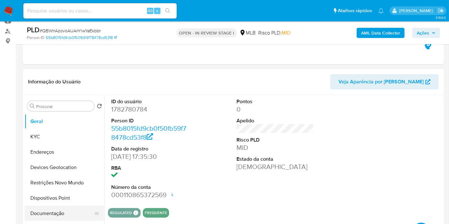
click at [43, 212] on button "Documentação" at bounding box center [62, 213] width 75 height 15
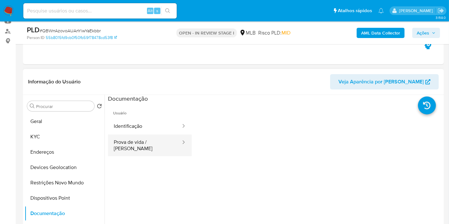
click at [138, 138] on button "Prova de vida / [PERSON_NAME]" at bounding box center [145, 146] width 74 height 22
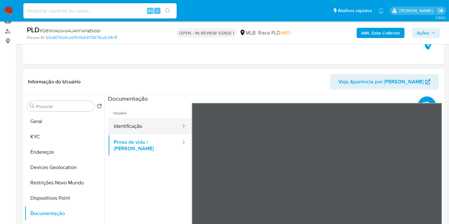
click at [144, 126] on button "Identificação" at bounding box center [145, 126] width 74 height 16
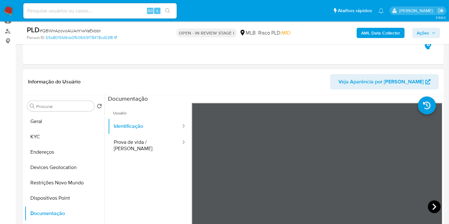
click at [433, 206] on icon at bounding box center [435, 207] width 4 height 6
click at [43, 135] on button "KYC" at bounding box center [62, 136] width 75 height 15
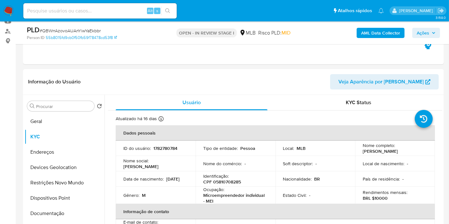
click at [167, 146] on p "1782780784" at bounding box center [166, 149] width 24 height 6
copy p "1782780784"
drag, startPoint x: 221, startPoint y: 201, endPoint x: 201, endPoint y: 197, distance: 20.8
click at [201, 197] on td "Ocupação : Microempreendedor individual - MEI" at bounding box center [236, 195] width 80 height 17
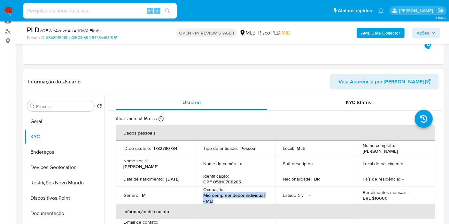
copy p "Microempreendedor individual - MEI"
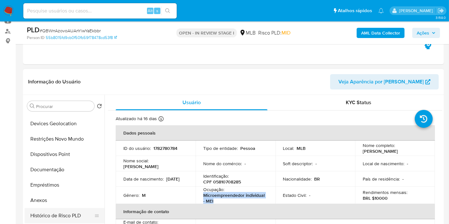
scroll to position [106, 0]
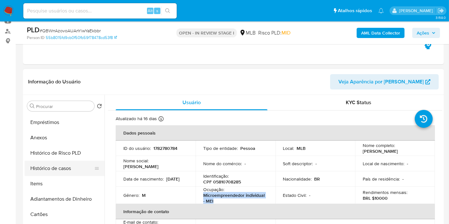
click at [65, 170] on button "Histórico de casos" at bounding box center [62, 168] width 75 height 15
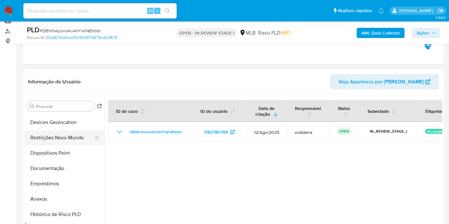
scroll to position [0, 0]
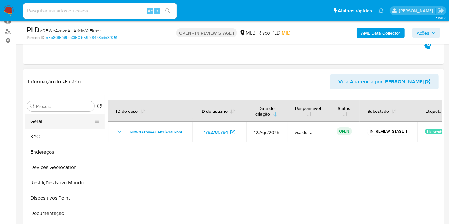
click at [48, 122] on button "Geral" at bounding box center [62, 121] width 75 height 15
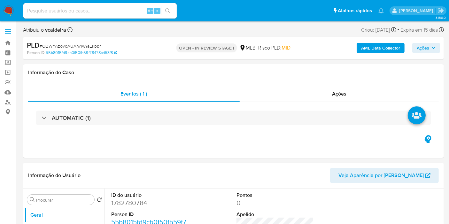
click at [429, 44] on span "Ações" at bounding box center [423, 48] width 12 height 10
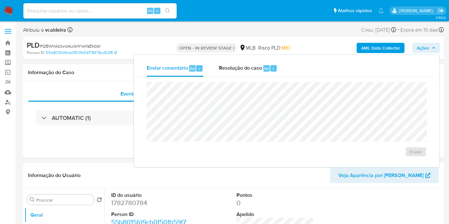
click at [426, 52] on span "Ações" at bounding box center [423, 48] width 12 height 10
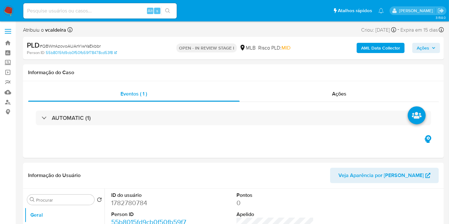
click at [426, 46] on span "Ações" at bounding box center [423, 48] width 12 height 10
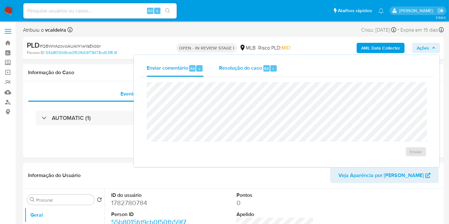
click at [235, 71] on span "Resolução do caso" at bounding box center [240, 68] width 43 height 7
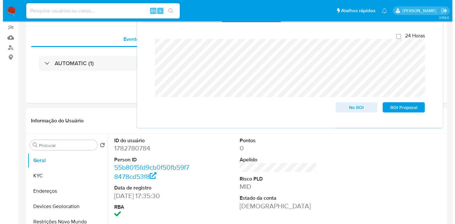
scroll to position [106, 0]
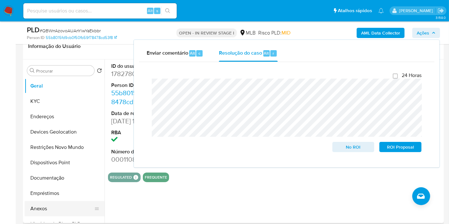
click at [41, 206] on button "Anexos" at bounding box center [62, 208] width 75 height 15
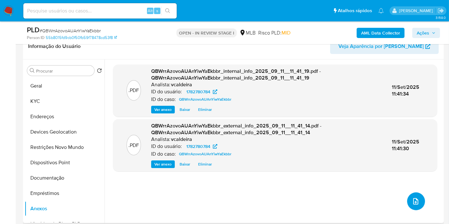
click at [415, 203] on icon "upload-file" at bounding box center [416, 202] width 8 height 8
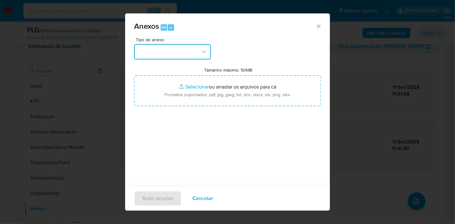
click at [190, 54] on button "button" at bounding box center [172, 51] width 77 height 15
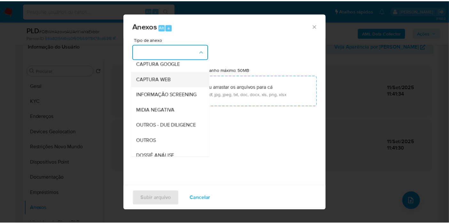
scroll to position [71, 0]
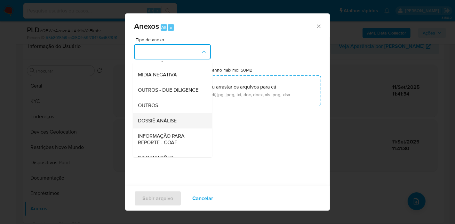
click at [160, 124] on span "DOSSIÊ ANÁLISE" at bounding box center [157, 121] width 39 height 6
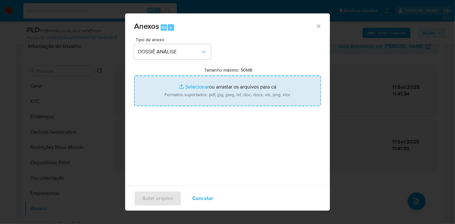
type input "C:\fakepath\Caselog QBWrrAzovoAUAnYiwYaEkbbr_2025_09_11_07_38_28.pdf"
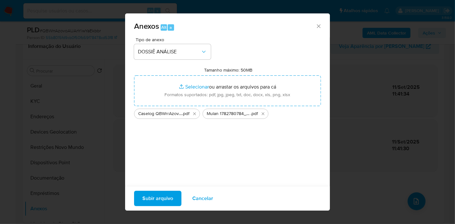
click at [161, 197] on span "Subir arquivo" at bounding box center [157, 199] width 31 height 14
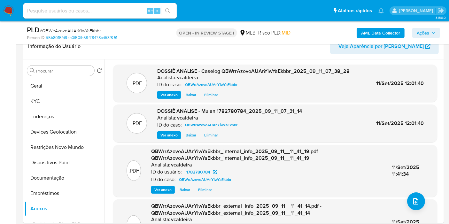
click at [422, 35] on span "Ações" at bounding box center [423, 33] width 12 height 10
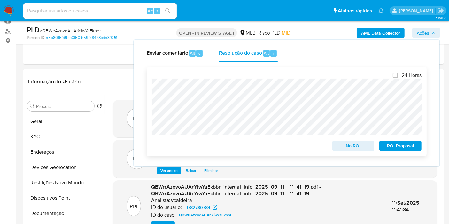
scroll to position [35, 0]
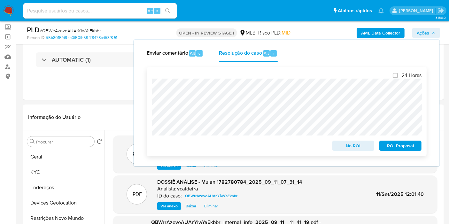
click at [344, 147] on span "No ROI" at bounding box center [353, 145] width 33 height 9
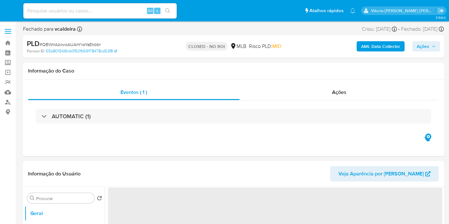
select select "10"
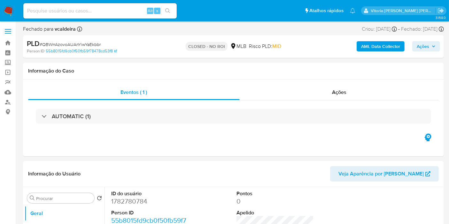
click at [81, 14] on input at bounding box center [100, 11] width 154 height 8
paste input "HYtO9LYx4c6wkgWq8dfsrwHx"
type input "HYtO9LYx4c6wkgWq8dfsrwHx"
click at [106, 15] on div "HYtO9LYx4c6wkgWq8dfsrwHx Alt s" at bounding box center [100, 10] width 154 height 15
click at [105, 14] on input "HYtO9LYx4c6wkgWq8dfsrwHx" at bounding box center [100, 11] width 154 height 8
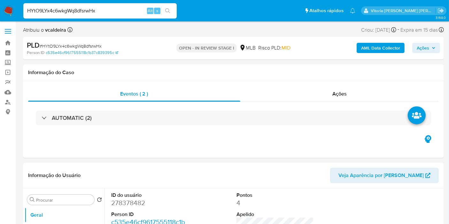
select select "10"
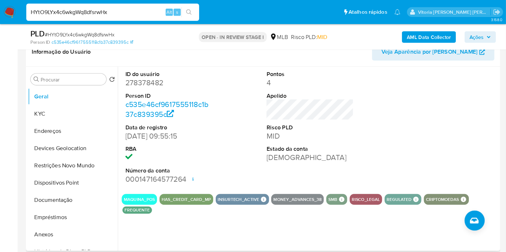
scroll to position [106, 0]
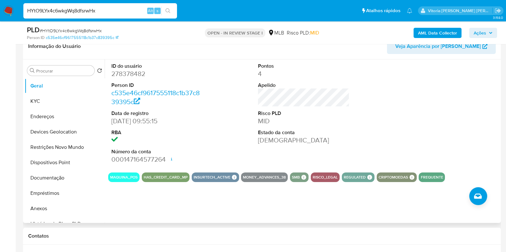
click at [128, 76] on dd "278378482" at bounding box center [156, 73] width 91 height 9
copy dd "278378482"
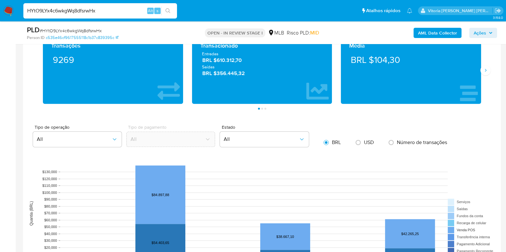
scroll to position [386, 0]
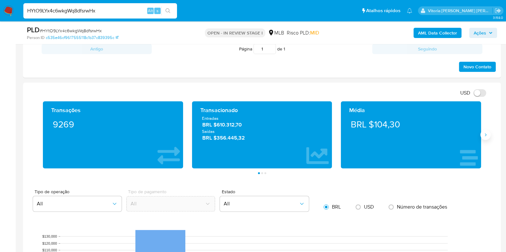
click at [449, 135] on icon "Siguiente" at bounding box center [485, 134] width 5 height 5
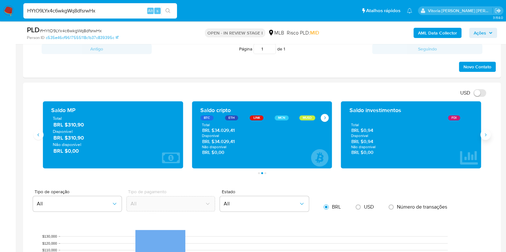
click at [449, 135] on icon "Siguiente" at bounding box center [485, 134] width 5 height 5
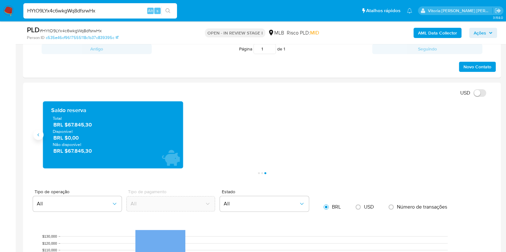
click at [38, 130] on button "Anterior" at bounding box center [38, 135] width 10 height 10
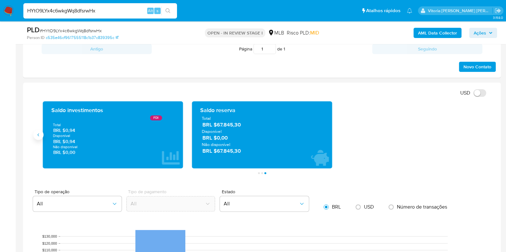
click at [43, 135] on button "Anterior" at bounding box center [38, 135] width 10 height 10
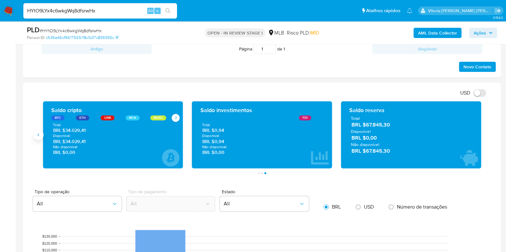
click at [43, 135] on button "Anterior" at bounding box center [38, 135] width 10 height 10
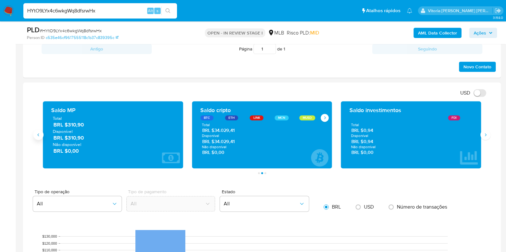
click at [39, 133] on icon "Anterior" at bounding box center [38, 134] width 5 height 5
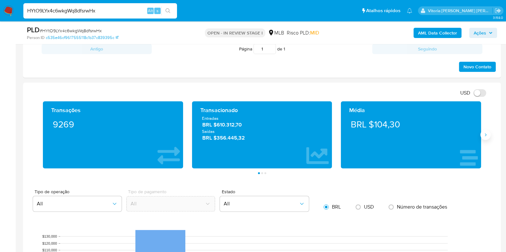
click at [449, 134] on button "Siguiente" at bounding box center [485, 135] width 10 height 10
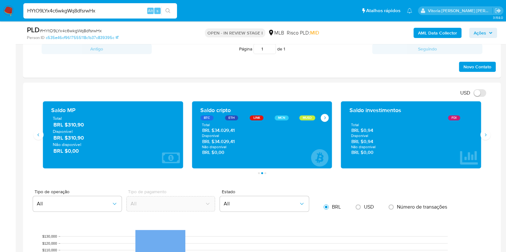
drag, startPoint x: 237, startPoint y: 143, endPoint x: 214, endPoint y: 140, distance: 23.9
click at [214, 140] on span "BRL $34.029,41" at bounding box center [262, 141] width 120 height 6
click at [449, 141] on div "Transações 9269 Transacionado Entradas BRL $610.312,70 Saídas BRL $356.445,32 M…" at bounding box center [261, 137] width 467 height 73
click at [449, 133] on icon "Siguiente" at bounding box center [485, 134] width 5 height 5
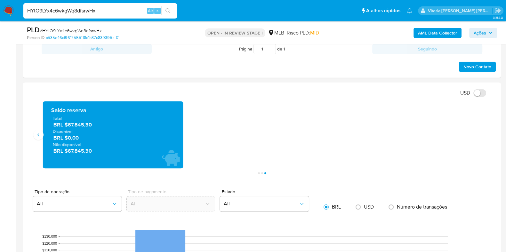
drag, startPoint x: 104, startPoint y: 149, endPoint x: 69, endPoint y: 151, distance: 35.6
click at [69, 151] on span "BRL $67.845,30" at bounding box center [113, 150] width 120 height 7
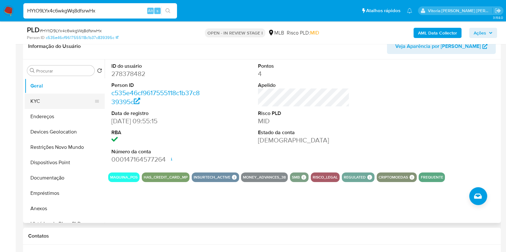
click at [59, 101] on button "KYC" at bounding box center [62, 101] width 75 height 15
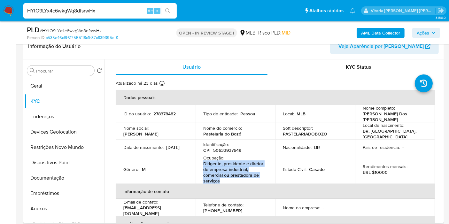
drag, startPoint x: 218, startPoint y: 176, endPoint x: 201, endPoint y: 161, distance: 23.3
click at [201, 161] on td "Ocupação : Dirigente, presidente e diretor de empresa industrial, comercial ou …" at bounding box center [236, 169] width 80 height 29
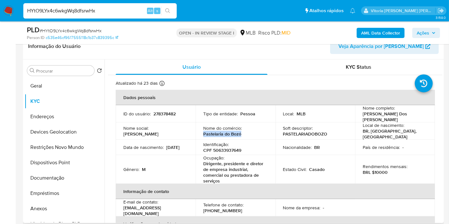
drag, startPoint x: 248, startPoint y: 131, endPoint x: 200, endPoint y: 134, distance: 47.8
click at [200, 134] on td "Nome do comércio : Pastelaria do Bozó" at bounding box center [236, 130] width 80 height 17
copy p "Pastelaria do Bozó"
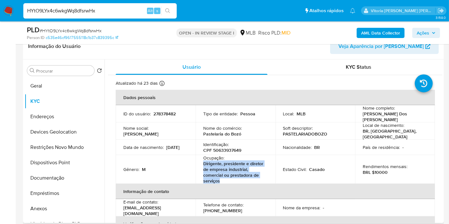
drag, startPoint x: 221, startPoint y: 177, endPoint x: 201, endPoint y: 160, distance: 25.8
click at [201, 160] on td "Ocupação : Dirigente, presidente e diretor de empresa industrial, comercial ou …" at bounding box center [236, 169] width 80 height 29
copy p "Dirigente, presidente e diretor de empresa industrial, comercial ou prestadora …"
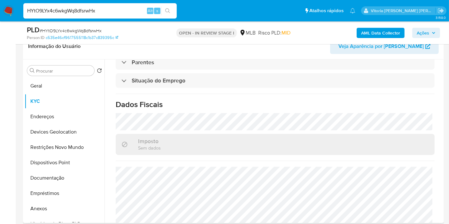
scroll to position [304, 0]
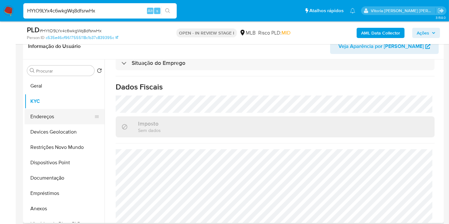
click at [46, 115] on button "Endereços" at bounding box center [62, 116] width 75 height 15
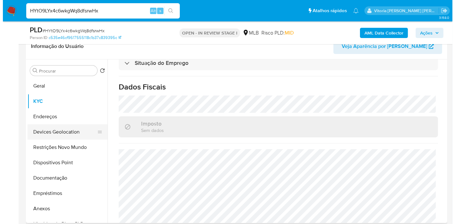
scroll to position [0, 0]
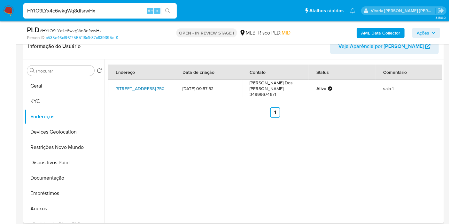
click at [134, 87] on link "Avenida 103 Centro 750, Capinópolis, Minas Gerais, 38360000, Brasil 750" at bounding box center [140, 88] width 49 height 6
click at [50, 107] on button "KYC" at bounding box center [62, 101] width 75 height 15
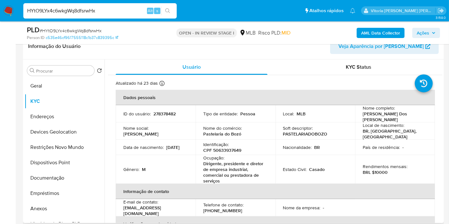
click at [389, 115] on p "[PERSON_NAME] Dos [PERSON_NAME]" at bounding box center [394, 117] width 62 height 12
click at [390, 114] on p "[PERSON_NAME] Dos [PERSON_NAME]" at bounding box center [394, 117] width 62 height 12
drag, startPoint x: 422, startPoint y: 116, endPoint x: 358, endPoint y: 115, distance: 63.6
click at [358, 115] on td "Nome completo : Diones Machado Dos Santos" at bounding box center [395, 113] width 80 height 17
copy p "[PERSON_NAME] Dos [PERSON_NAME]"
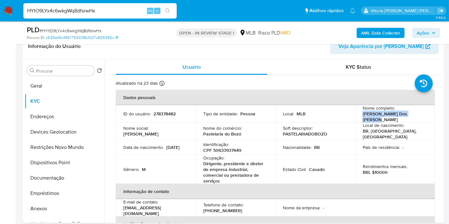
click at [371, 33] on b "AML Data Collector" at bounding box center [380, 33] width 39 height 10
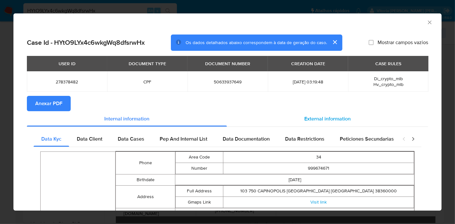
click at [312, 112] on div "External information" at bounding box center [327, 118] width 201 height 15
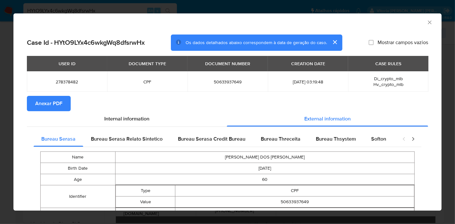
click at [71, 103] on section "Anexar PDF" at bounding box center [227, 103] width 401 height 15
drag, startPoint x: 46, startPoint y: 103, endPoint x: 96, endPoint y: 120, distance: 52.3
click at [46, 103] on span "Anexar PDF" at bounding box center [48, 104] width 27 height 14
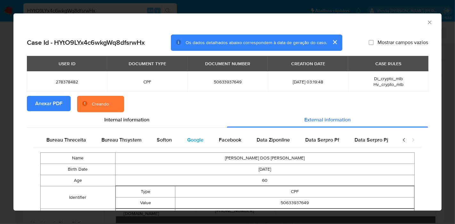
click at [194, 140] on span "Google" at bounding box center [195, 139] width 16 height 7
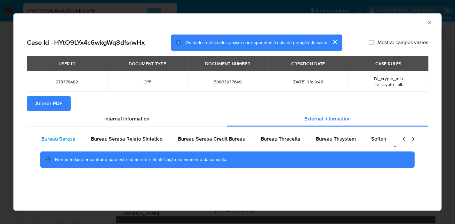
click at [68, 142] on span "Bureau Serasa" at bounding box center [58, 138] width 34 height 7
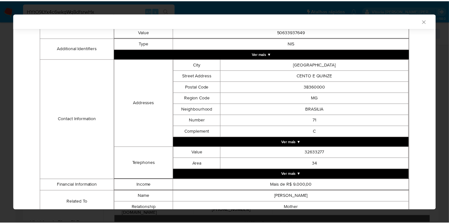
scroll to position [168, 0]
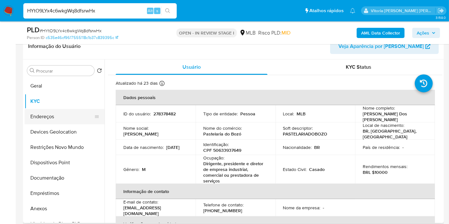
click at [37, 113] on button "Endereços" at bounding box center [62, 116] width 75 height 15
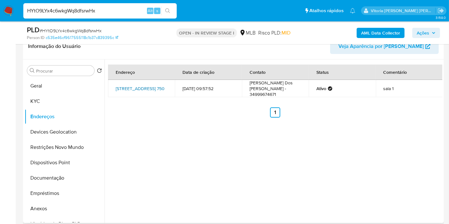
click at [146, 87] on link "Avenida 103 Centro 750, Capinópolis, Minas Gerais, 38360000, Brasil 750" at bounding box center [140, 88] width 49 height 6
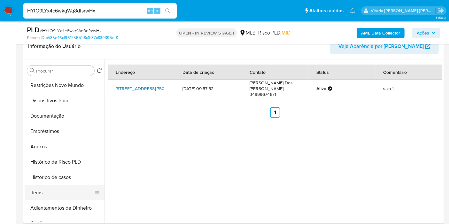
scroll to position [106, 0]
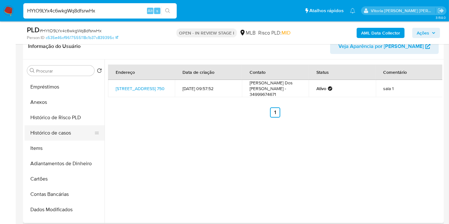
click at [42, 131] on button "Histórico de casos" at bounding box center [62, 132] width 75 height 15
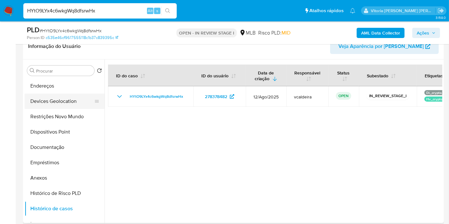
scroll to position [0, 0]
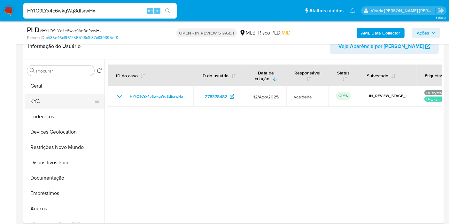
click at [49, 99] on button "KYC" at bounding box center [62, 101] width 75 height 15
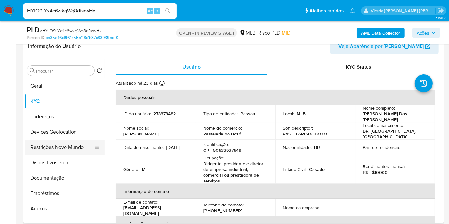
click at [29, 153] on button "Restrições Novo Mundo" at bounding box center [62, 147] width 75 height 15
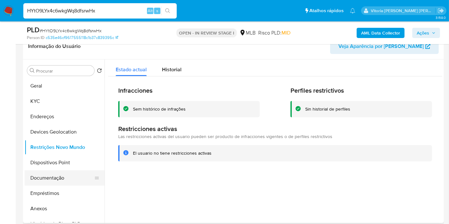
click at [52, 182] on button "Documentação" at bounding box center [62, 177] width 75 height 15
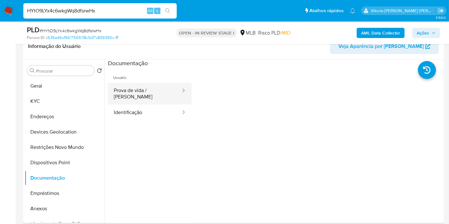
click at [150, 93] on button "Prova de vida / Selfie" at bounding box center [145, 94] width 74 height 22
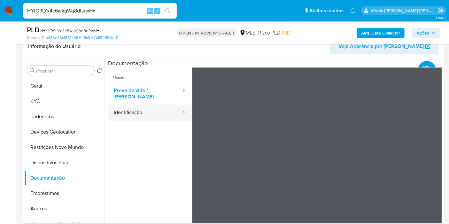
click at [153, 107] on button "Identificação" at bounding box center [145, 113] width 74 height 16
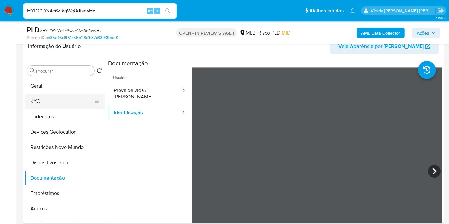
click at [54, 104] on button "KYC" at bounding box center [62, 101] width 75 height 15
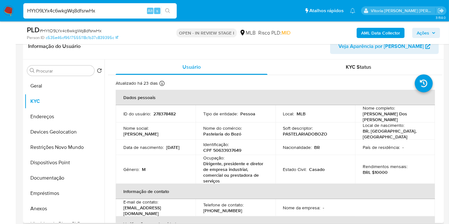
click at [165, 114] on p "278378482" at bounding box center [165, 114] width 22 height 6
copy p "278378482"
click at [43, 77] on div "Procurar Retornar ao pedido padrão Geral KYC Endereços Devices Geolocation Rest…" at bounding box center [65, 141] width 80 height 163
click at [41, 83] on button "Geral" at bounding box center [62, 85] width 75 height 15
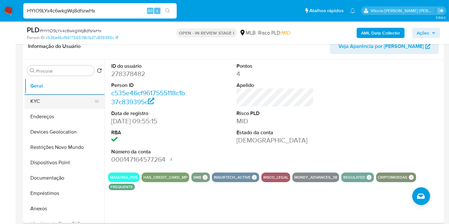
click at [64, 106] on button "KYC" at bounding box center [62, 101] width 75 height 15
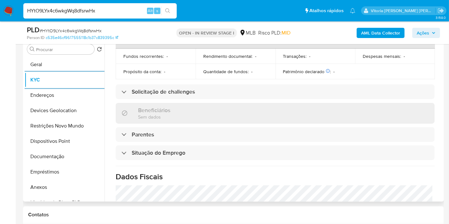
scroll to position [284, 0]
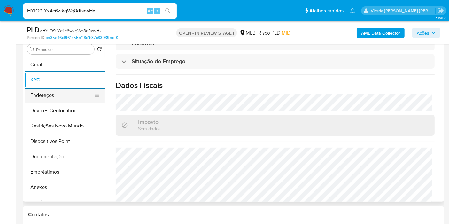
click at [57, 98] on button "Endereços" at bounding box center [62, 95] width 75 height 15
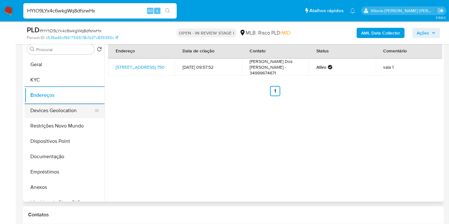
click at [57, 113] on button "Devices Geolocation" at bounding box center [62, 110] width 75 height 15
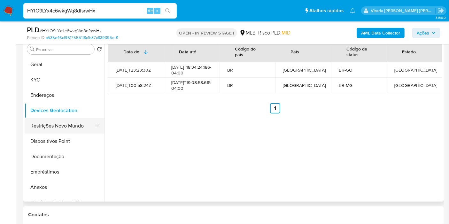
click at [59, 124] on button "Restrições Novo Mundo" at bounding box center [62, 125] width 75 height 15
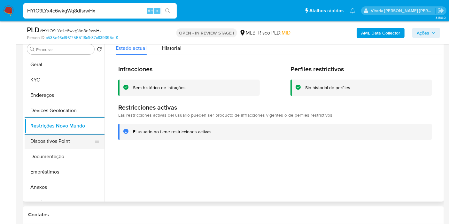
click at [51, 138] on button "Dispositivos Point" at bounding box center [62, 141] width 75 height 15
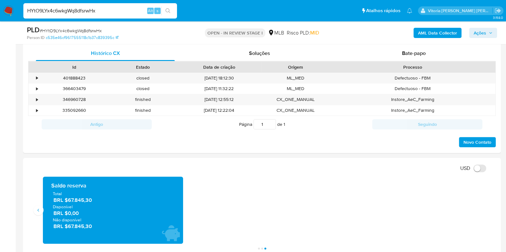
scroll to position [368, 0]
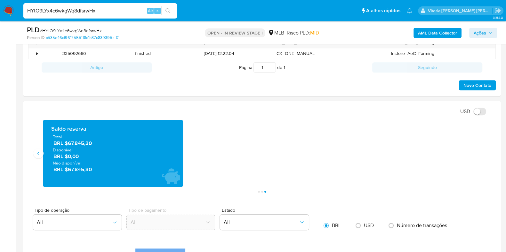
click at [45, 145] on div "Saldo reserva Total BRL $67.845,30 Disponível BRL $0,00 Não disponível BRL $67.…" at bounding box center [113, 153] width 140 height 67
click at [40, 156] on button "Anterior" at bounding box center [38, 153] width 10 height 10
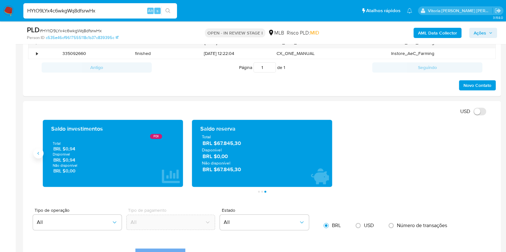
click at [39, 154] on icon "Anterior" at bounding box center [38, 153] width 5 height 5
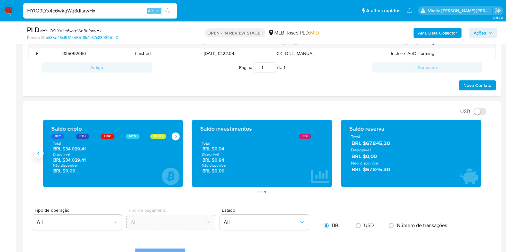
click at [41, 151] on icon "Anterior" at bounding box center [38, 153] width 5 height 5
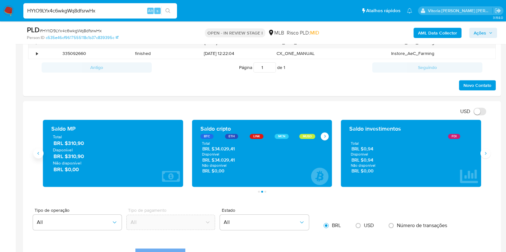
click at [41, 151] on icon "Anterior" at bounding box center [38, 153] width 5 height 5
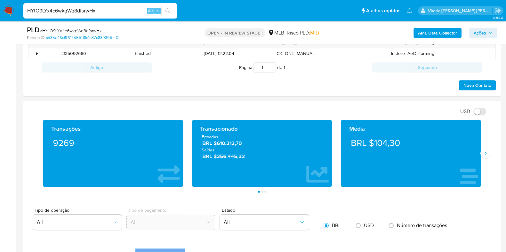
drag, startPoint x: 400, startPoint y: 145, endPoint x: 373, endPoint y: 145, distance: 27.8
click at [373, 145] on div "BRL $104,30" at bounding box center [411, 143] width 130 height 18
click at [449, 37] on span "Ações" at bounding box center [479, 33] width 12 height 10
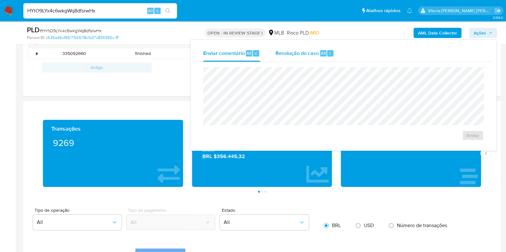
click at [275, 56] on button "Resolução do caso Alt r" at bounding box center [305, 53] width 74 height 17
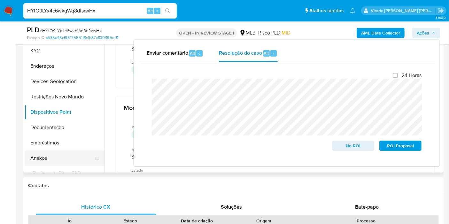
scroll to position [155, 0]
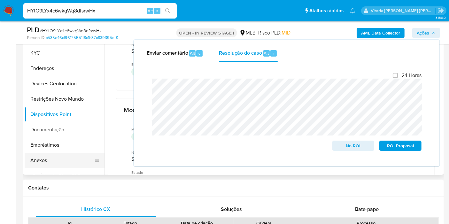
click at [52, 164] on button "Anexos" at bounding box center [62, 160] width 75 height 15
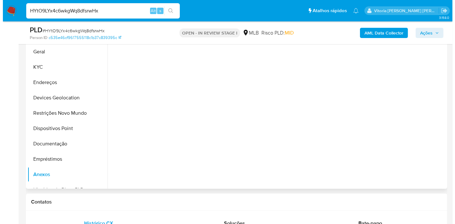
scroll to position [119, 0]
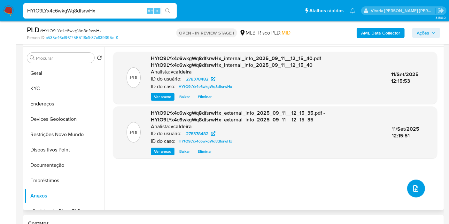
click at [418, 191] on button "upload-file" at bounding box center [416, 189] width 18 height 18
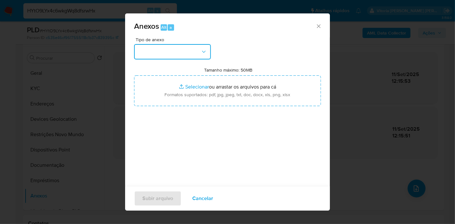
click at [191, 51] on button "button" at bounding box center [172, 51] width 77 height 15
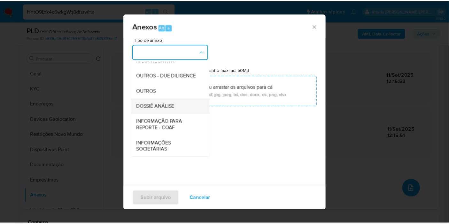
scroll to position [98, 0]
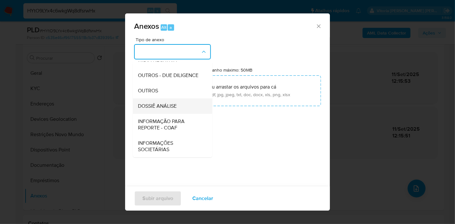
click at [167, 106] on span "DOSSIÊ ANÁLISE" at bounding box center [157, 106] width 39 height 6
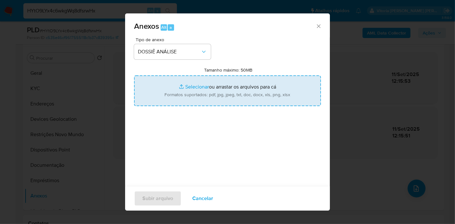
type input "C:\fakepath\SAR XXXX_XX - CPF 50633937649 - DIONES MACHADO DOS SANTOS.pdf"
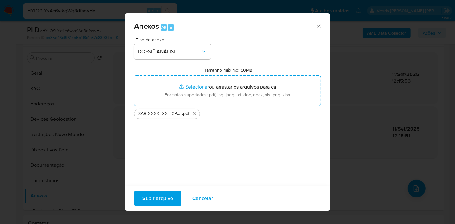
drag, startPoint x: 154, startPoint y: 91, endPoint x: 159, endPoint y: 199, distance: 107.3
click at [159, 199] on span "Subir arquivo" at bounding box center [157, 199] width 31 height 14
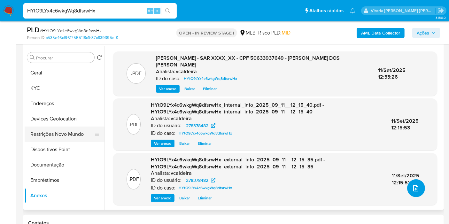
scroll to position [142, 0]
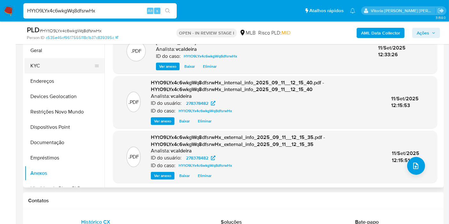
drag, startPoint x: 38, startPoint y: 68, endPoint x: 41, endPoint y: 63, distance: 5.2
click at [38, 68] on button "KYC" at bounding box center [62, 65] width 75 height 15
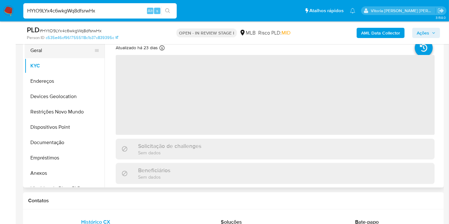
click at [56, 53] on button "Geral" at bounding box center [62, 50] width 75 height 15
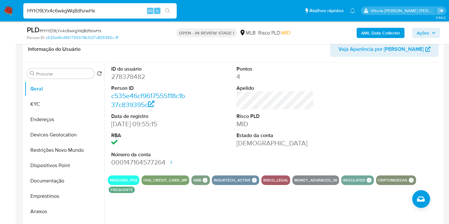
scroll to position [71, 0]
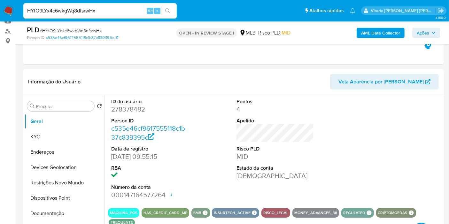
click at [131, 111] on dd "278378482" at bounding box center [149, 109] width 77 height 9
copy dd "278378482"
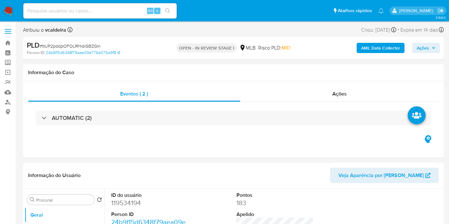
select select "10"
click at [128, 207] on dd "119534194" at bounding box center [149, 203] width 77 height 9
copy dd "119534194"
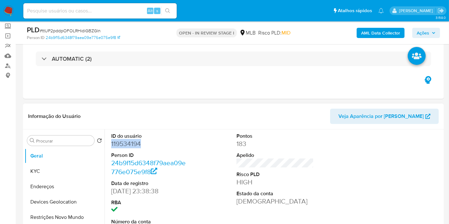
scroll to position [71, 0]
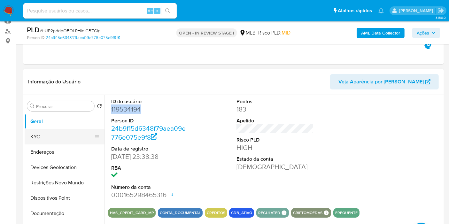
click at [53, 138] on button "KYC" at bounding box center [62, 136] width 75 height 15
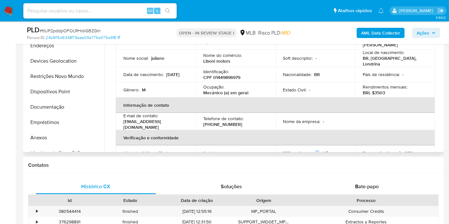
scroll to position [106, 0]
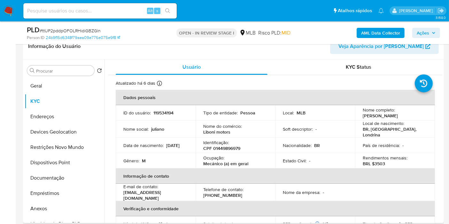
drag, startPoint x: 393, startPoint y: 117, endPoint x: 345, endPoint y: 87, distance: 55.7
click at [363, 116] on div "Nome completo : [PERSON_NAME]" at bounding box center [395, 113] width 65 height 12
copy p "[PERSON_NAME]"
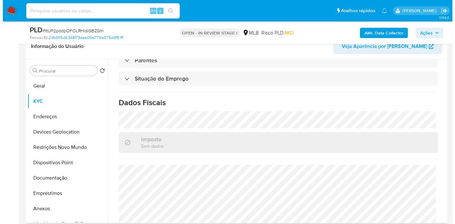
scroll to position [290, 0]
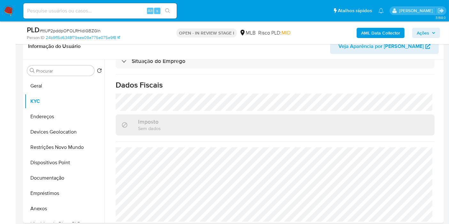
click at [388, 36] on b "AML Data Collector" at bounding box center [380, 33] width 39 height 10
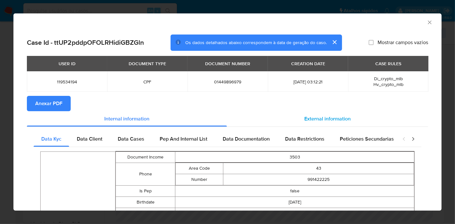
click at [304, 118] on span "External information" at bounding box center [327, 118] width 46 height 7
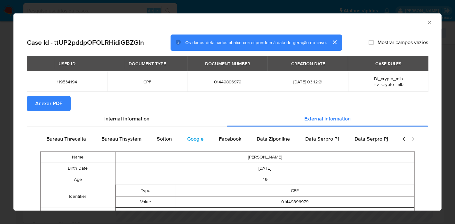
click at [190, 142] on span "Google" at bounding box center [195, 138] width 16 height 7
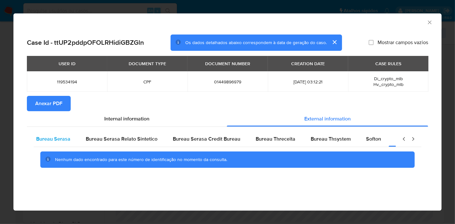
scroll to position [0, 0]
click at [63, 141] on span "Bureau Serasa" at bounding box center [58, 138] width 34 height 7
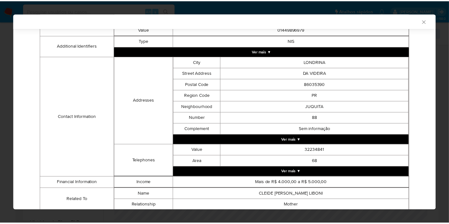
scroll to position [172, 0]
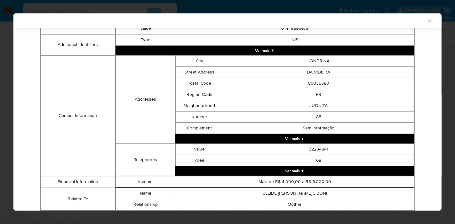
click at [426, 22] on icon "Fechar a janela" at bounding box center [429, 21] width 6 height 6
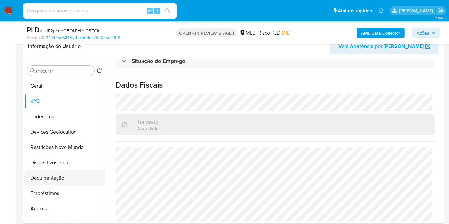
click at [59, 180] on button "Documentação" at bounding box center [62, 177] width 75 height 15
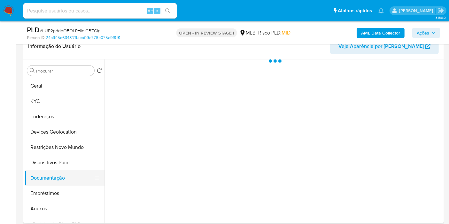
scroll to position [0, 0]
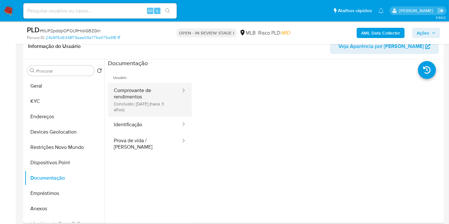
click at [151, 101] on button "Comprovante de rendimentos Concluído: 20/04/2022 (hace 3 años)" at bounding box center [145, 100] width 74 height 34
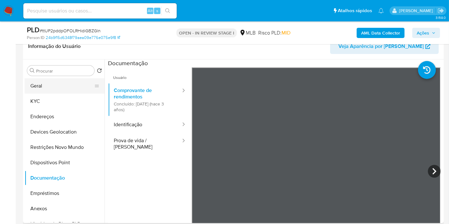
click at [50, 85] on button "Geral" at bounding box center [62, 85] width 75 height 15
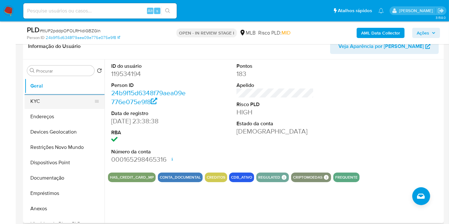
click at [66, 99] on button "KYC" at bounding box center [62, 101] width 75 height 15
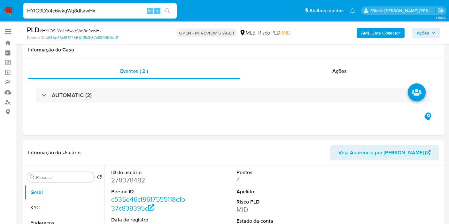
select select "10"
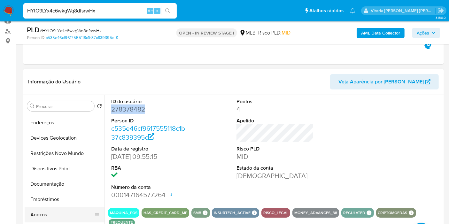
scroll to position [71, 0]
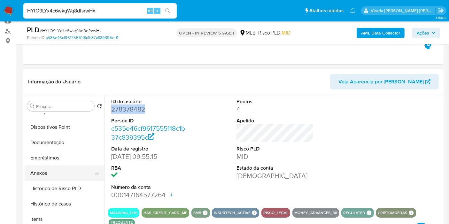
click at [43, 167] on button "Anexos" at bounding box center [62, 173] width 75 height 15
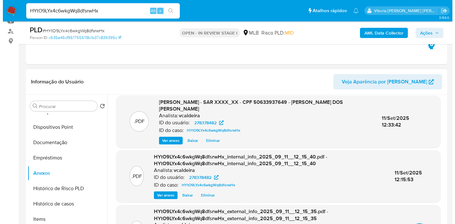
scroll to position [9, 0]
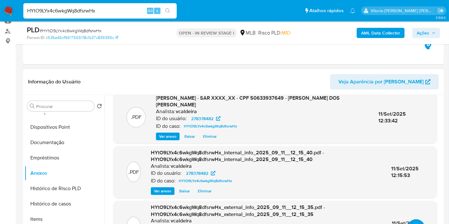
click at [416, 220] on button "upload-file" at bounding box center [416, 228] width 18 height 18
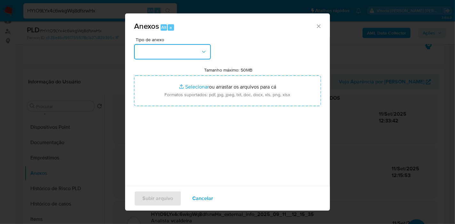
click at [178, 54] on button "button" at bounding box center [172, 51] width 77 height 15
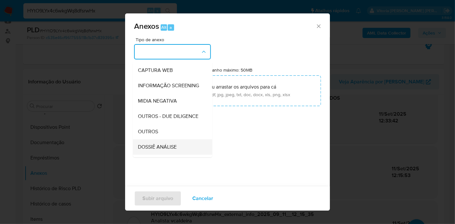
scroll to position [98, 0]
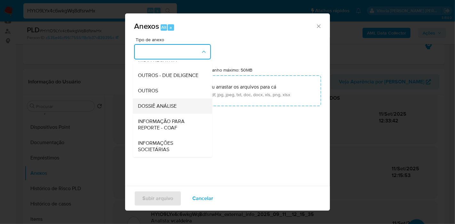
click at [170, 103] on span "DOSSIÊ ANÁLISE" at bounding box center [157, 106] width 39 height 6
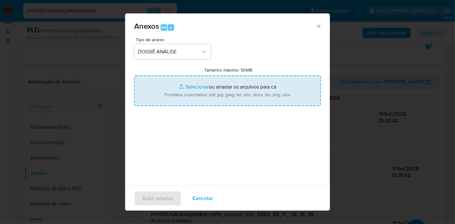
type input "C:\fakepath\Mulan 278378482_2025_09_11_07_31_27.xlsx"
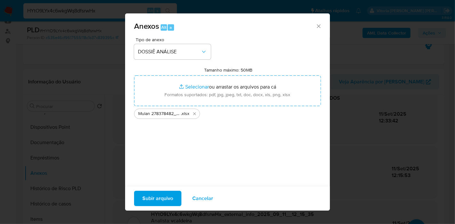
click span "Subir arquivo"
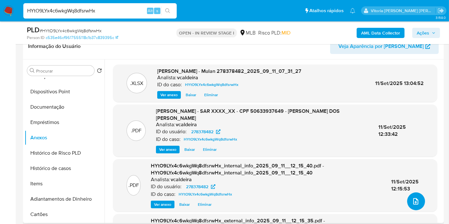
scroll to position [0, 0]
click span "Ações"
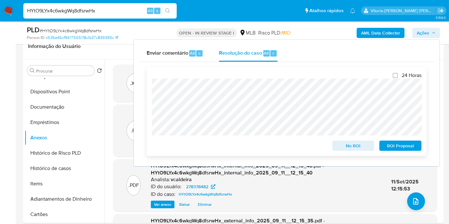
click span "ROI Proposal"
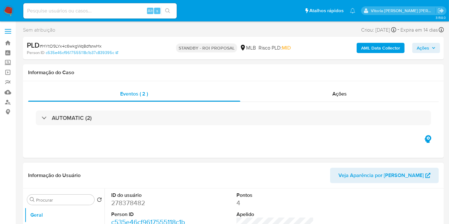
select select "10"
